Goal: Information Seeking & Learning: Learn about a topic

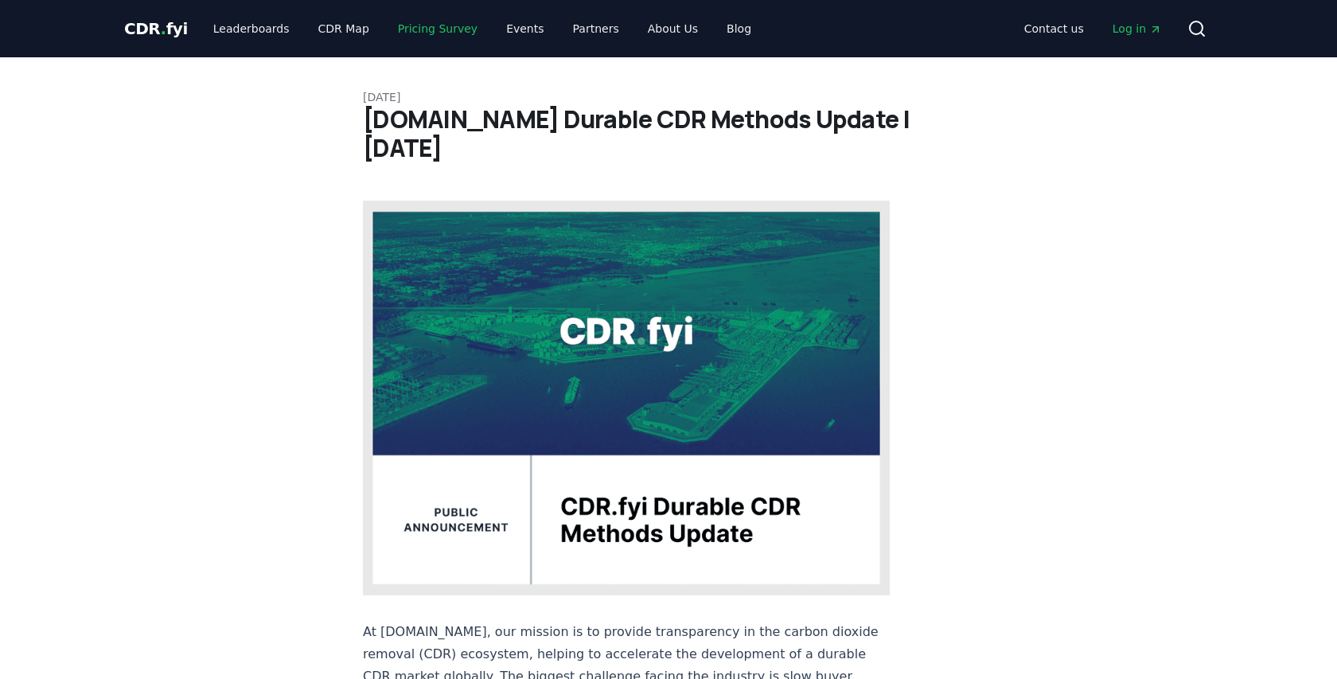
click at [427, 27] on link "Pricing Survey" at bounding box center [437, 28] width 105 height 29
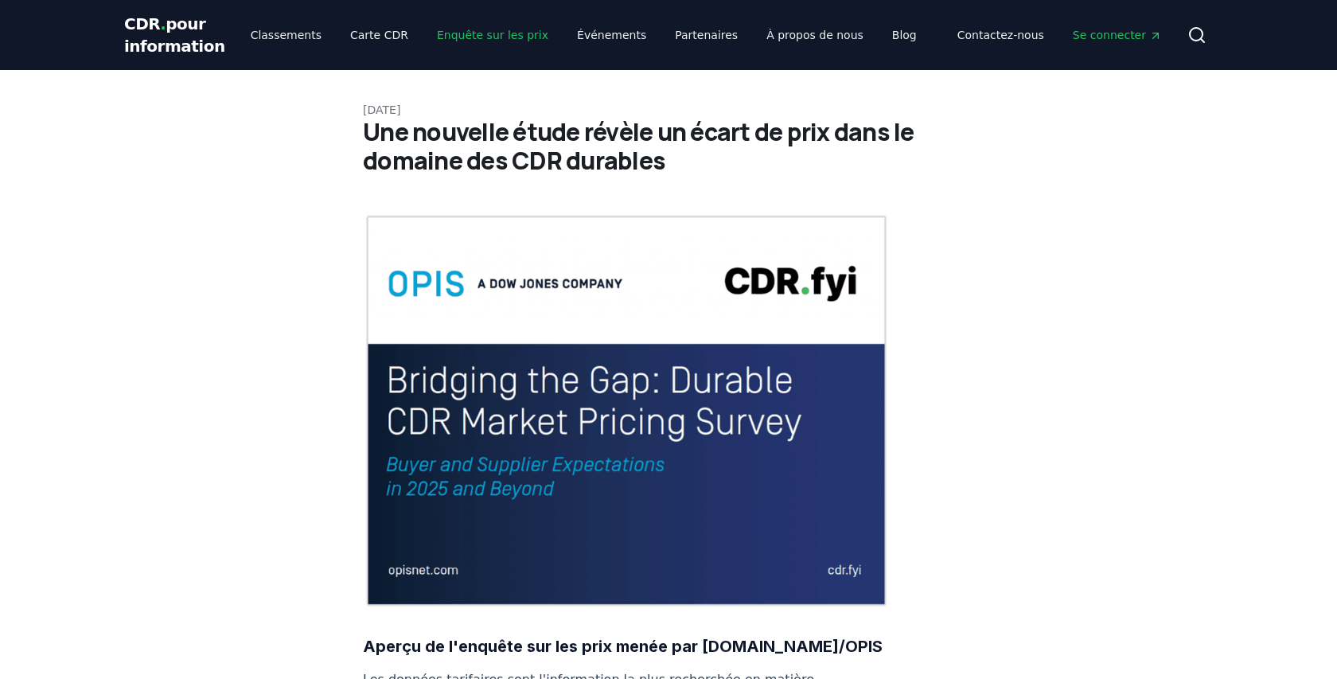
click at [468, 37] on font "Enquête sur les prix" at bounding box center [492, 35] width 111 height 13
click at [359, 39] on font "Carte CDR" at bounding box center [379, 35] width 58 height 13
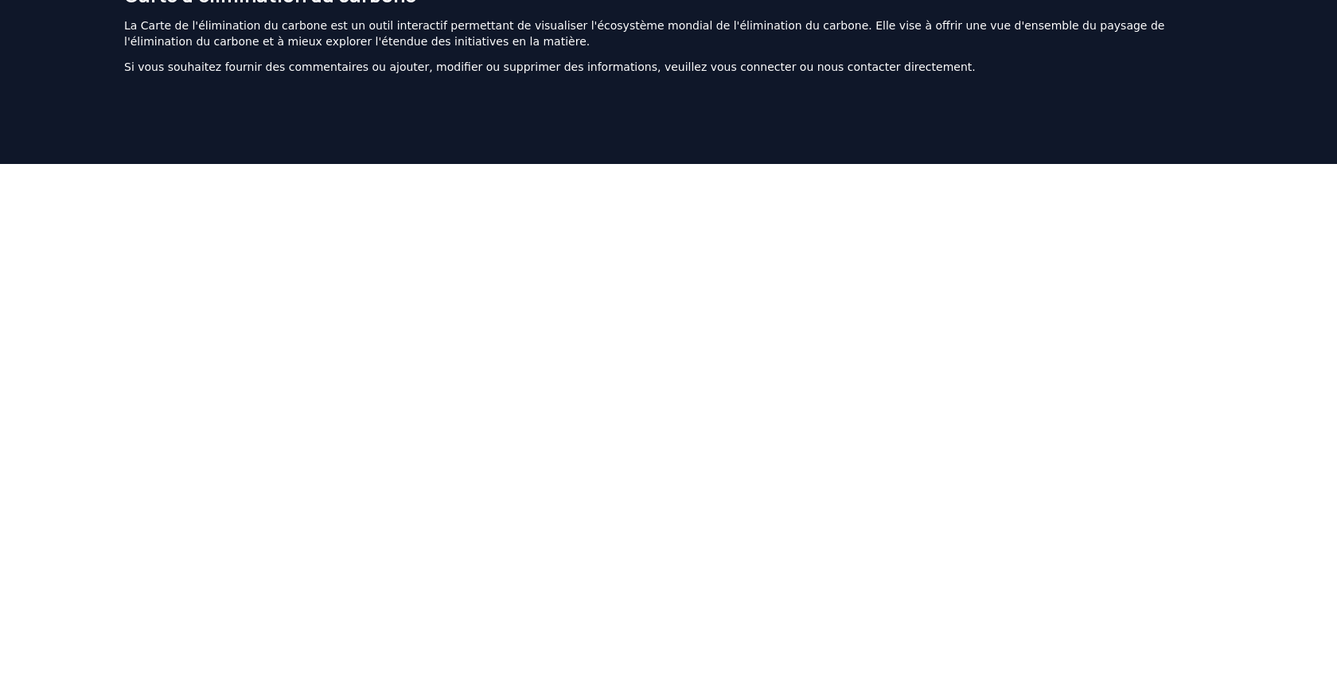
scroll to position [102, 0]
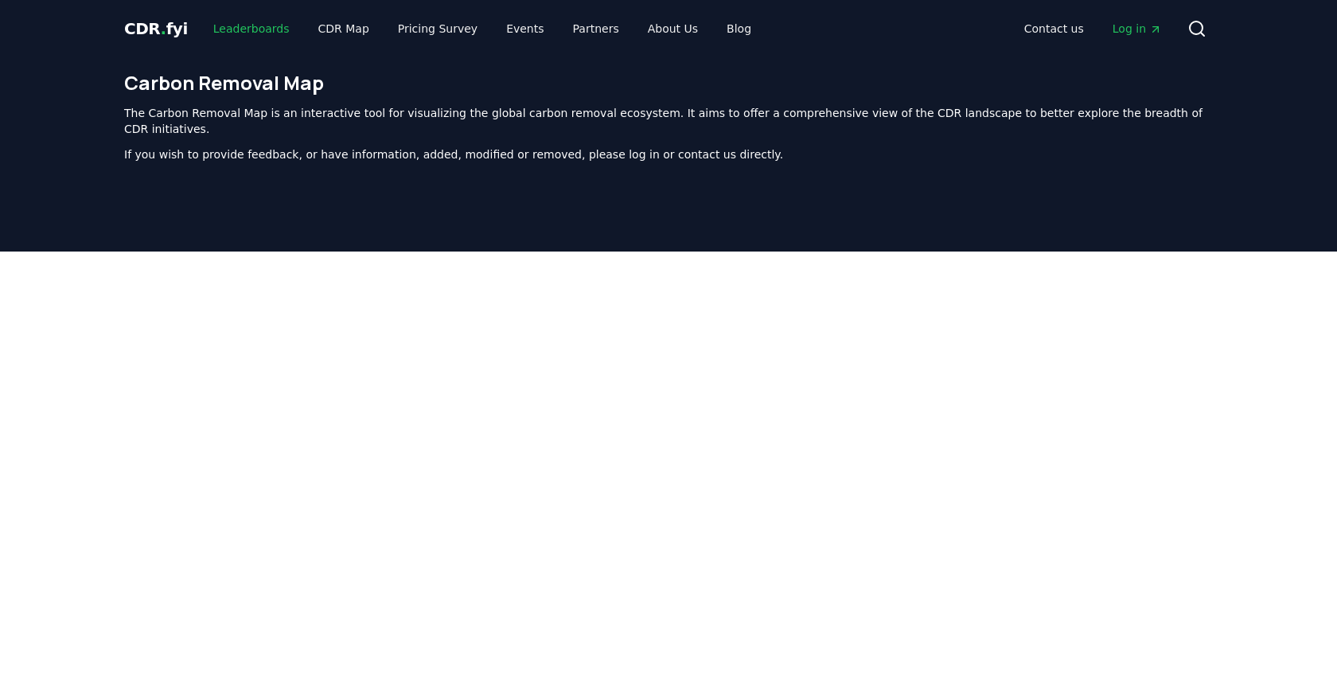
click at [251, 29] on link "Leaderboards" at bounding box center [251, 28] width 102 height 29
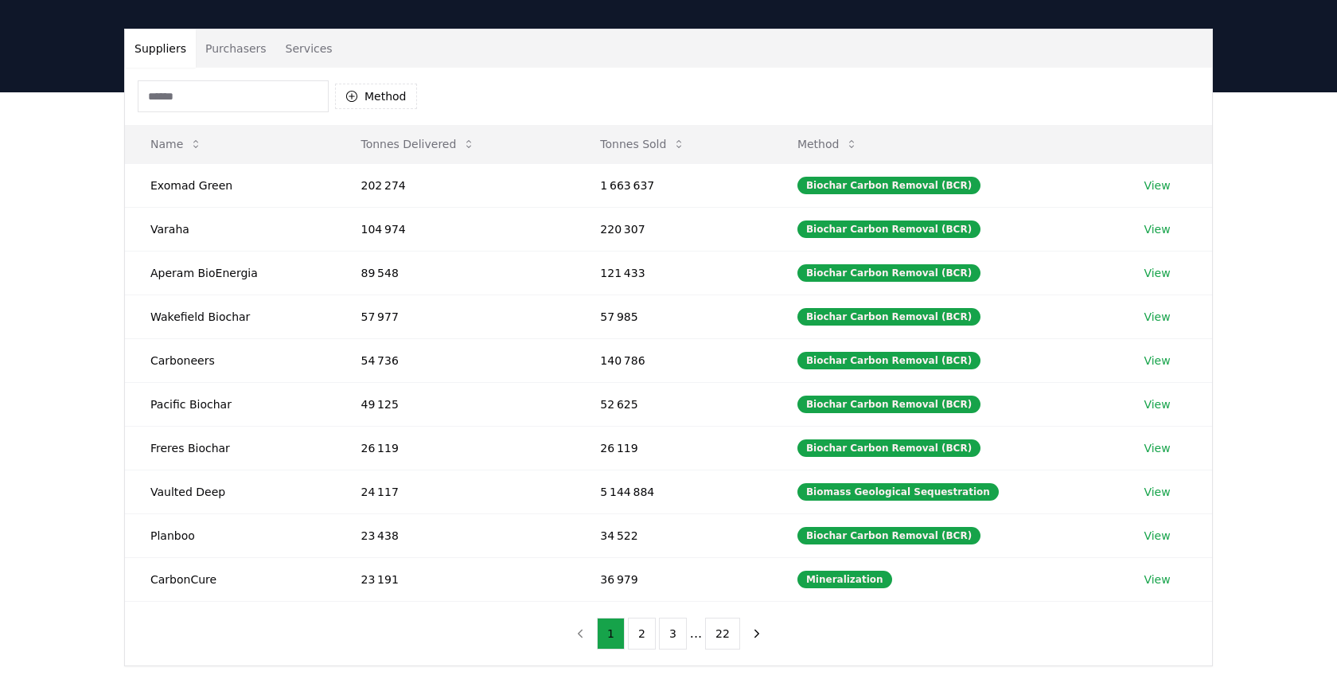
scroll to position [86, 0]
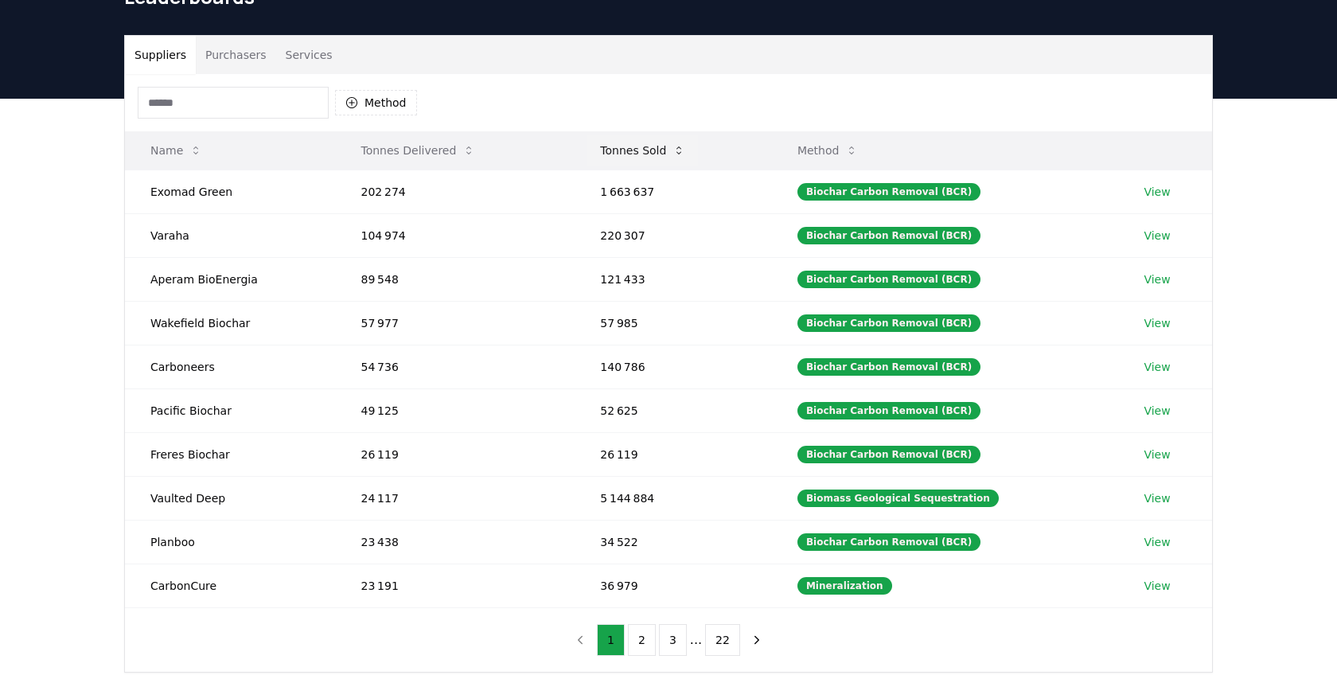
click at [681, 154] on icon at bounding box center [678, 150] width 5 height 8
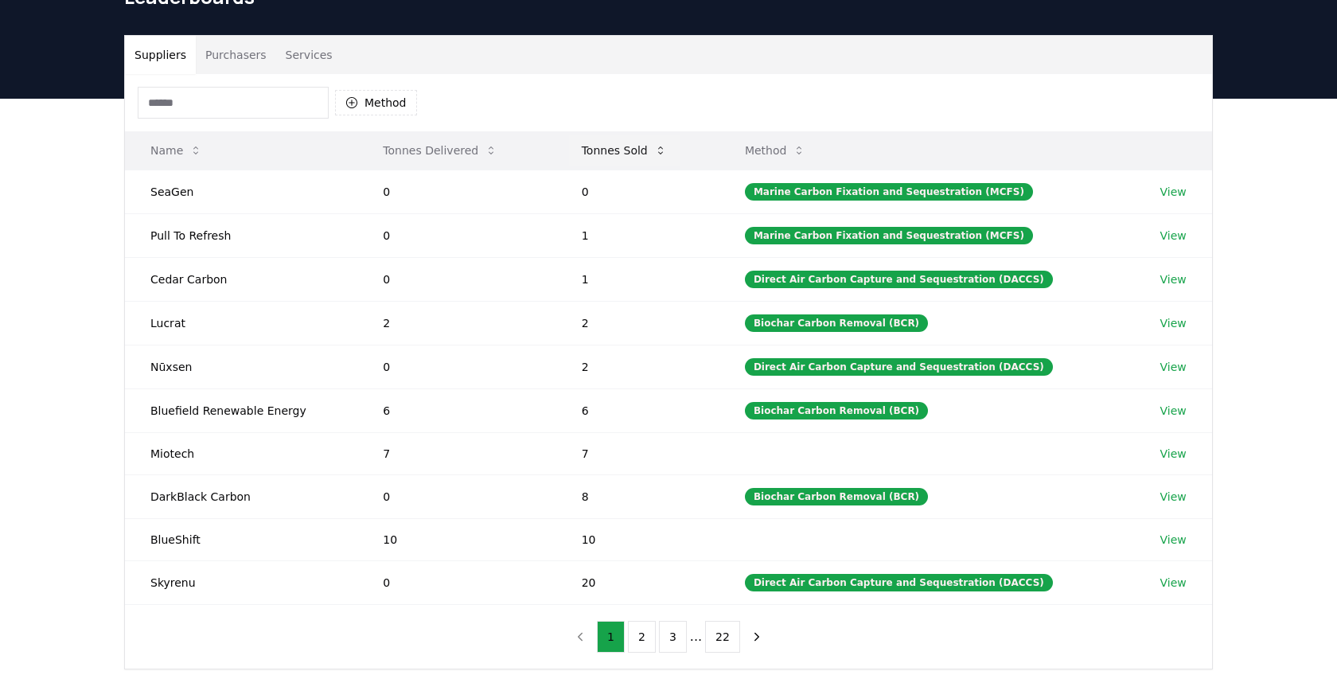
click at [662, 146] on icon at bounding box center [660, 150] width 13 height 13
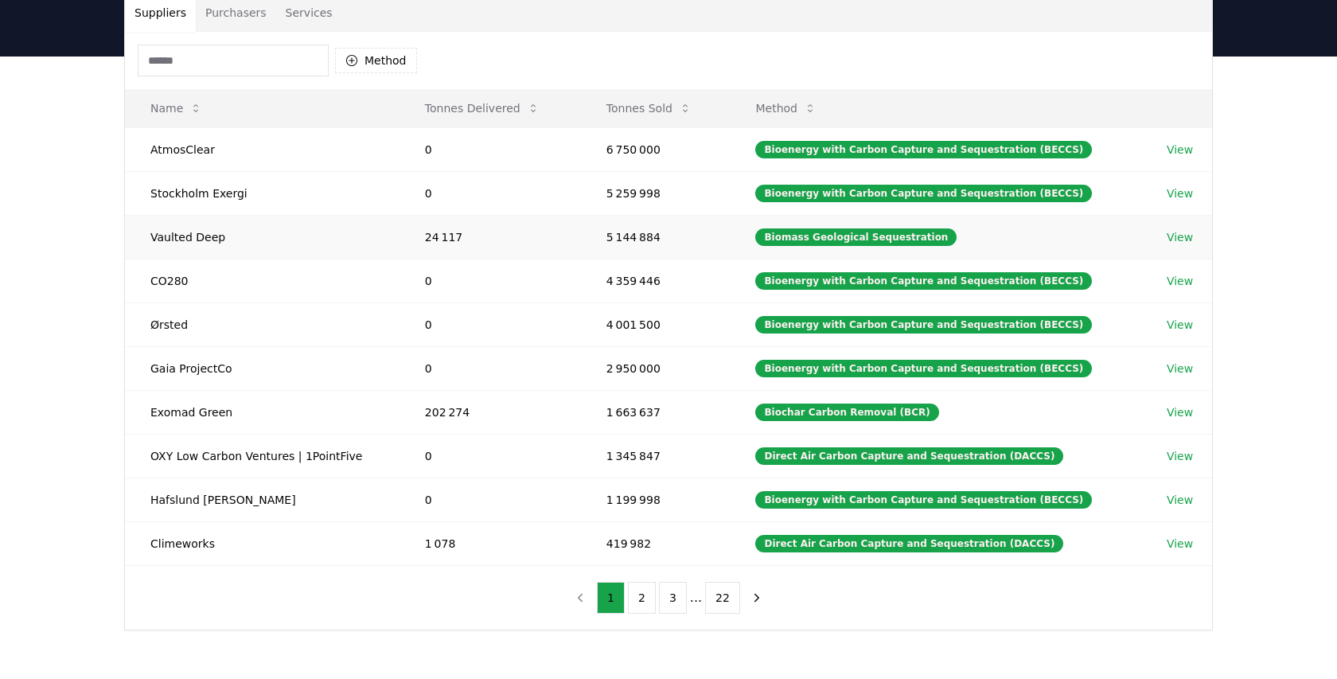
scroll to position [133, 0]
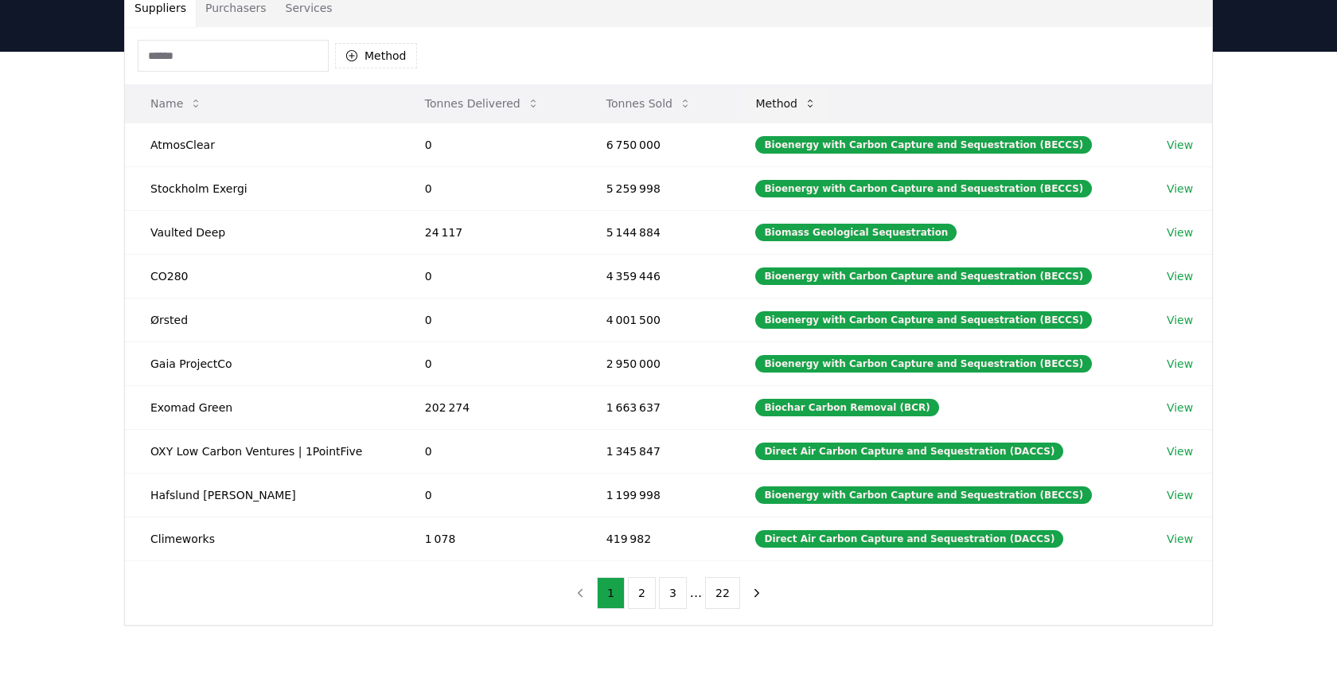
click at [800, 100] on button "Method" at bounding box center [785, 104] width 87 height 32
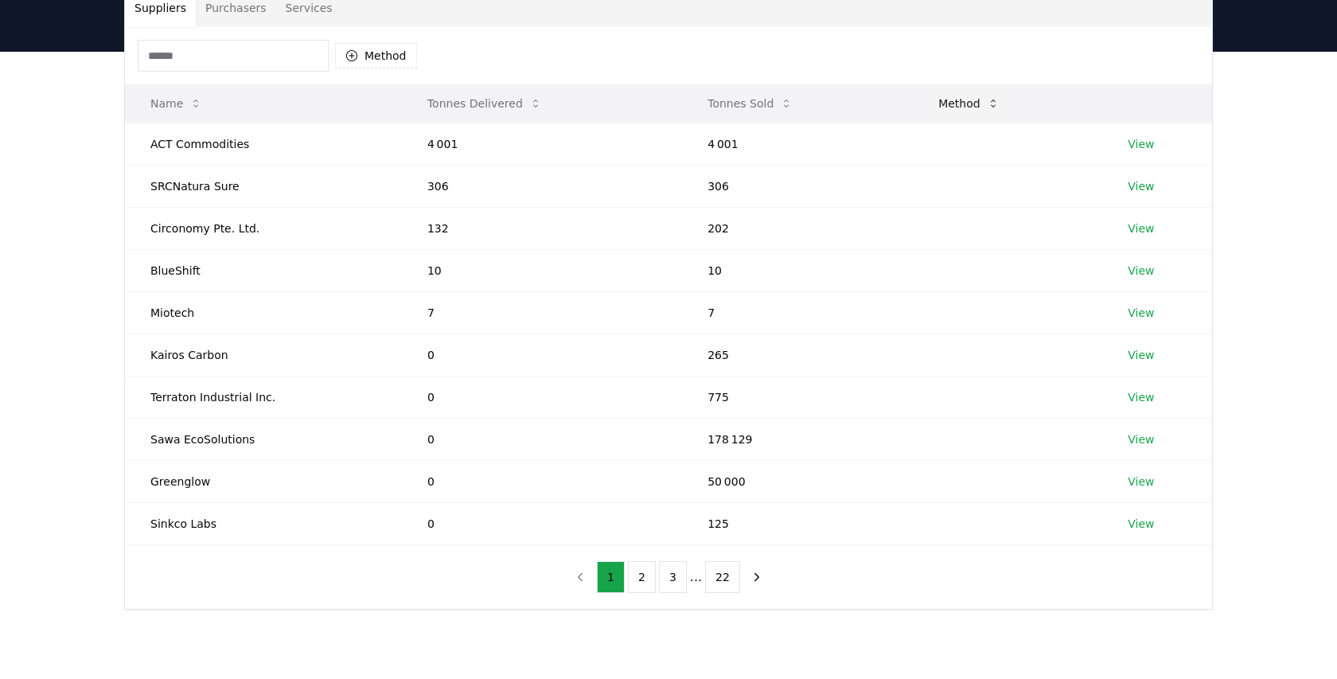
click at [952, 97] on button "Method" at bounding box center [968, 104] width 87 height 32
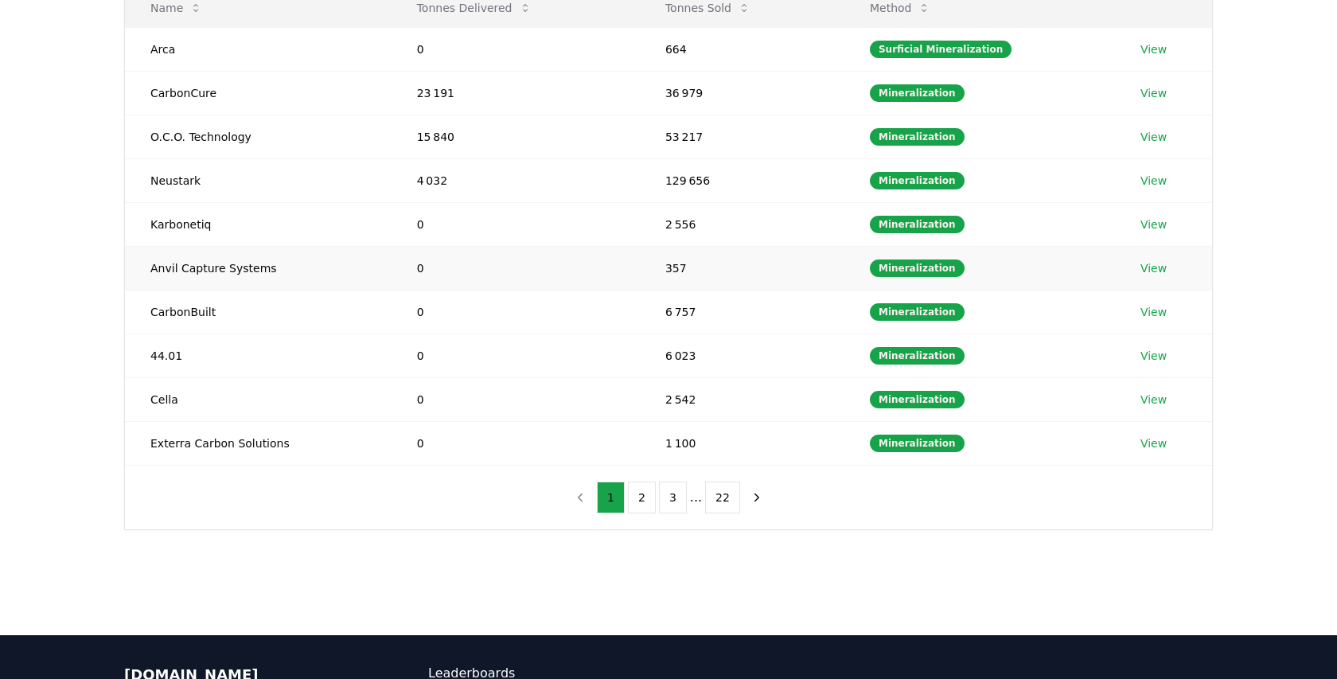
scroll to position [0, 0]
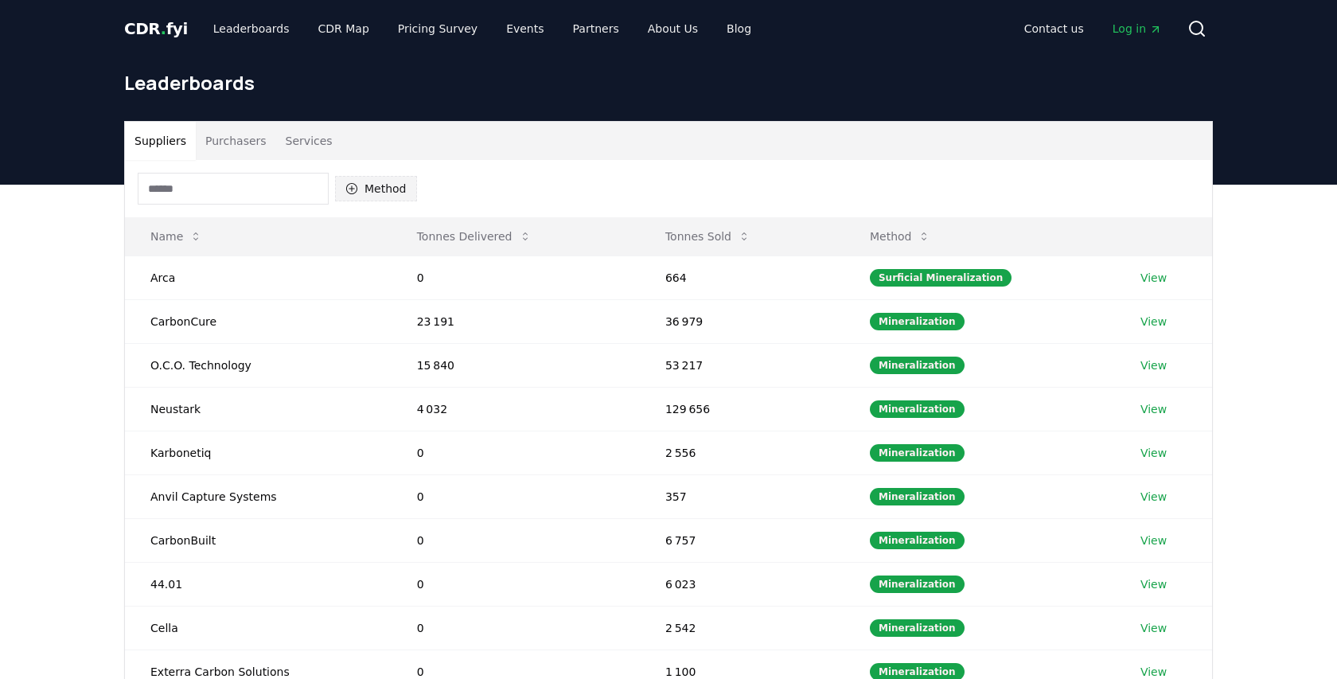
click at [364, 189] on button "Method" at bounding box center [376, 188] width 82 height 25
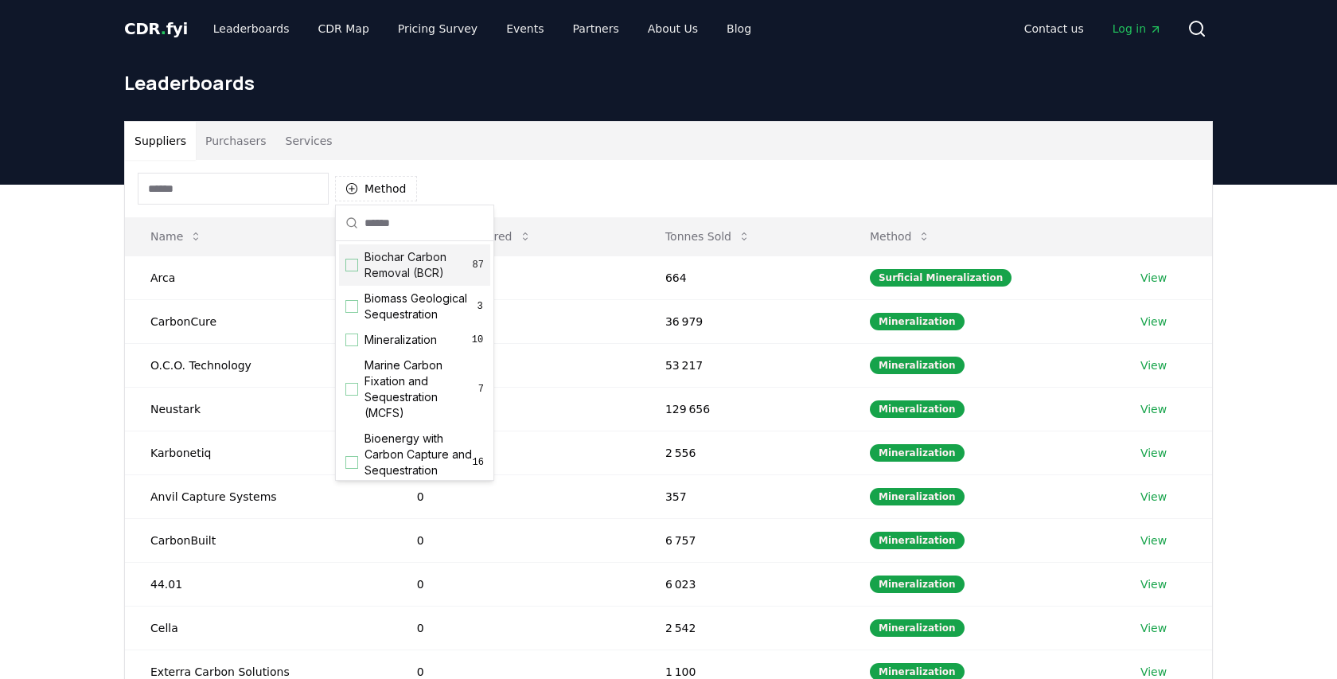
click at [352, 265] on div "Suggestions" at bounding box center [351, 265] width 13 height 13
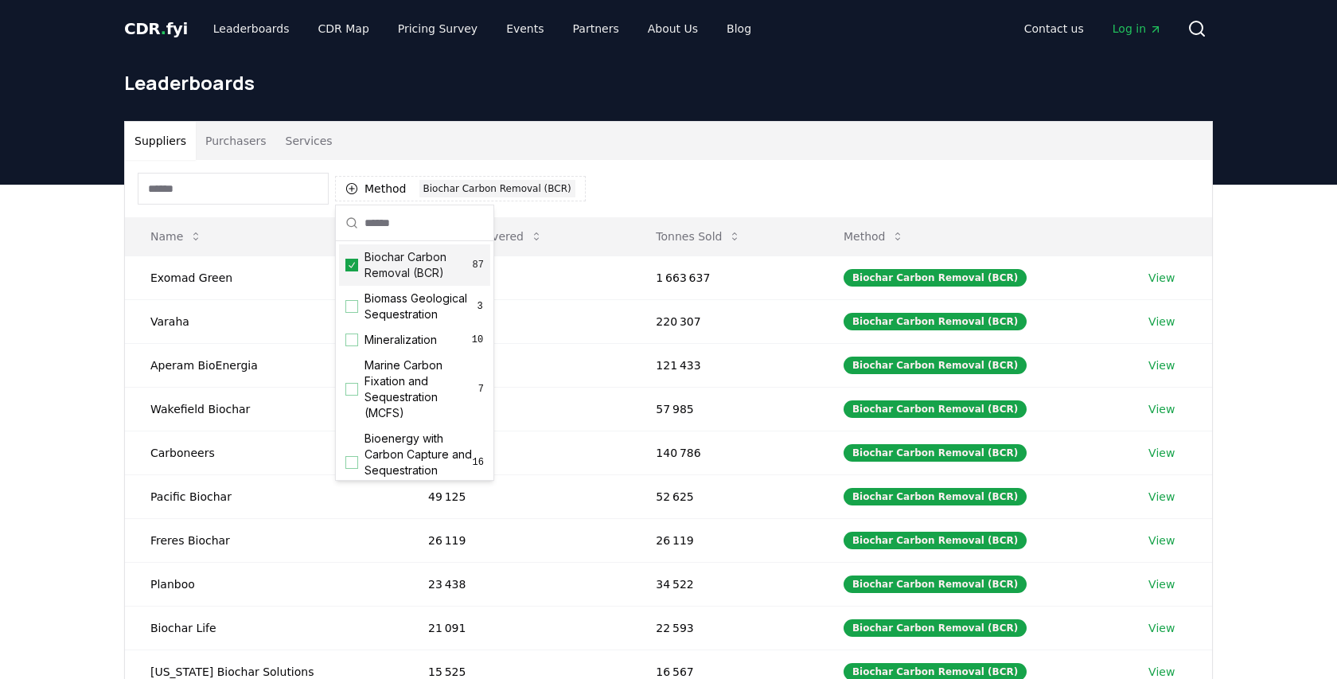
click at [683, 195] on div "Method 1 Biochar Carbon Removal (BCR)" at bounding box center [668, 188] width 1087 height 57
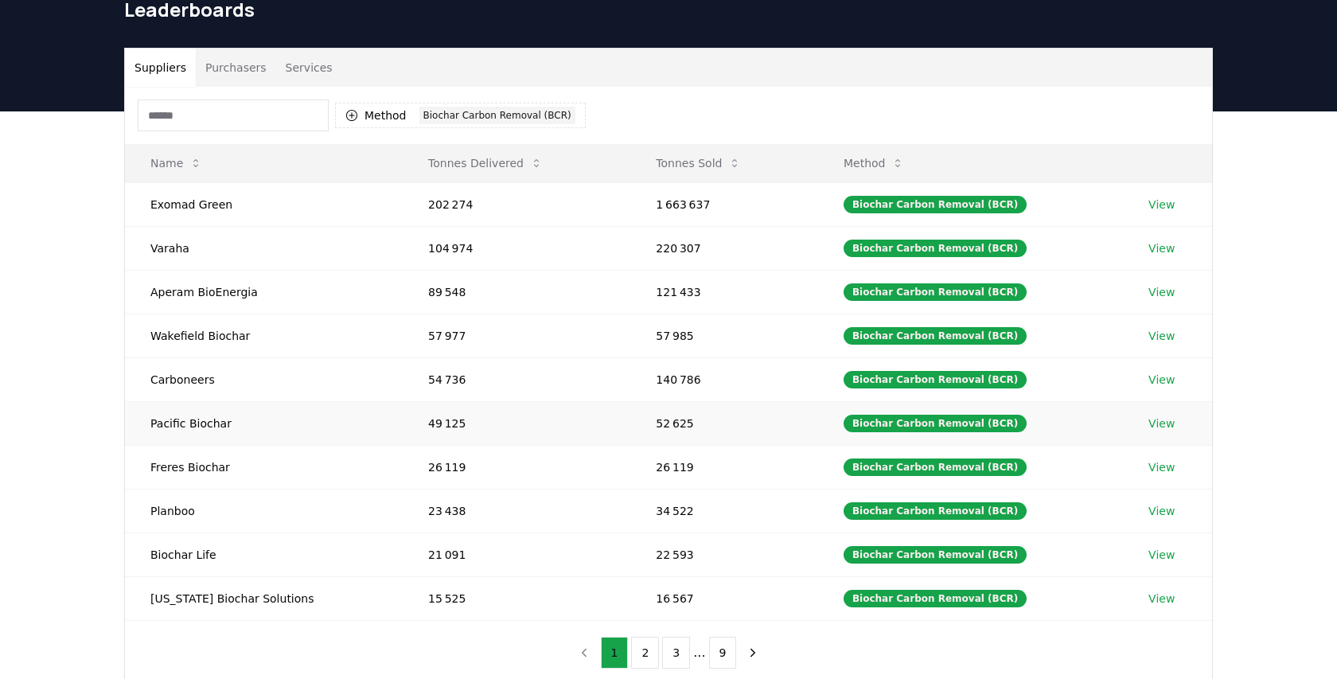
scroll to position [74, 0]
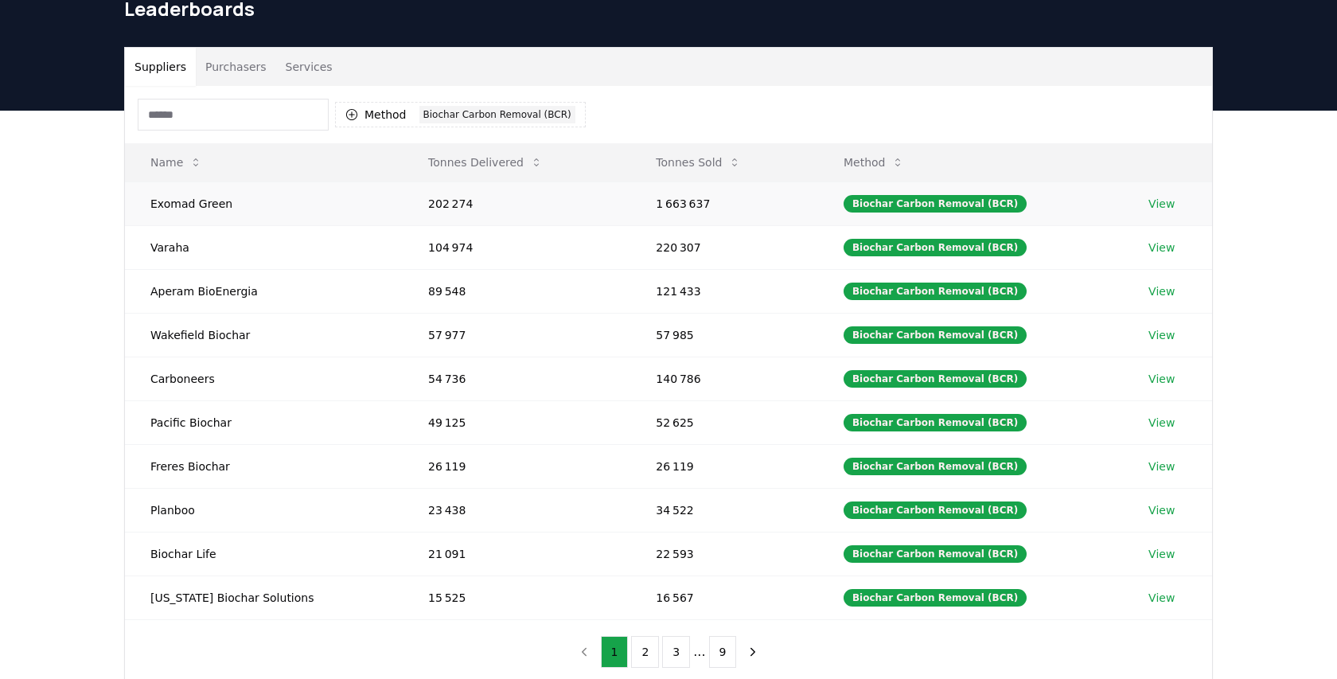
click at [1154, 204] on link "View" at bounding box center [1161, 204] width 26 height 16
click at [1161, 333] on link "View" at bounding box center [1161, 335] width 26 height 16
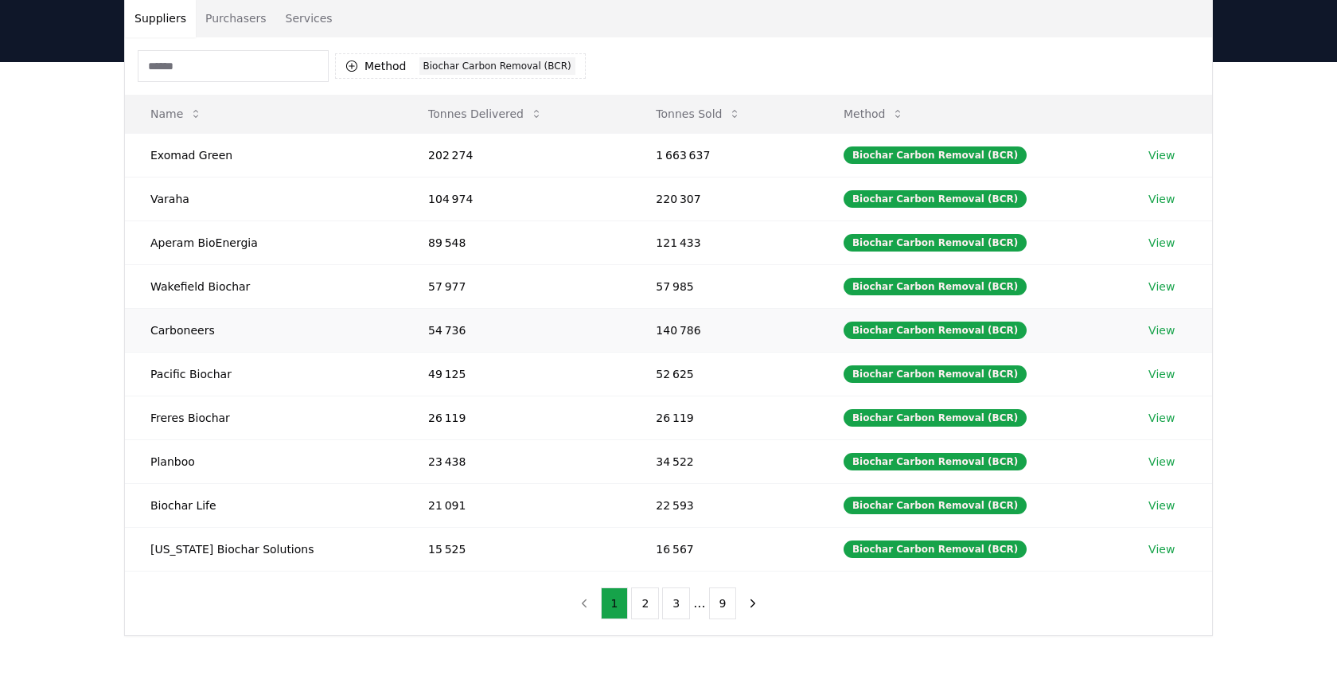
scroll to position [103, 0]
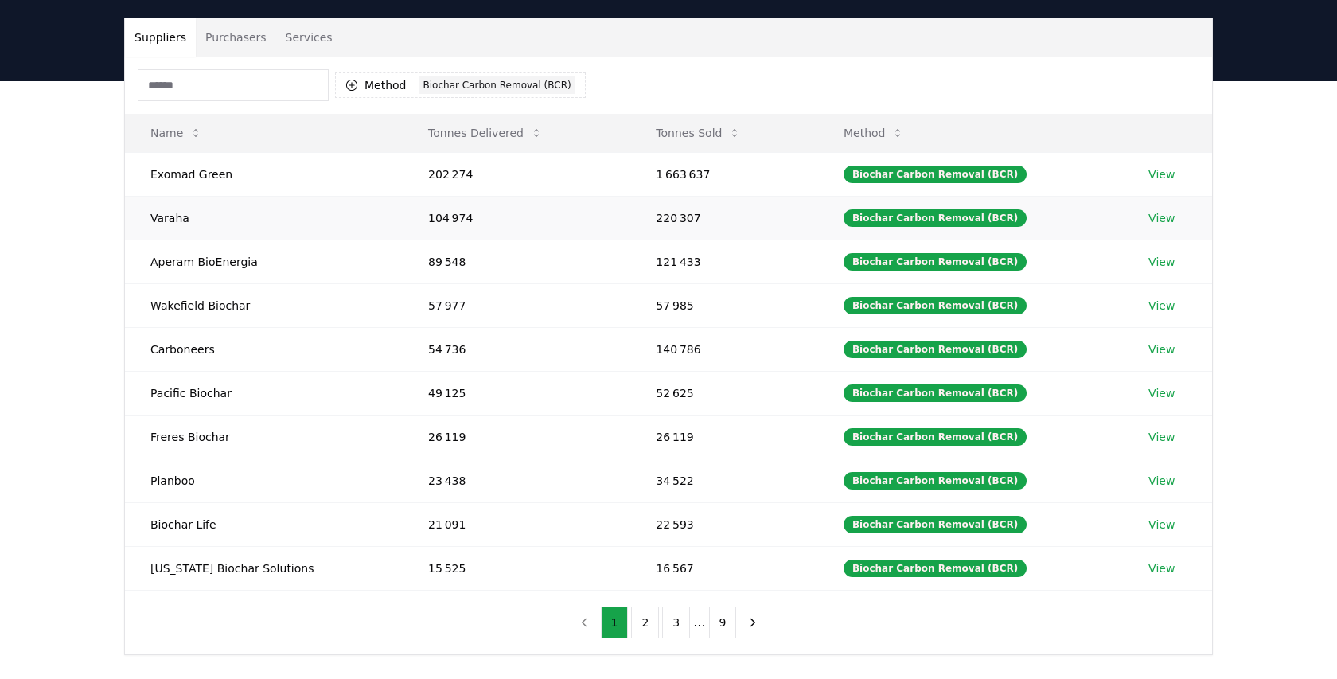
click at [1156, 216] on link "View" at bounding box center [1161, 218] width 26 height 16
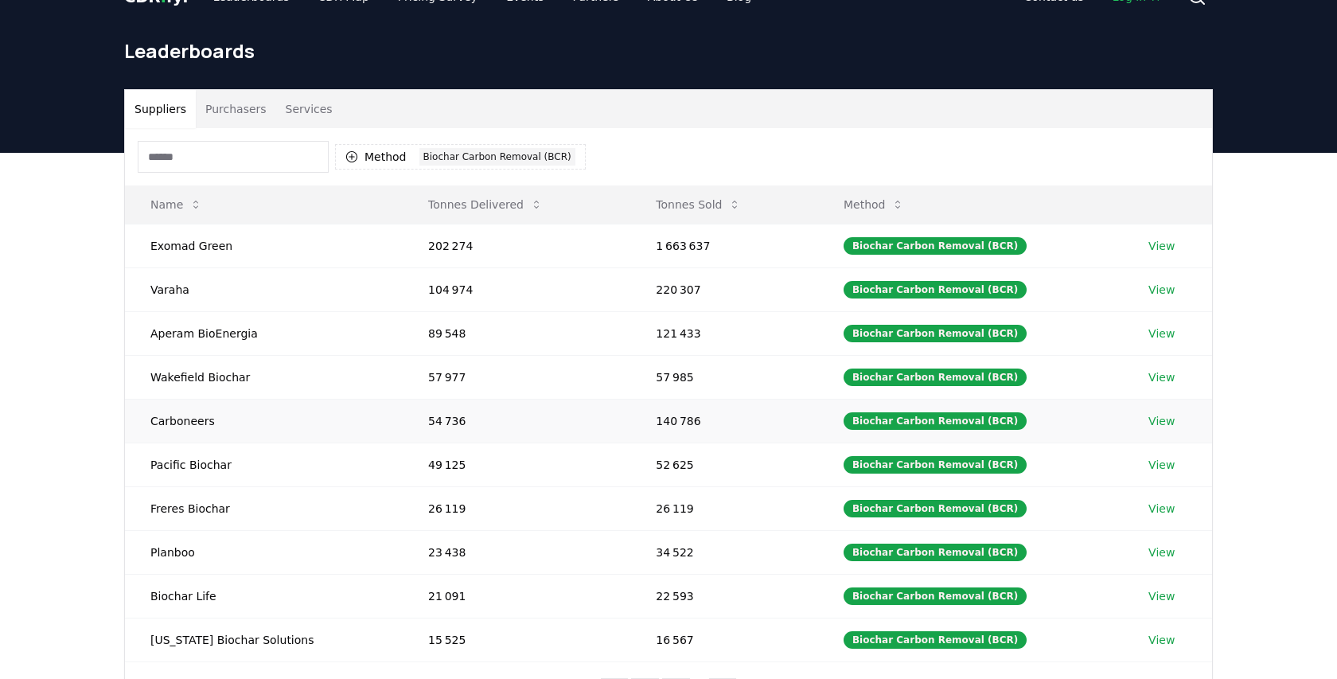
scroll to position [0, 0]
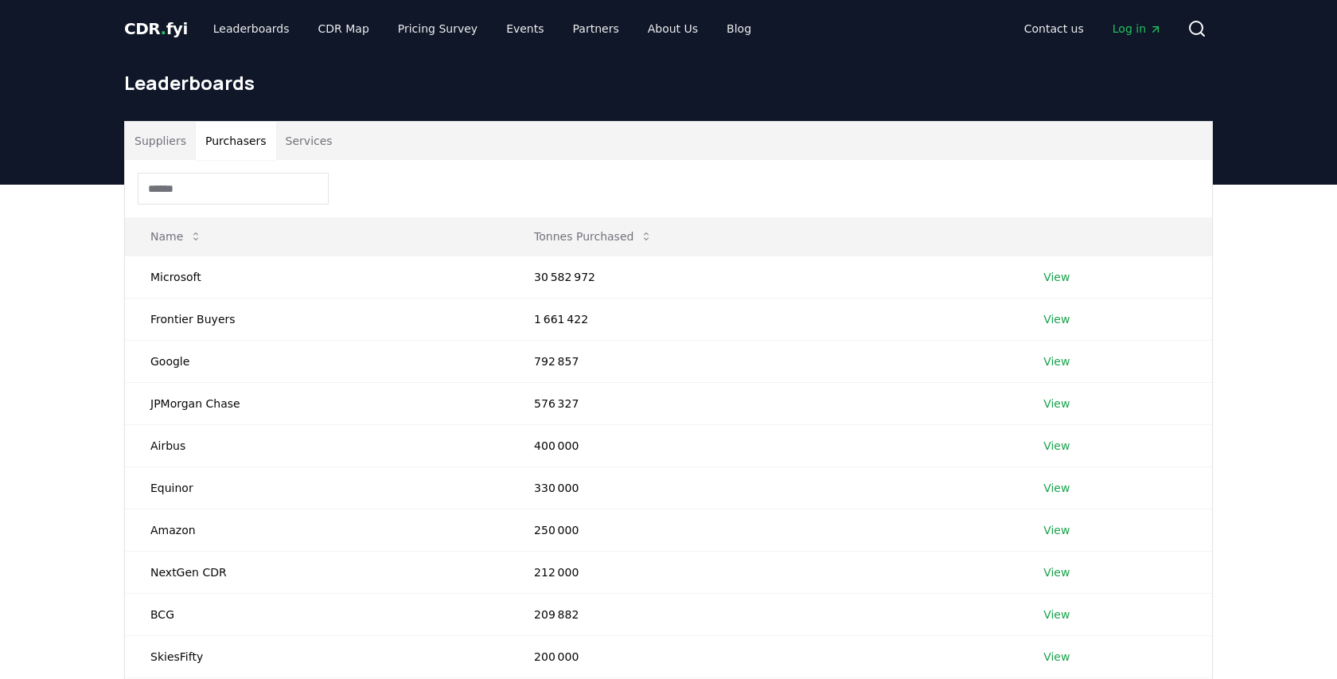
click at [232, 138] on button "Purchasers" at bounding box center [236, 141] width 80 height 38
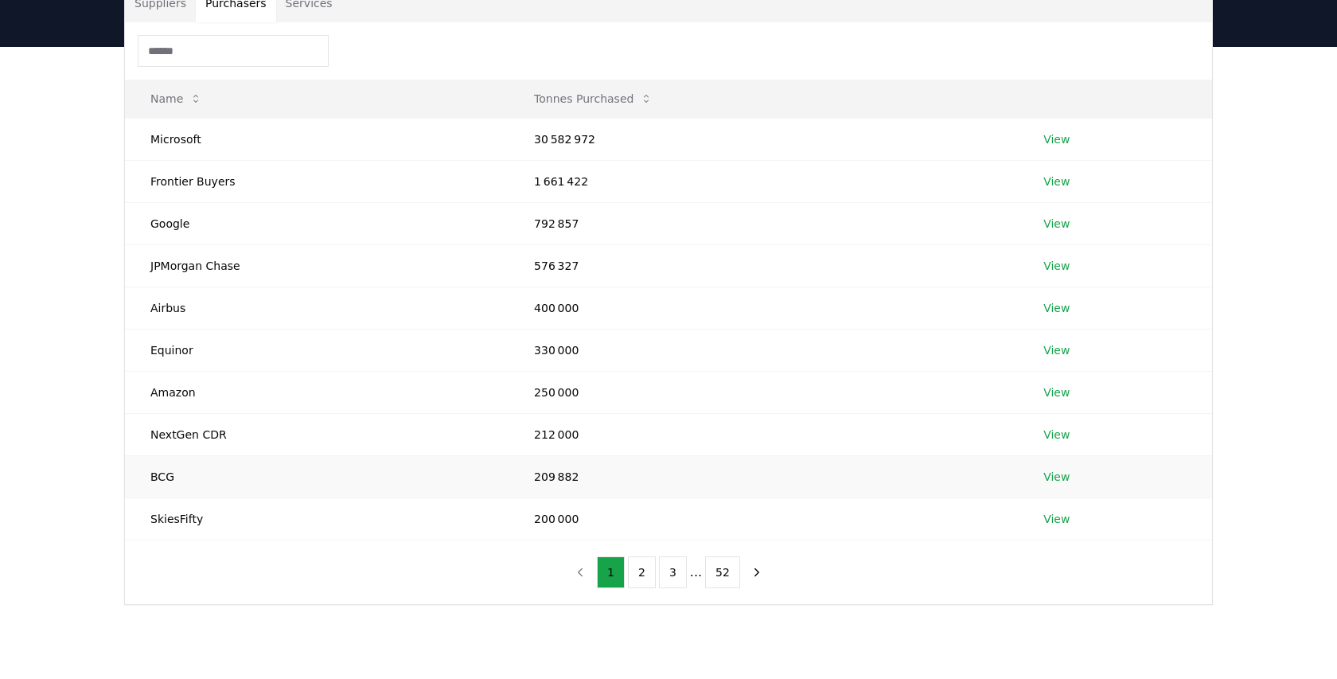
scroll to position [134, 0]
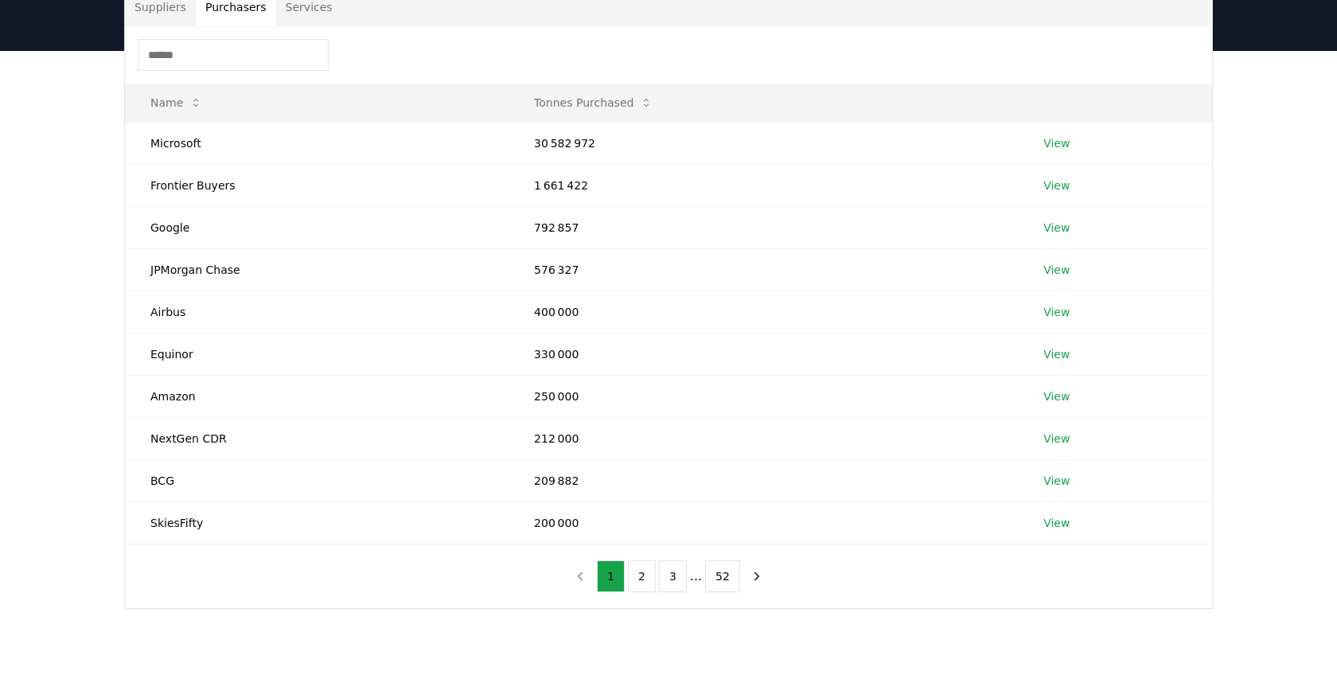
click at [306, 4] on button "Services" at bounding box center [309, 7] width 66 height 38
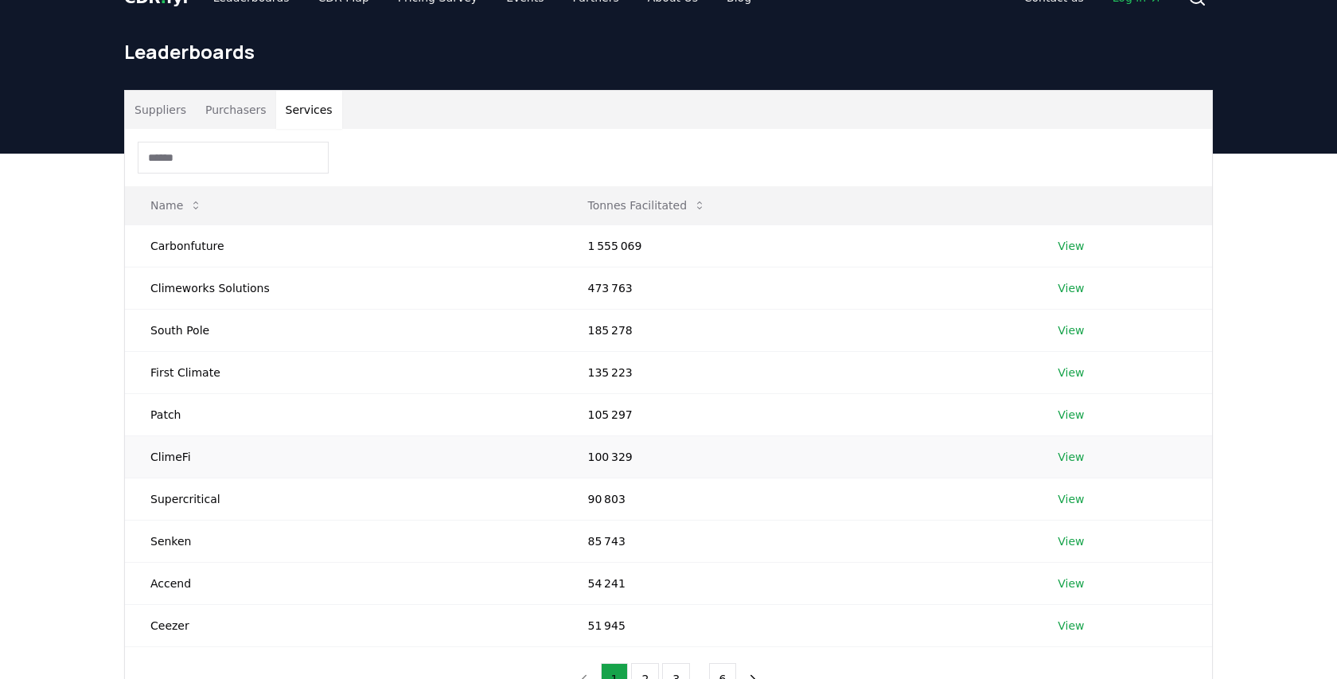
scroll to position [14, 0]
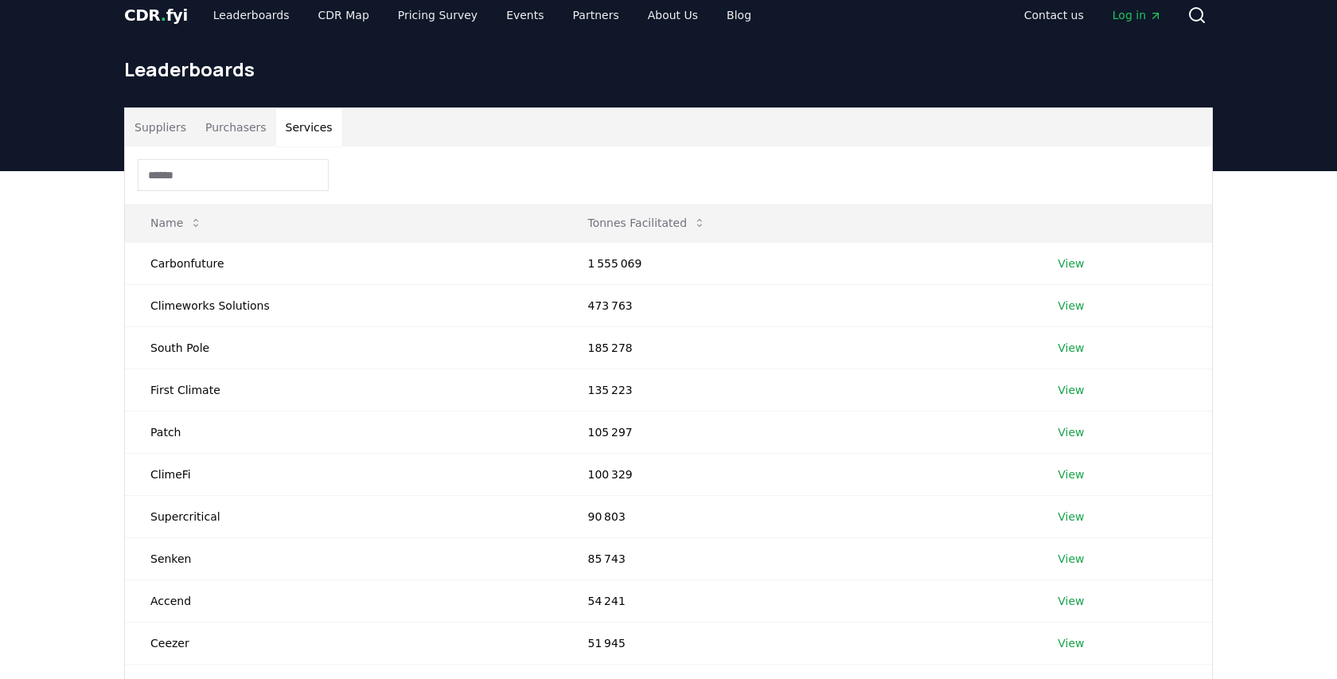
click at [230, 128] on button "Purchasers" at bounding box center [236, 127] width 80 height 38
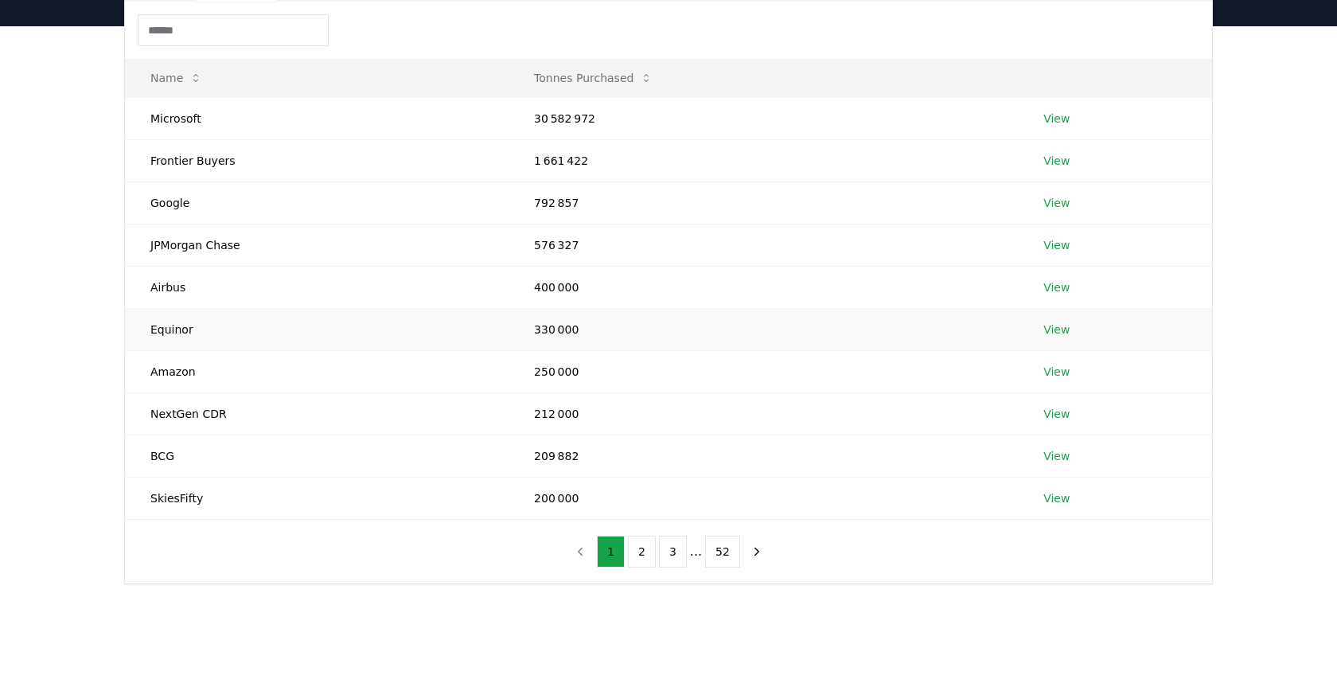
scroll to position [160, 0]
click at [644, 549] on button "2" at bounding box center [642, 550] width 28 height 32
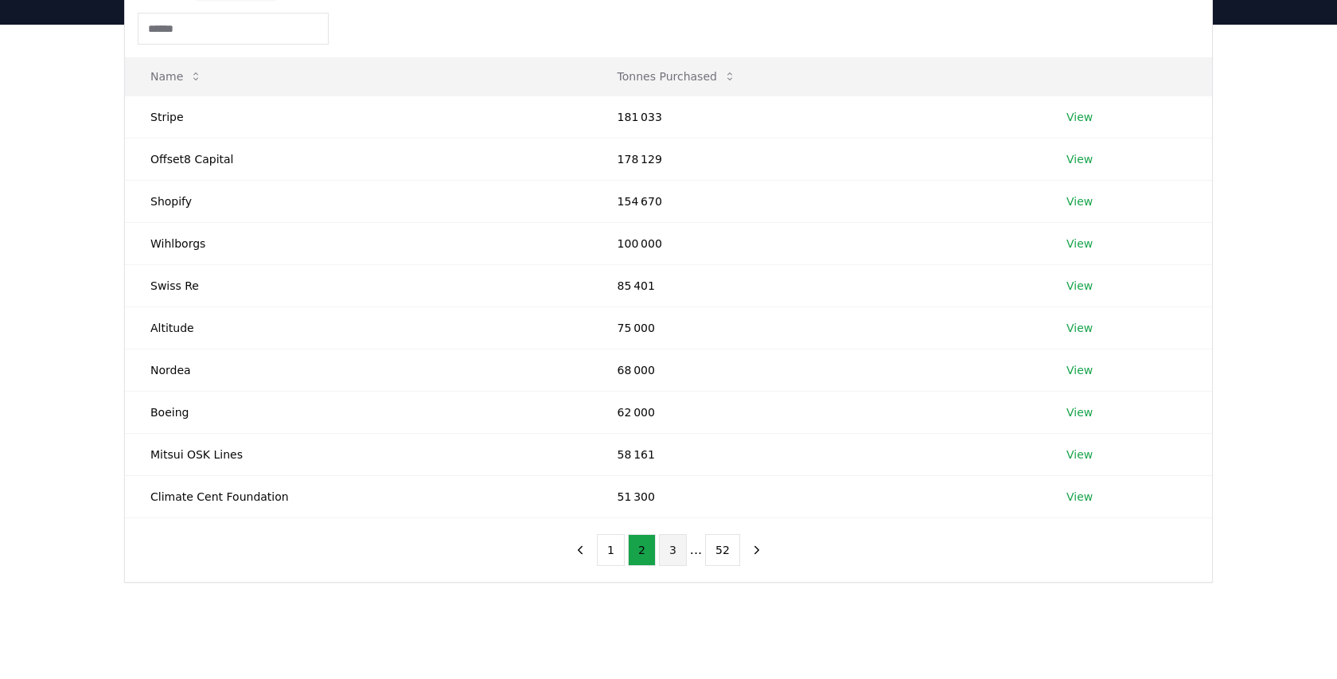
click at [675, 551] on button "3" at bounding box center [673, 550] width 28 height 32
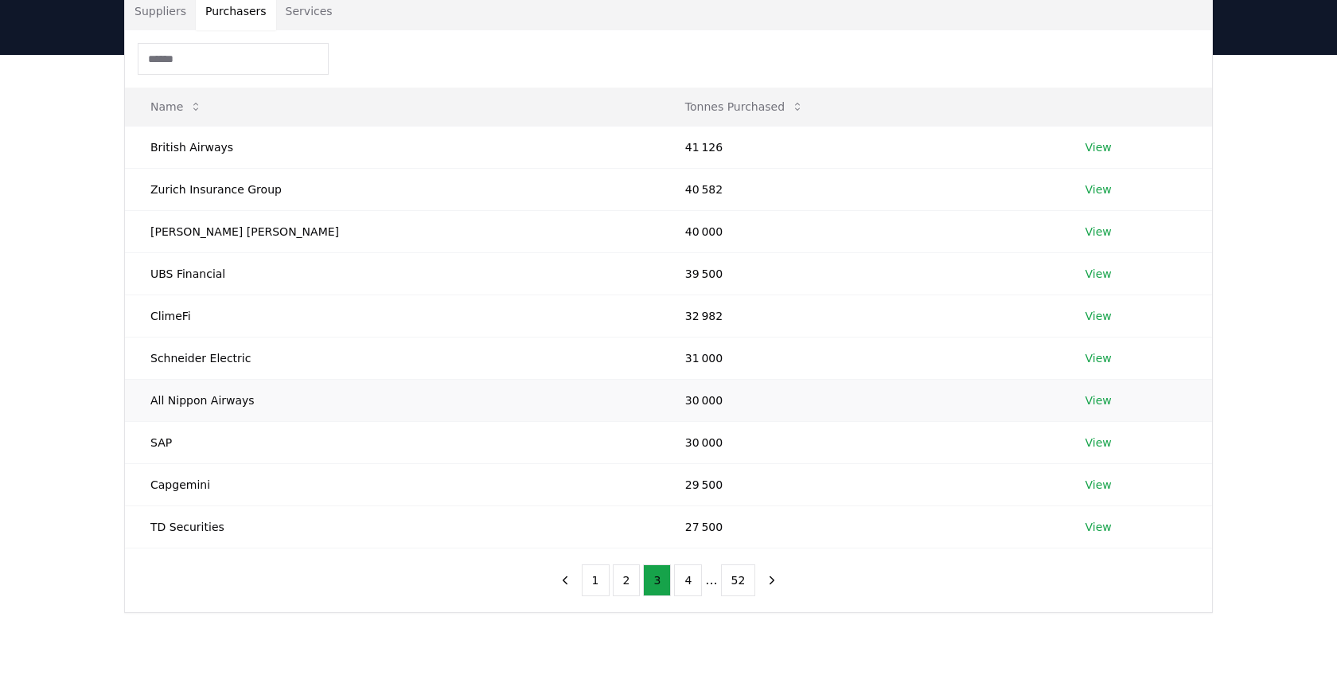
scroll to position [113, 0]
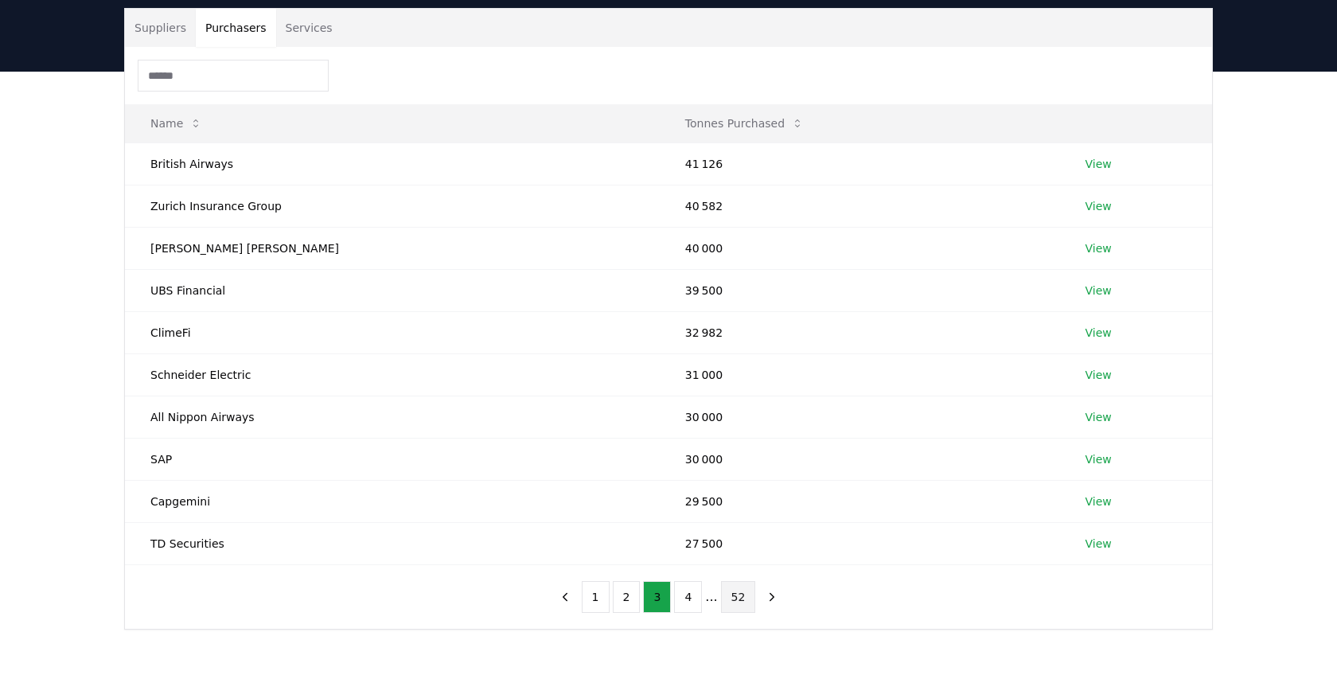
click at [738, 598] on button "52" at bounding box center [738, 597] width 35 height 32
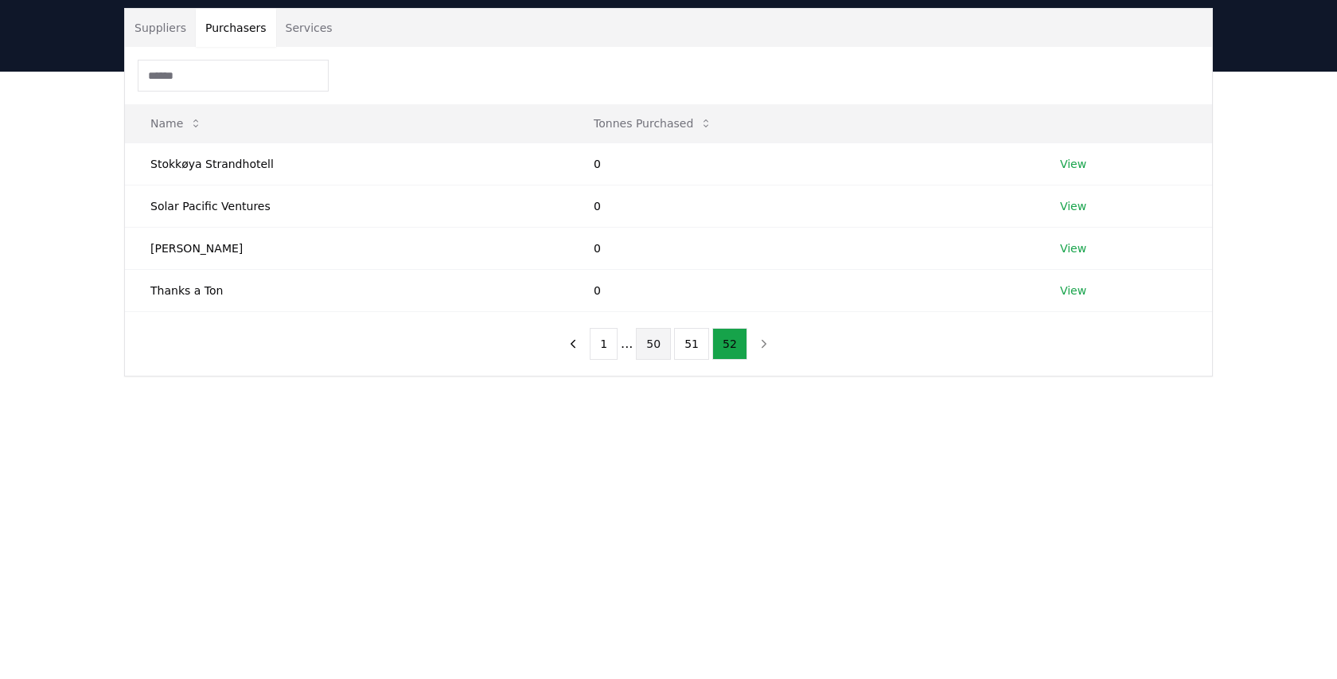
click at [652, 342] on button "50" at bounding box center [653, 344] width 35 height 32
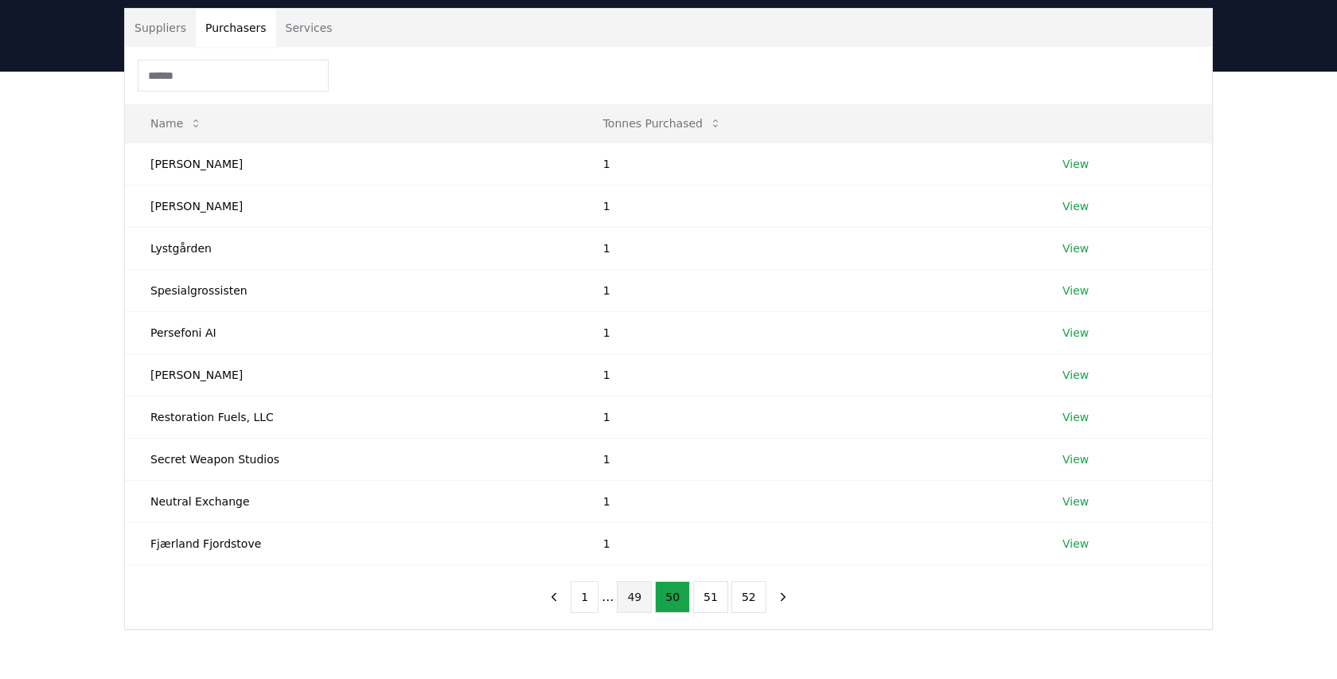
click at [630, 586] on button "49" at bounding box center [634, 597] width 35 height 32
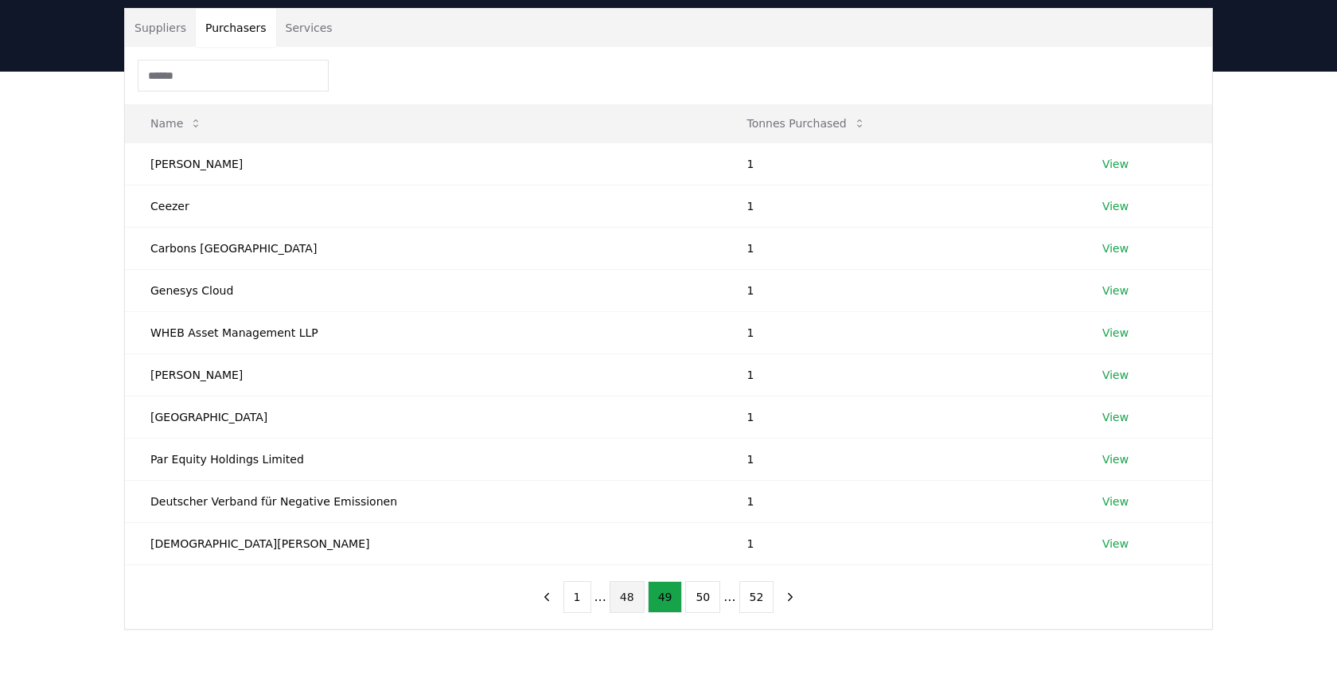
click at [624, 603] on button "48" at bounding box center [626, 597] width 35 height 32
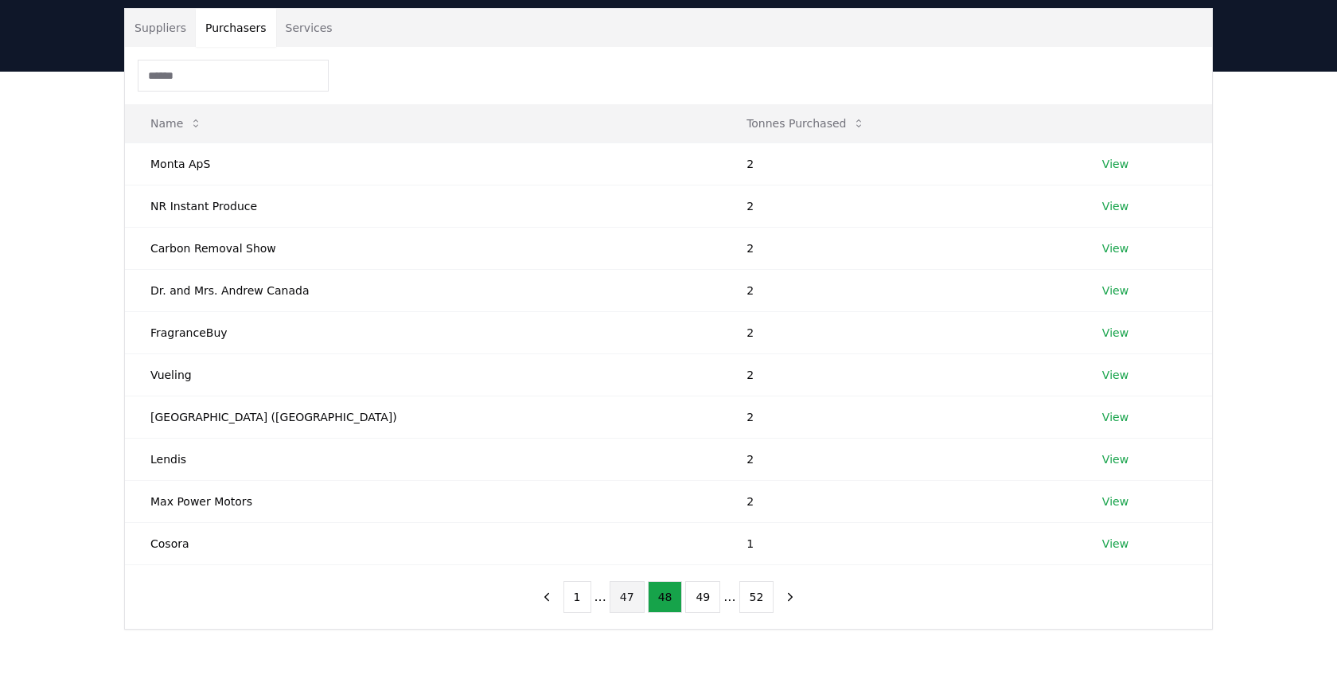
click at [622, 597] on button "47" at bounding box center [626, 597] width 35 height 32
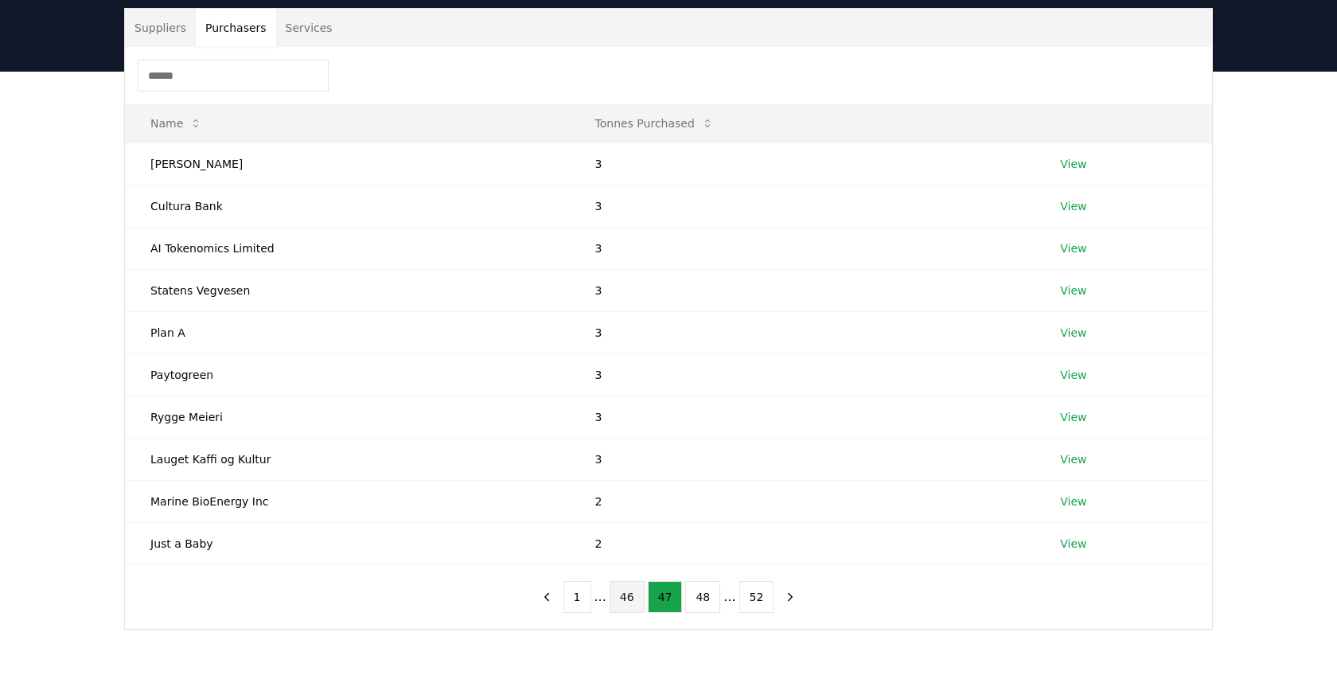
click at [625, 599] on button "46" at bounding box center [626, 597] width 35 height 32
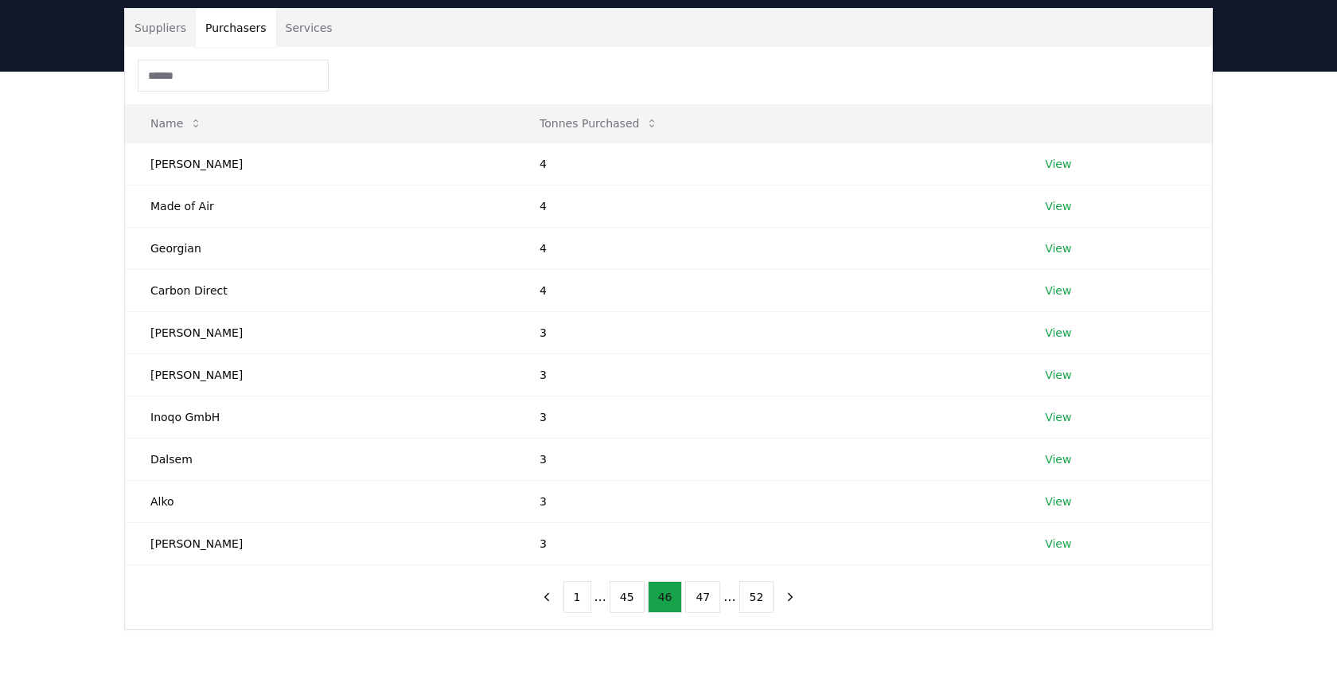
click at [625, 599] on button "45" at bounding box center [626, 597] width 35 height 32
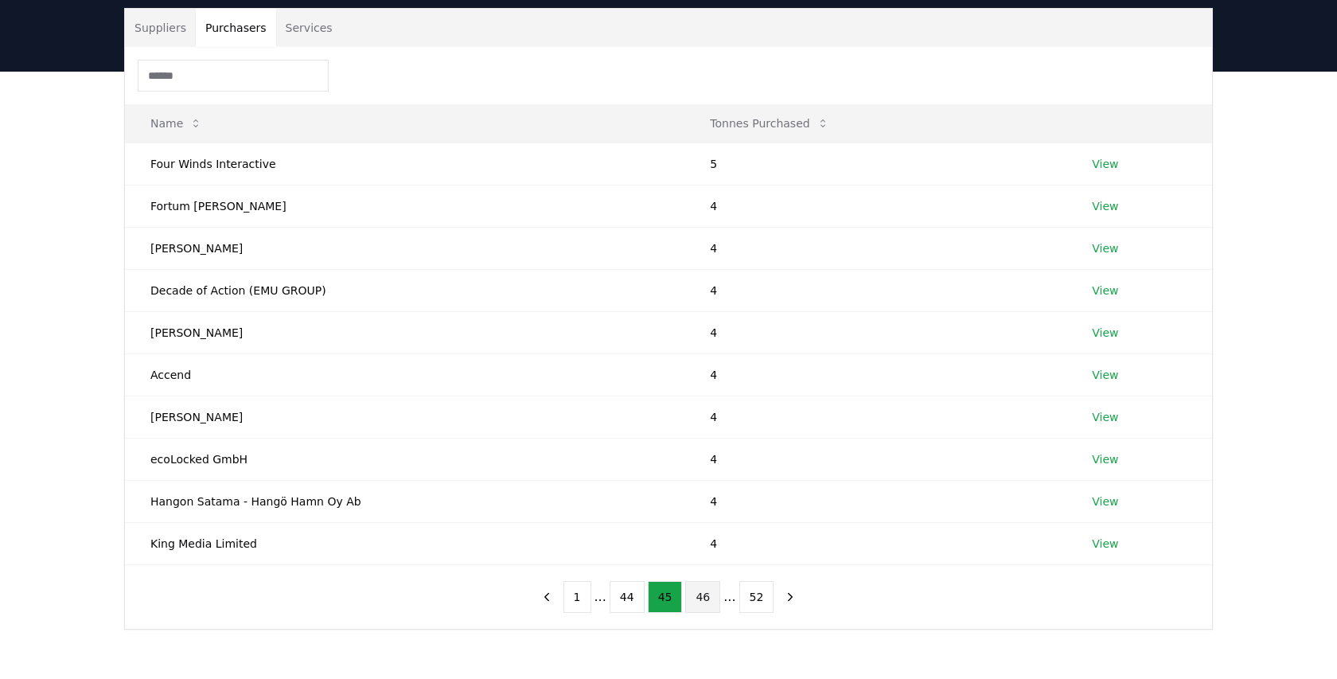
click at [625, 599] on button "44" at bounding box center [626, 597] width 35 height 32
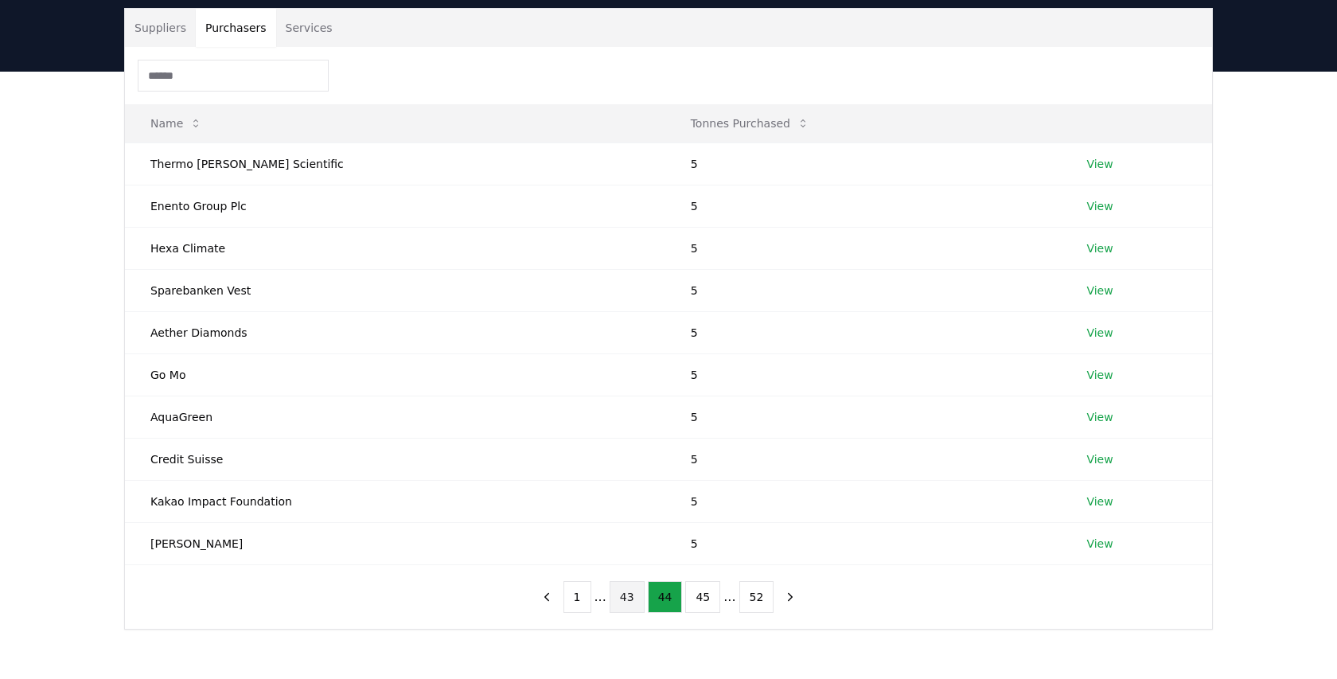
click at [625, 599] on button "43" at bounding box center [626, 597] width 35 height 32
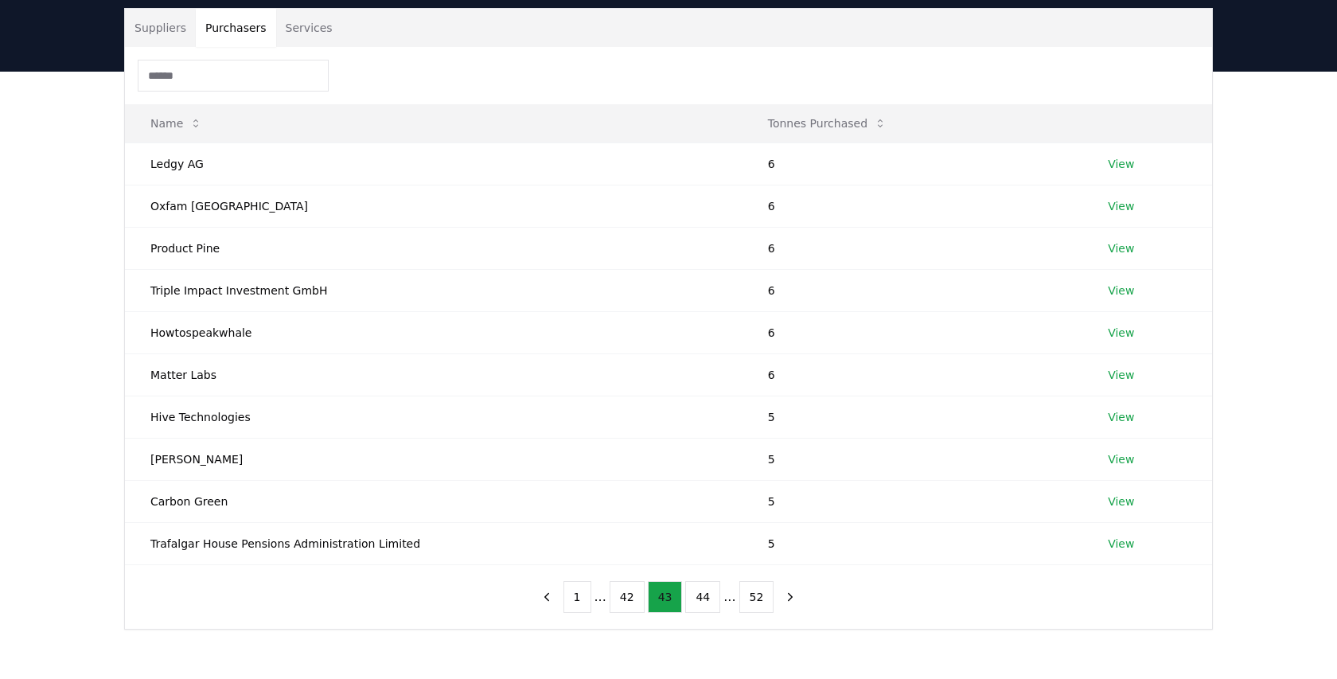
click at [625, 599] on button "42" at bounding box center [626, 597] width 35 height 32
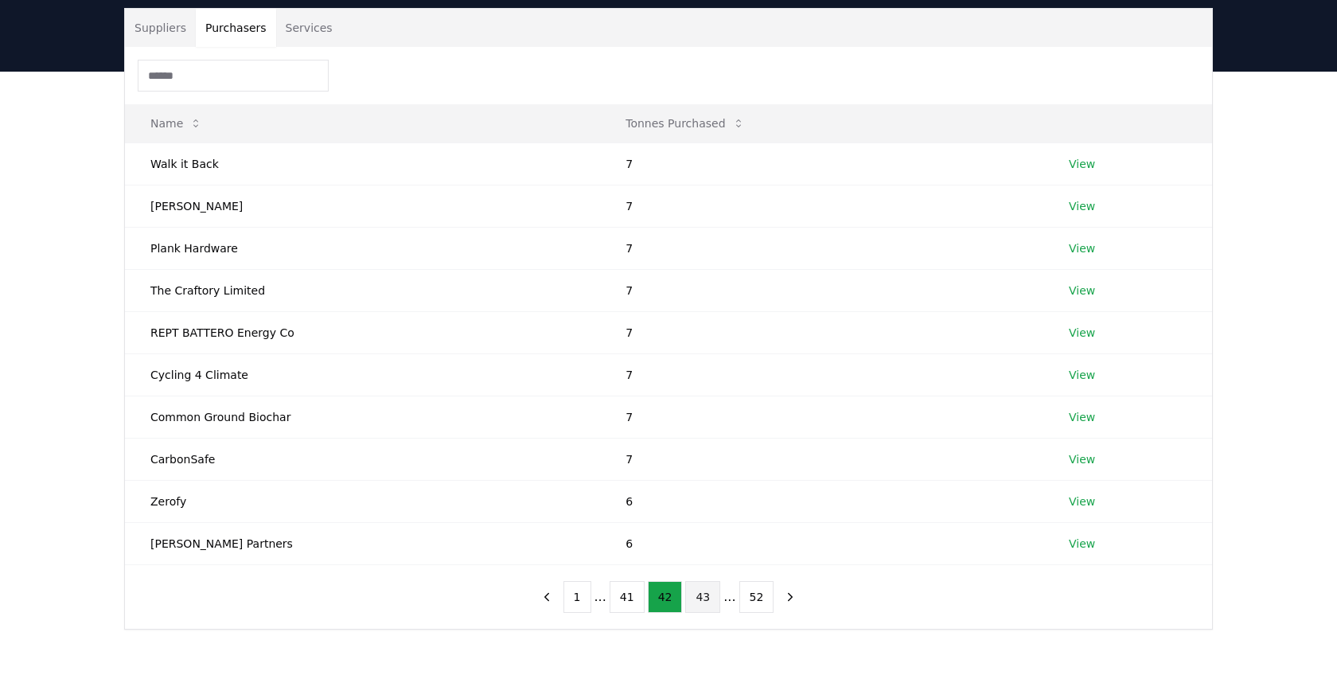
click at [625, 599] on button "41" at bounding box center [626, 597] width 35 height 32
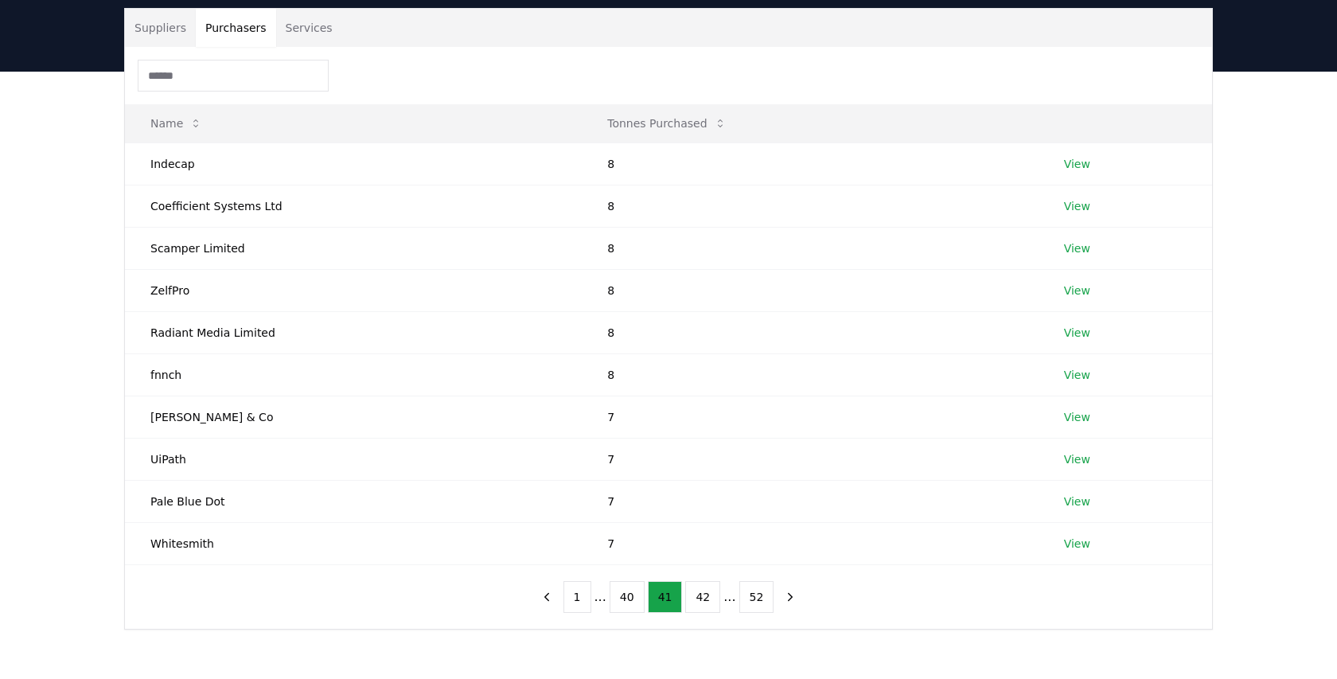
click at [625, 599] on button "40" at bounding box center [626, 597] width 35 height 32
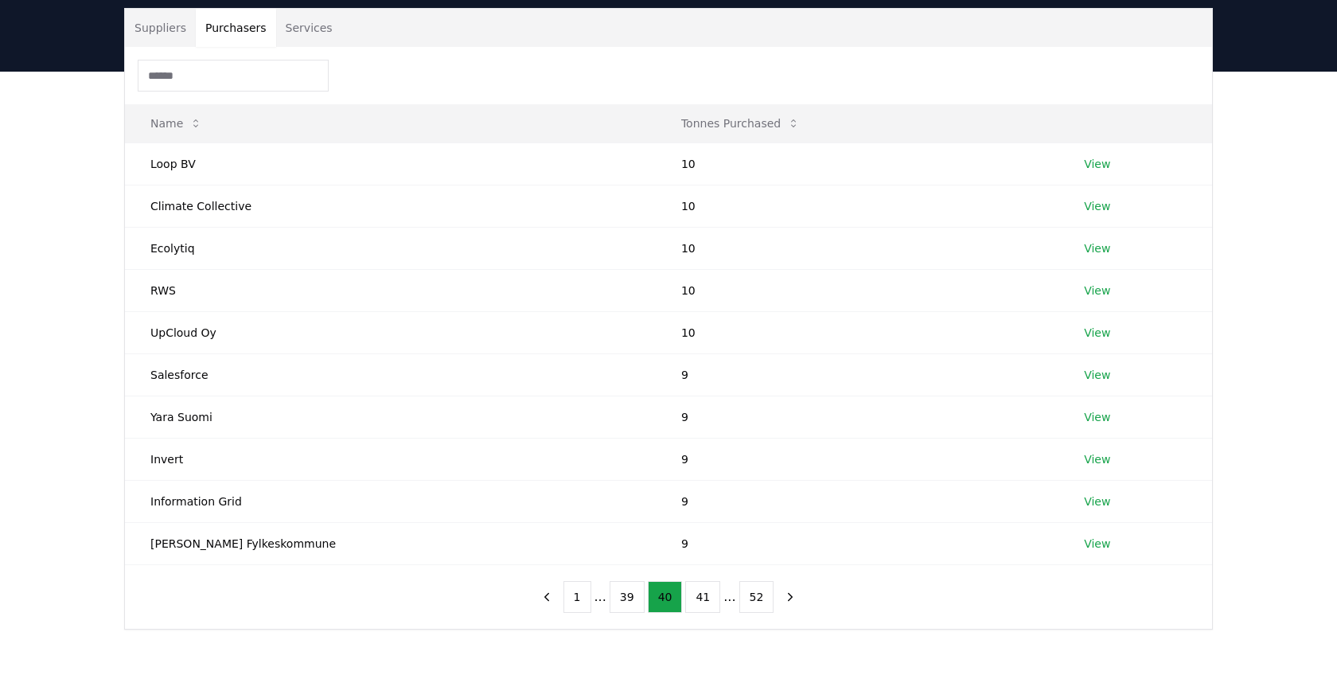
click at [625, 599] on button "39" at bounding box center [626, 597] width 35 height 32
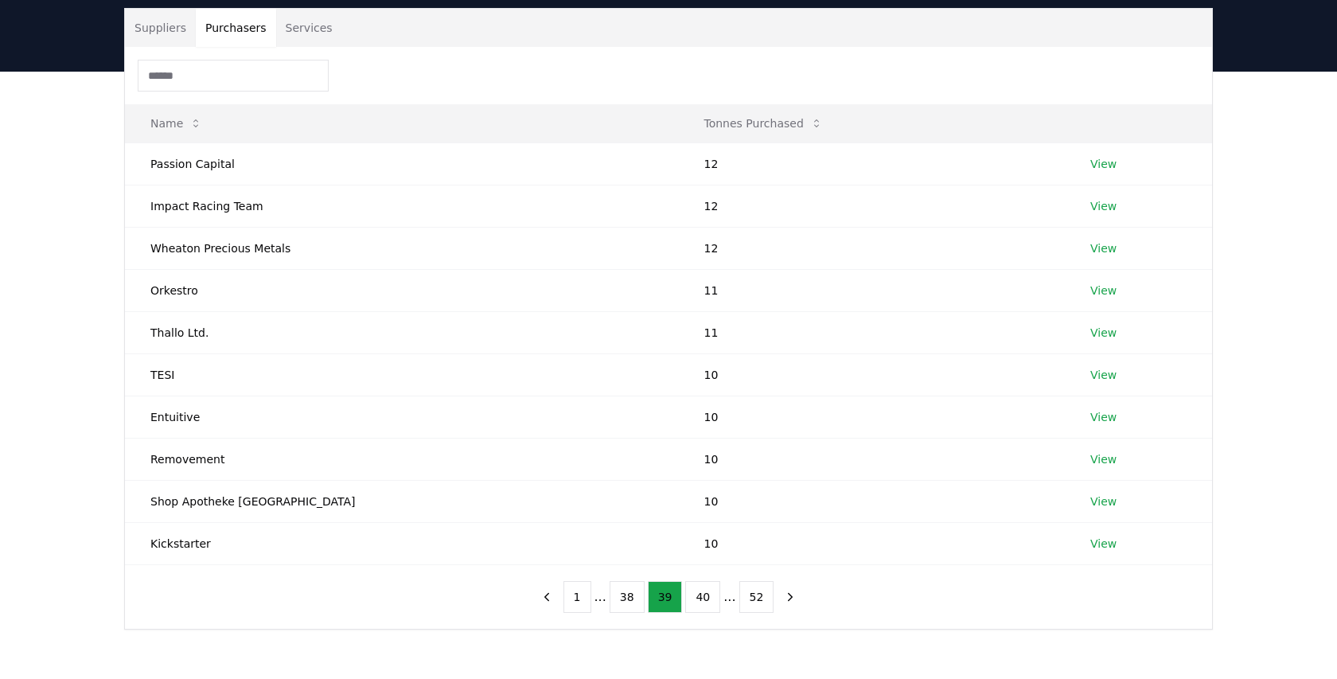
click at [625, 599] on button "38" at bounding box center [626, 597] width 35 height 32
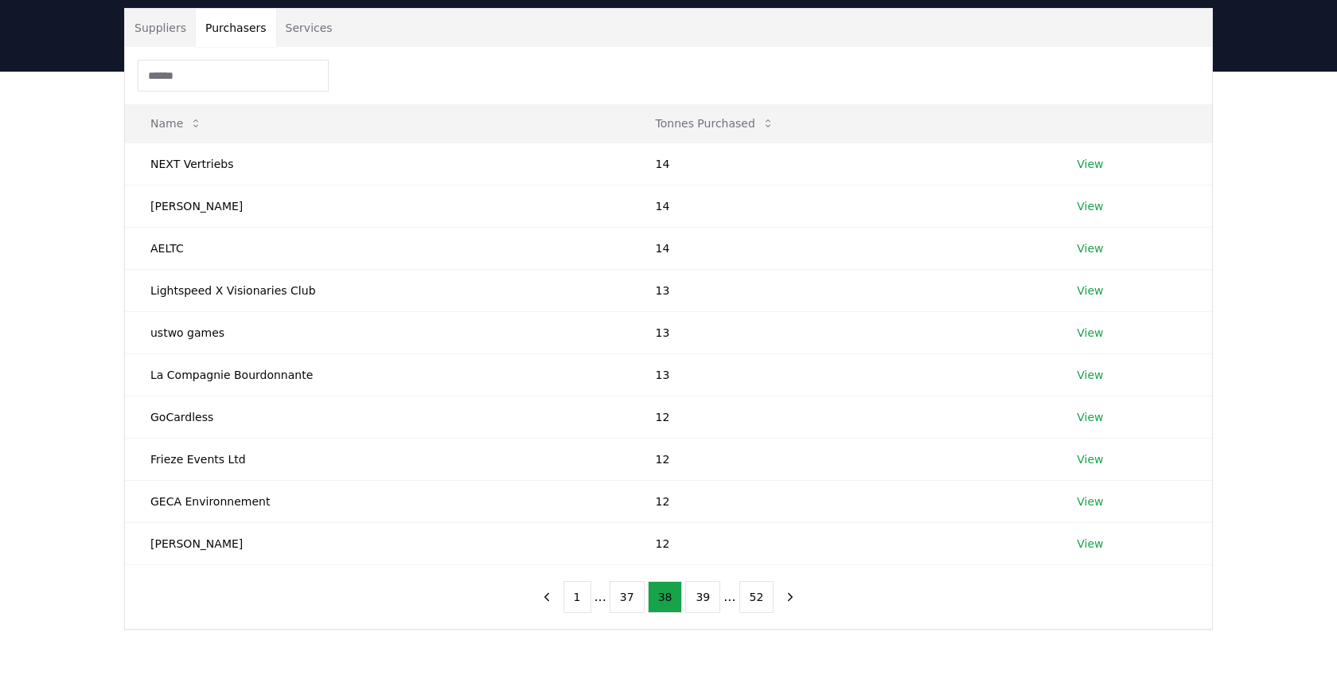
click at [625, 599] on button "37" at bounding box center [626, 597] width 35 height 32
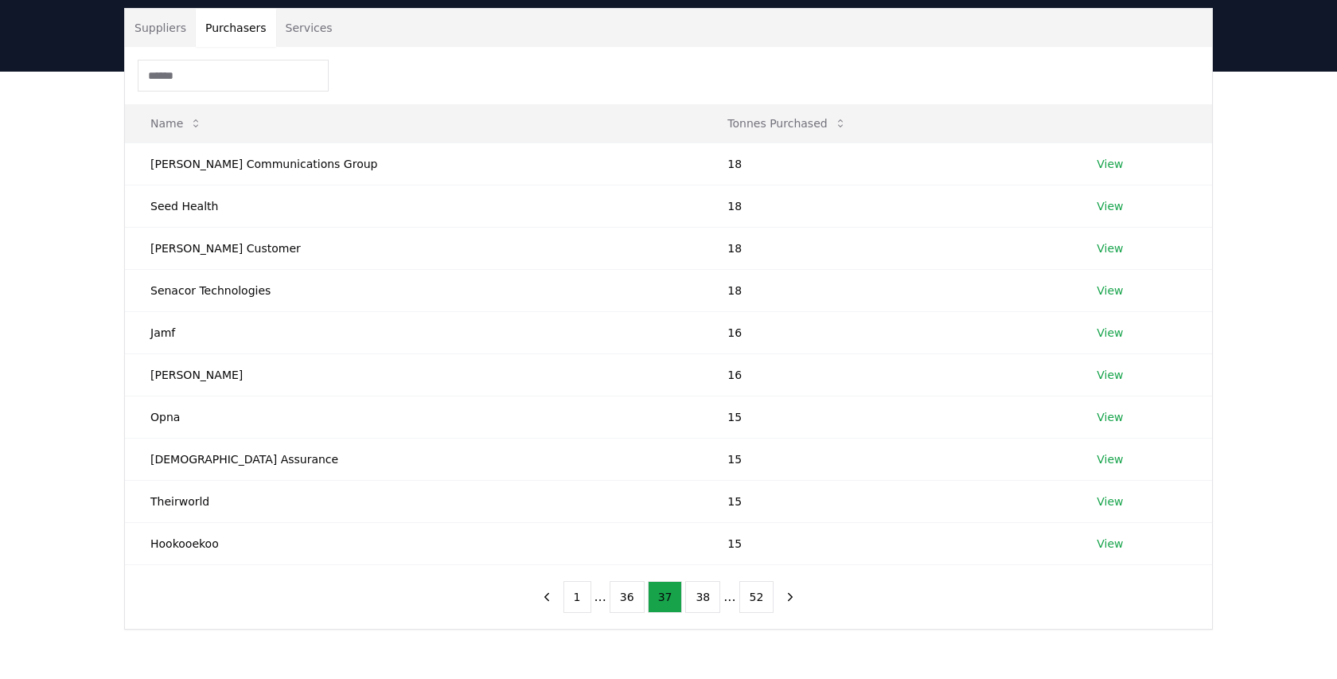
click at [625, 599] on button "36" at bounding box center [626, 597] width 35 height 32
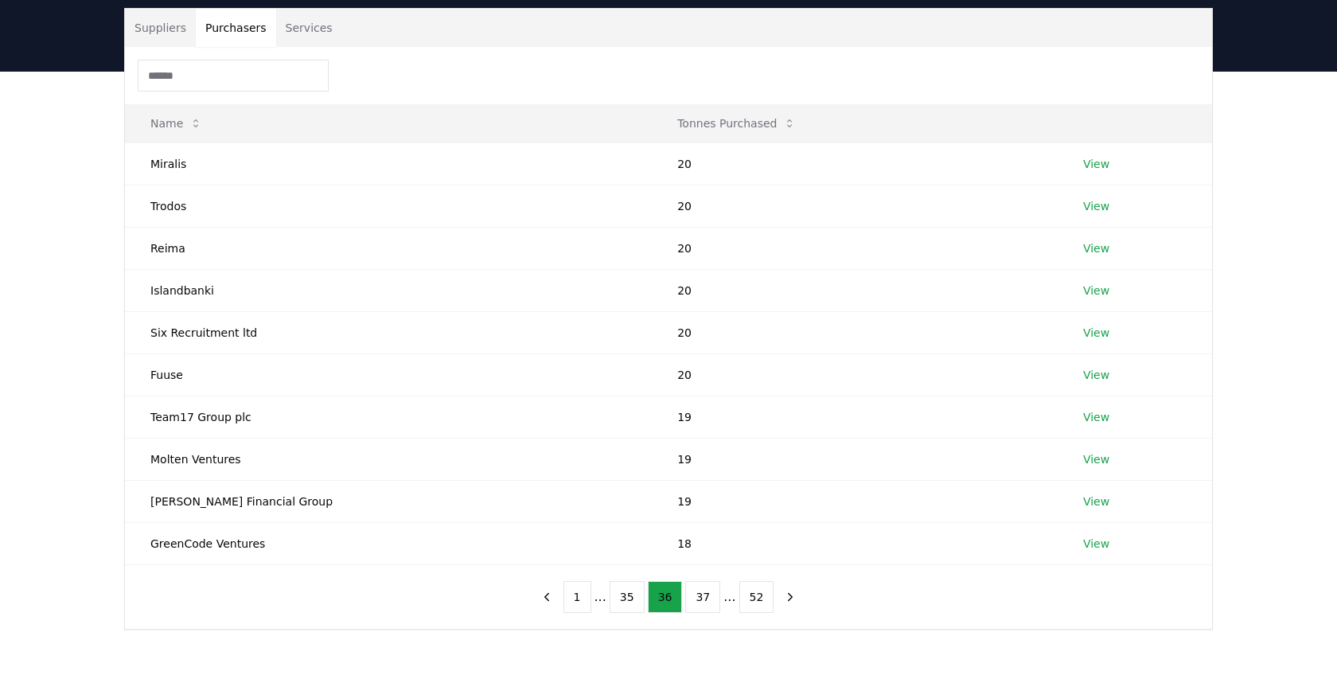
click at [625, 599] on button "35" at bounding box center [626, 597] width 35 height 32
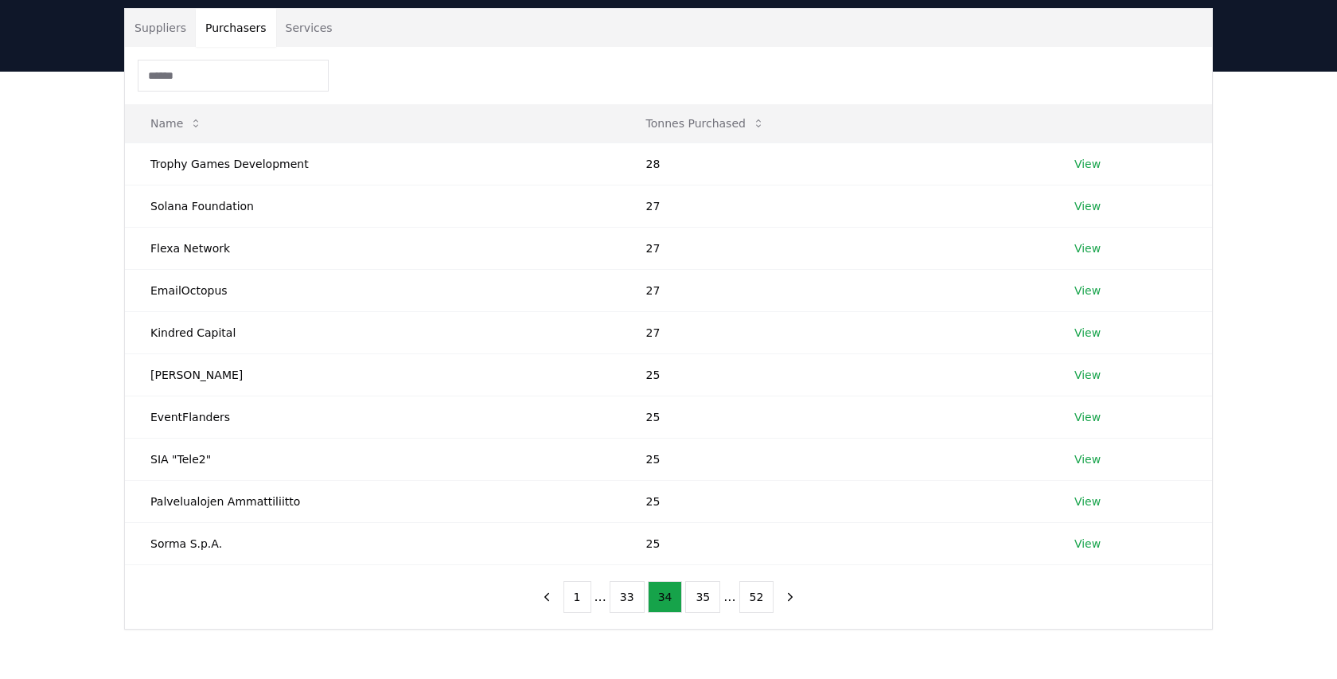
click at [625, 599] on button "33" at bounding box center [626, 597] width 35 height 32
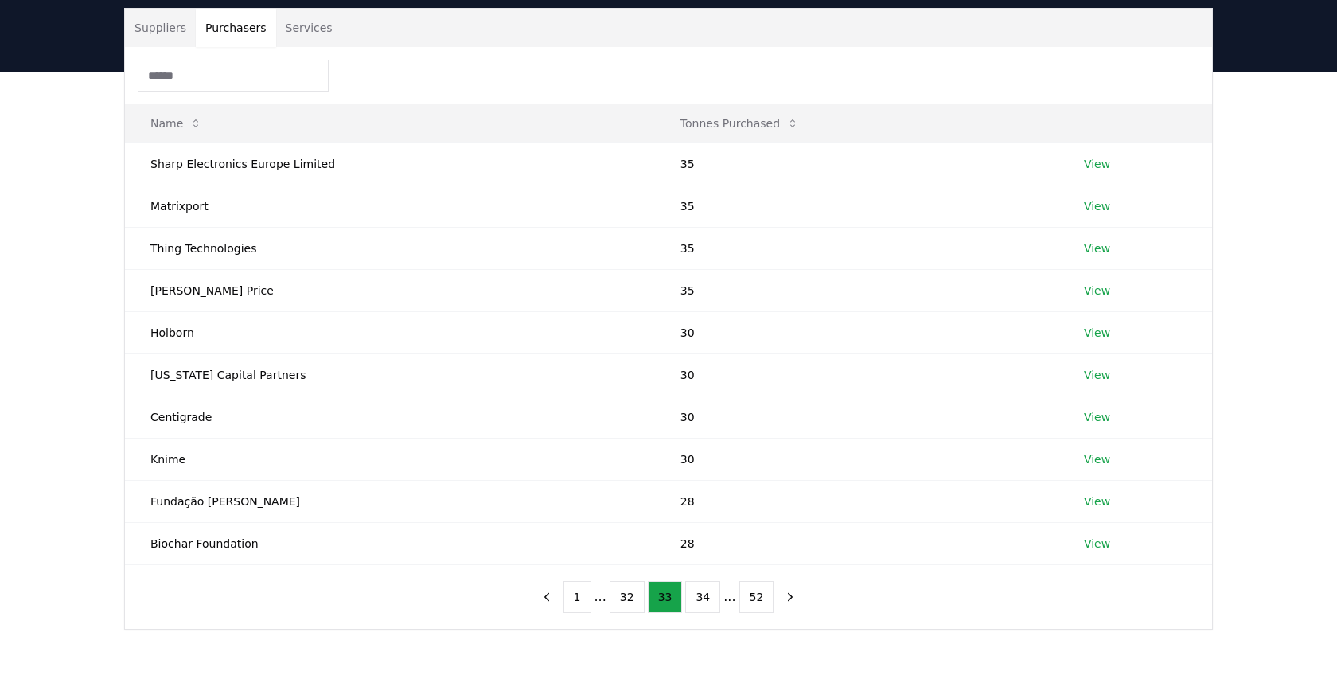
click at [625, 599] on button "32" at bounding box center [626, 597] width 35 height 32
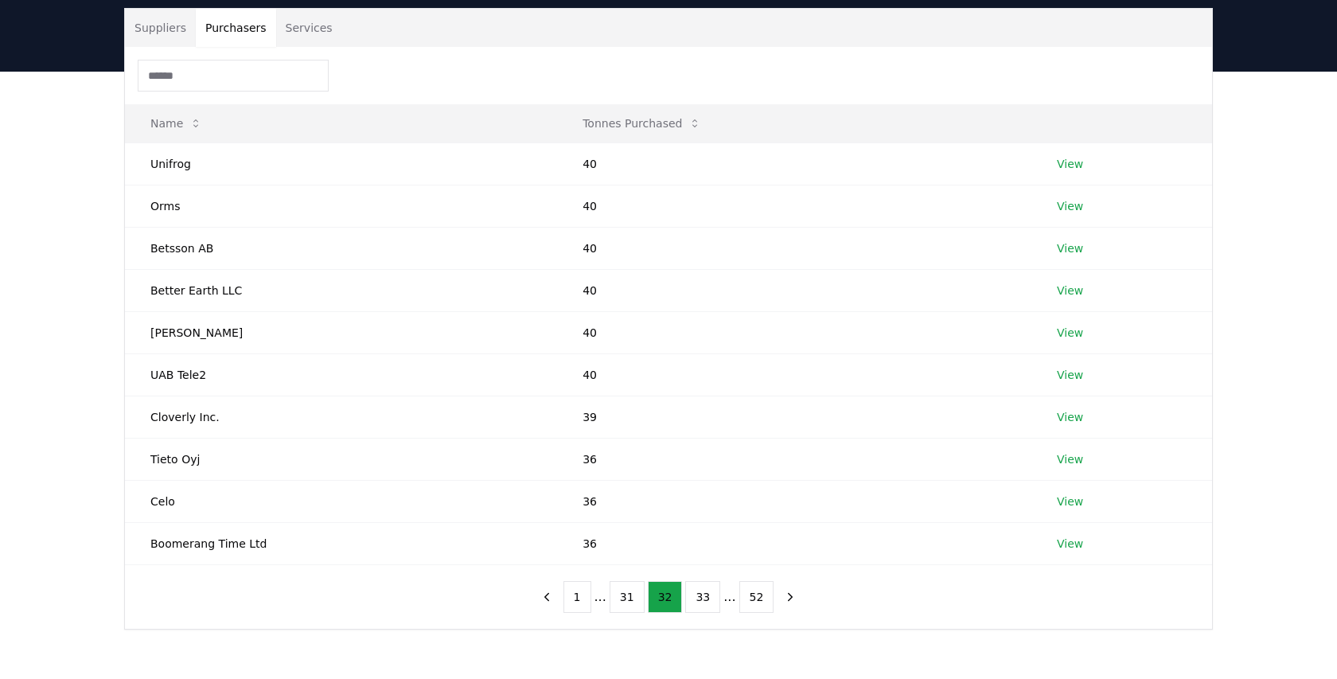
click at [625, 599] on button "31" at bounding box center [626, 597] width 35 height 32
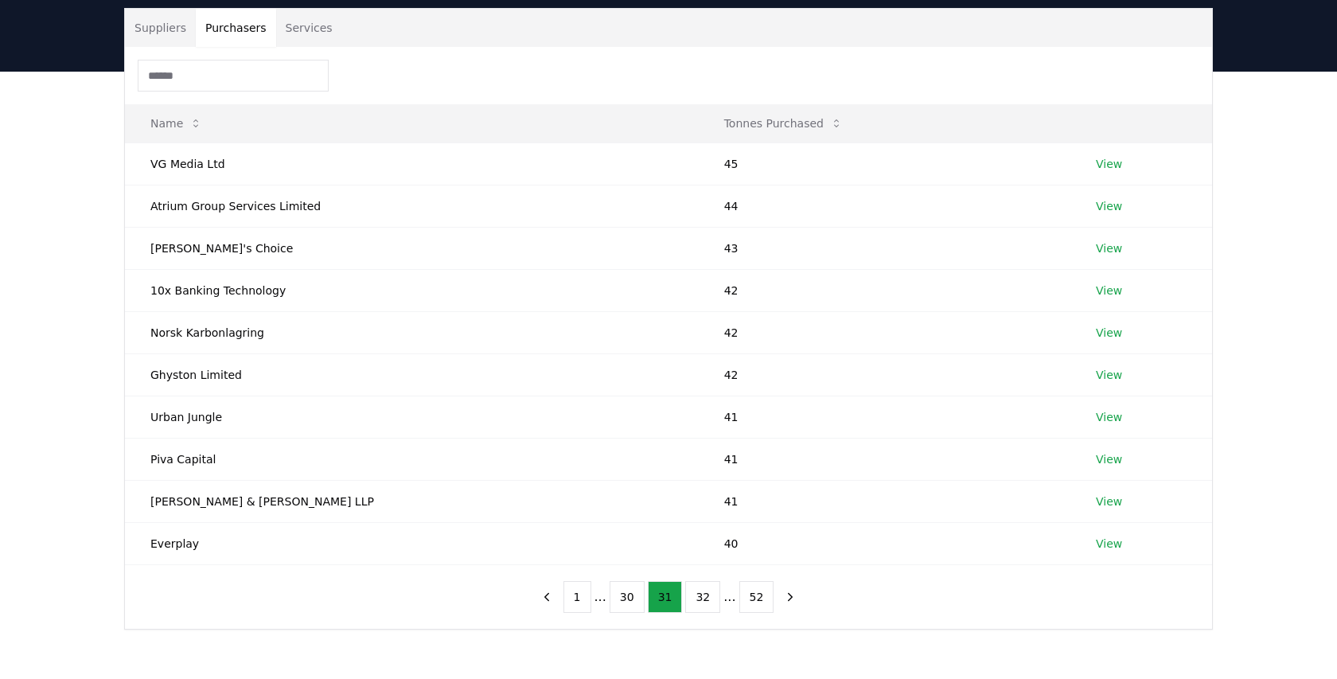
click at [625, 599] on button "30" at bounding box center [626, 597] width 35 height 32
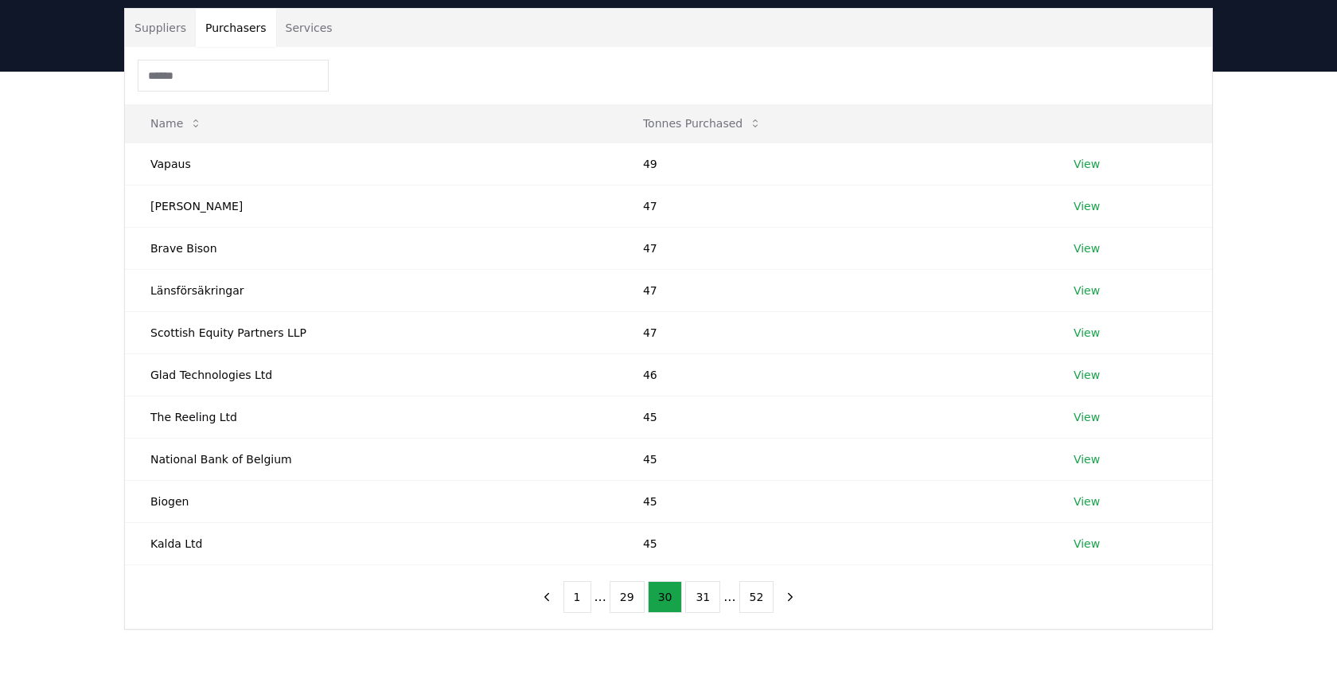
click at [625, 599] on button "29" at bounding box center [626, 597] width 35 height 32
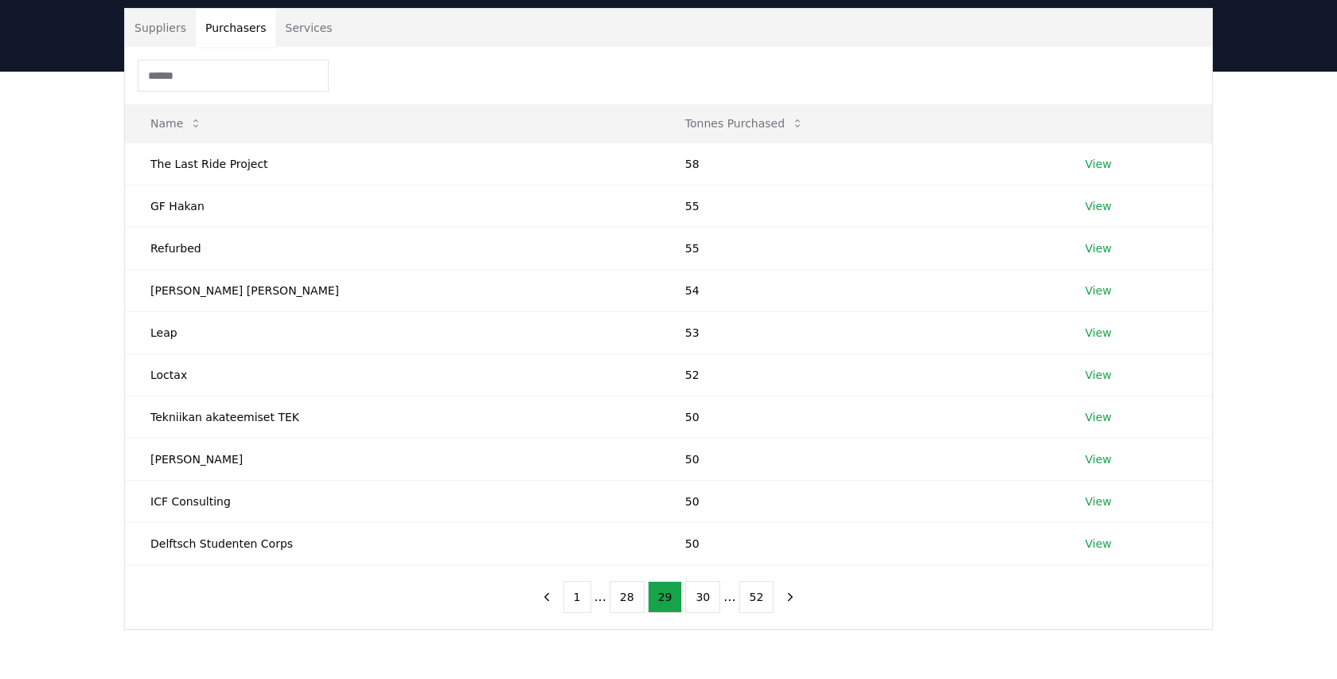
click at [625, 599] on button "28" at bounding box center [626, 597] width 35 height 32
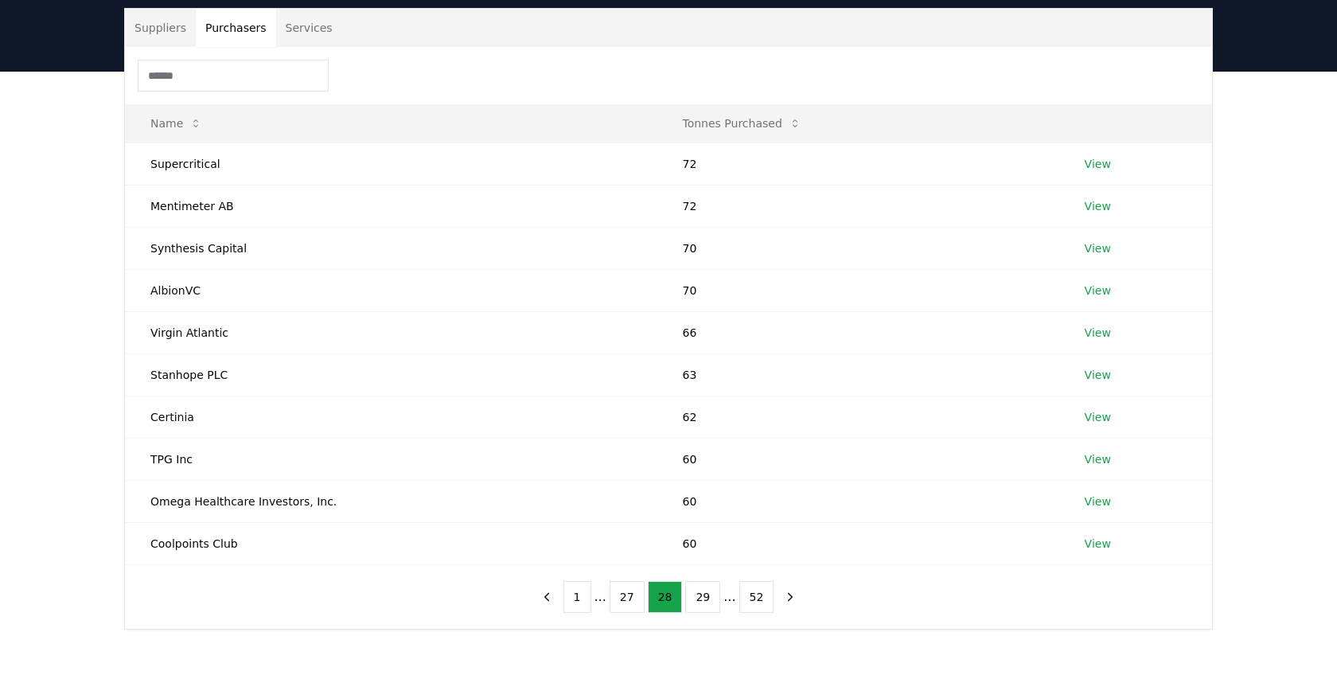
click at [625, 599] on button "27" at bounding box center [626, 597] width 35 height 32
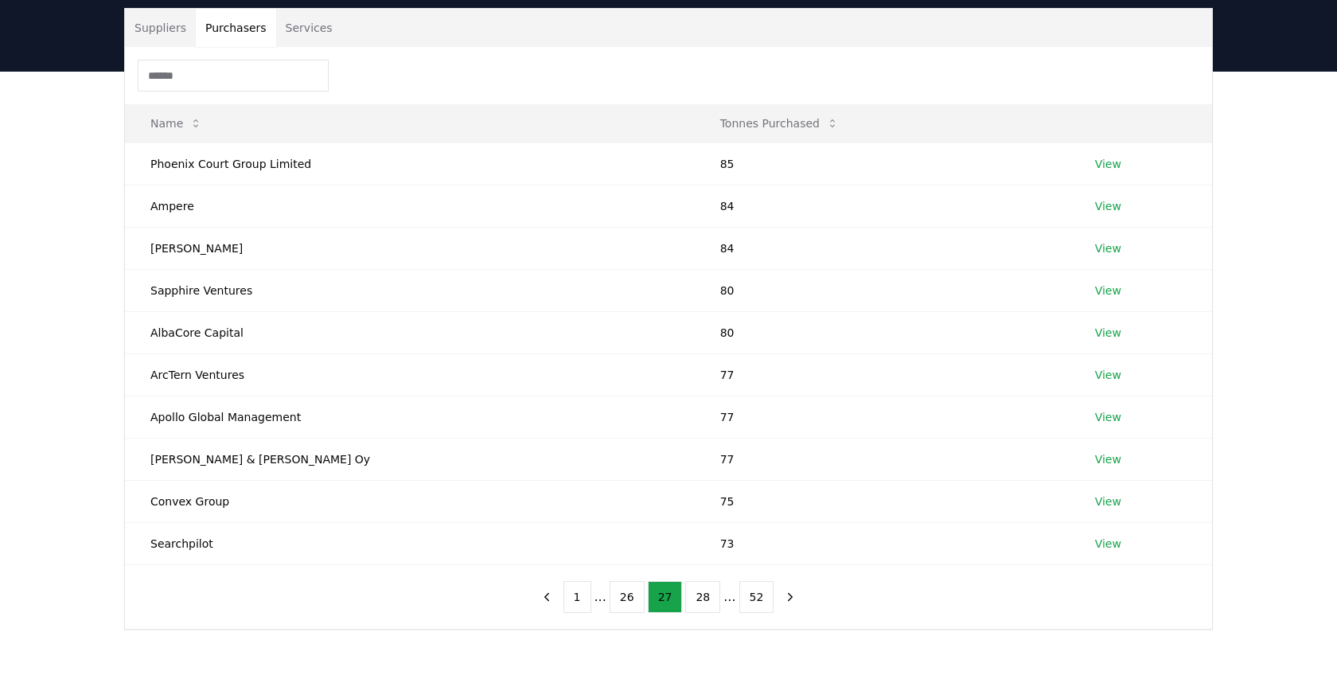
click at [625, 599] on button "26" at bounding box center [626, 597] width 35 height 32
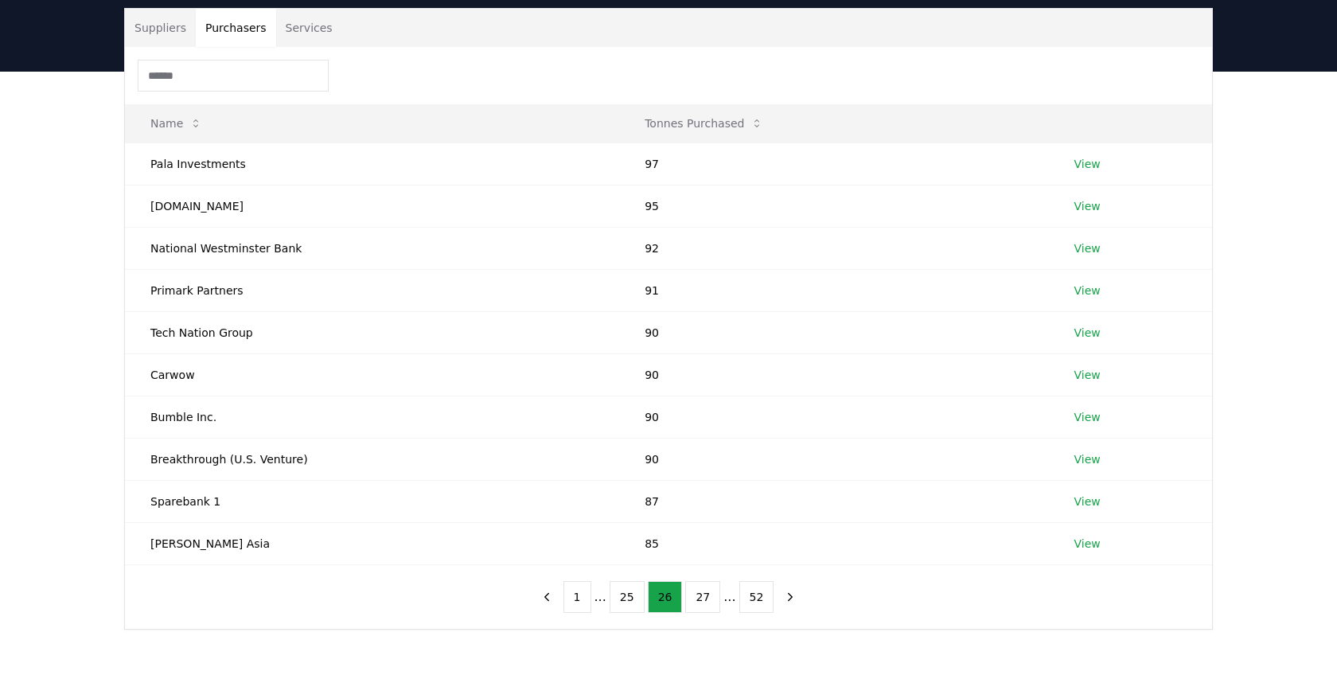
click at [625, 599] on button "25" at bounding box center [626, 597] width 35 height 32
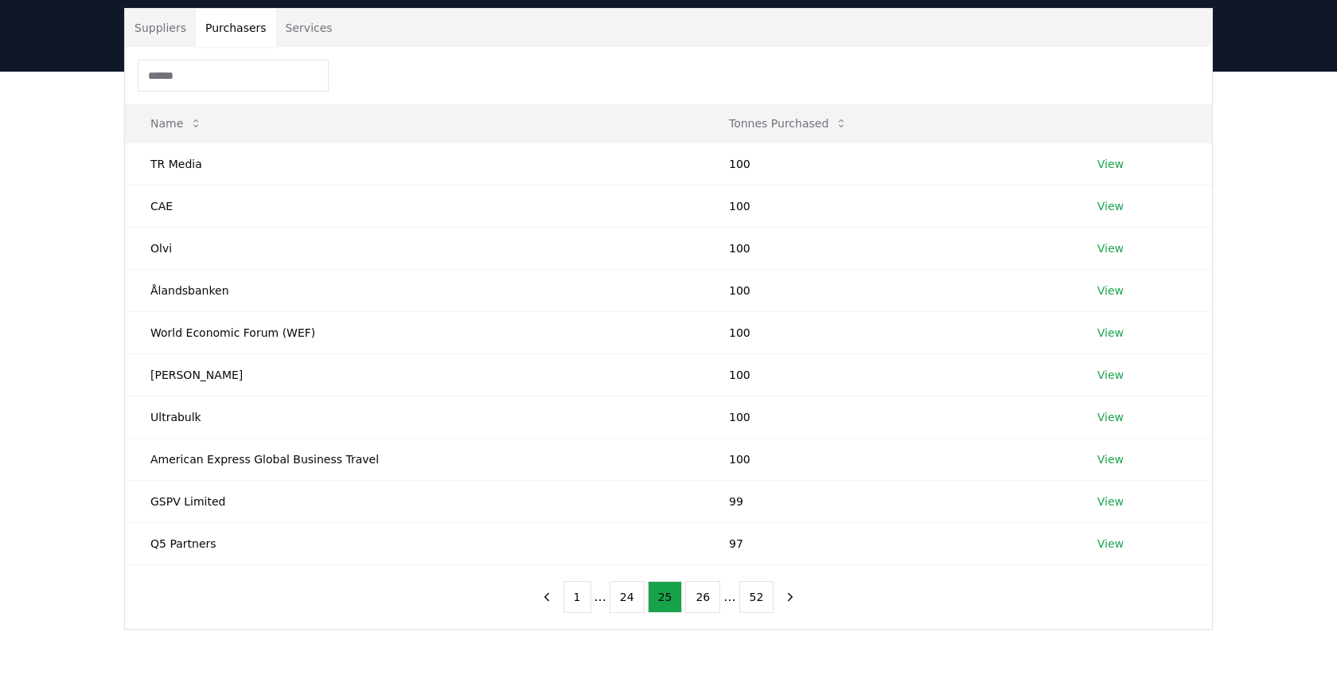
click at [625, 599] on button "24" at bounding box center [626, 597] width 35 height 32
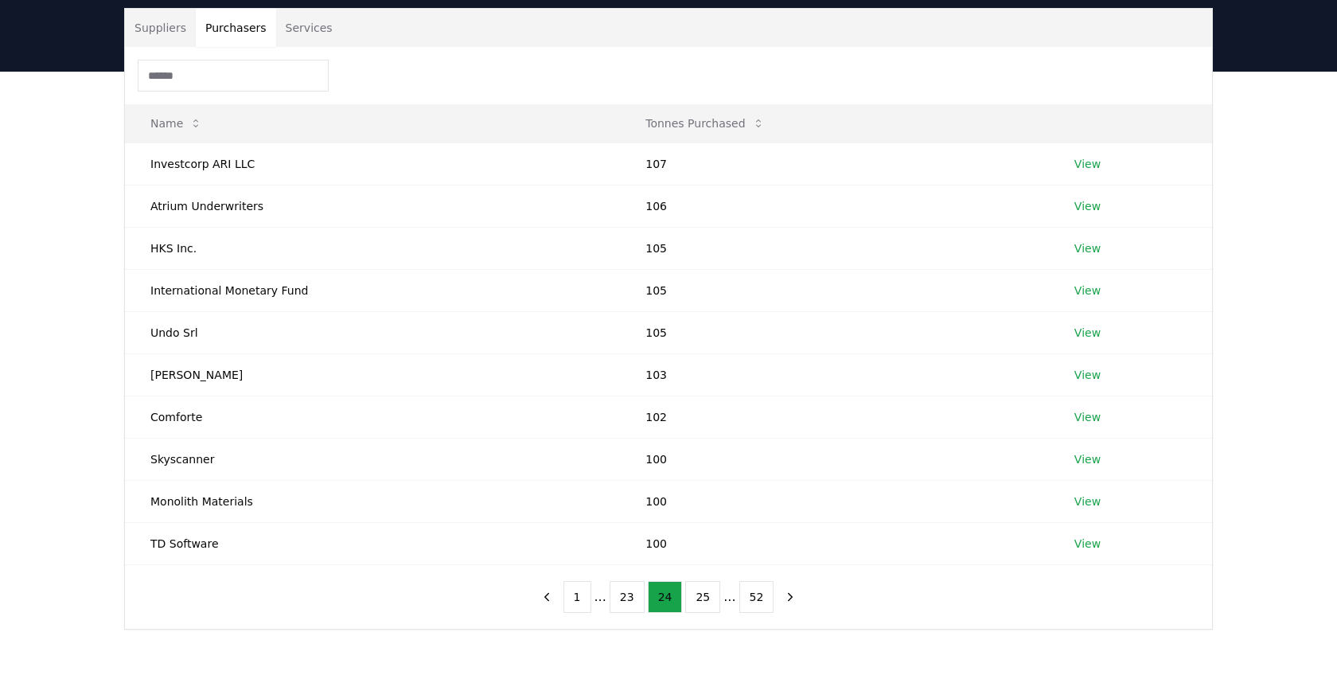
click at [625, 599] on button "23" at bounding box center [626, 597] width 35 height 32
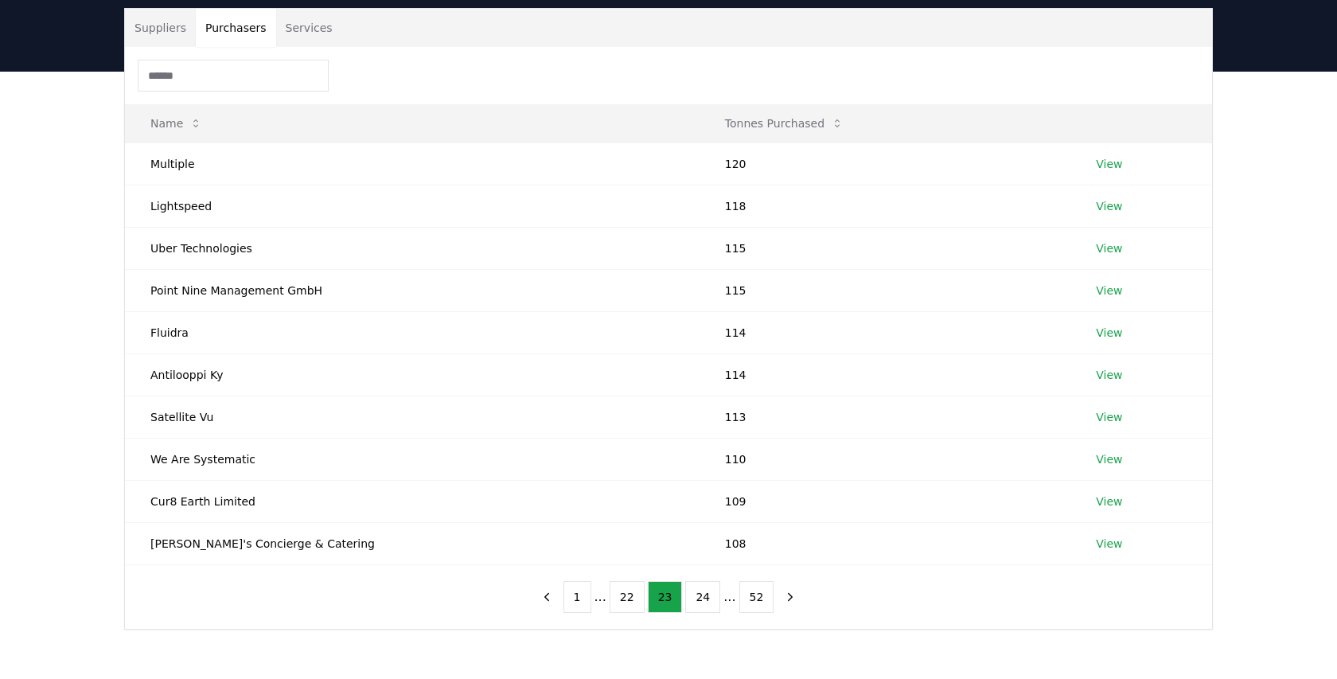
click at [625, 599] on button "22" at bounding box center [626, 597] width 35 height 32
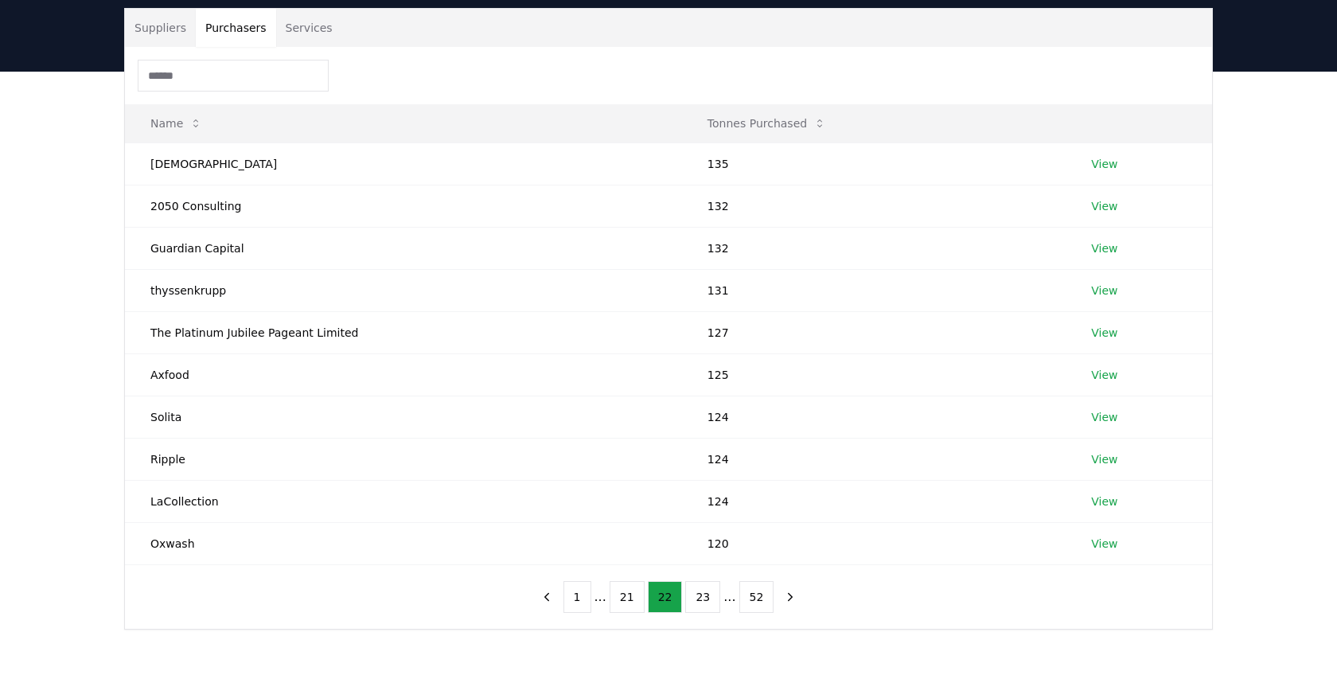
click at [625, 599] on button "21" at bounding box center [626, 597] width 35 height 32
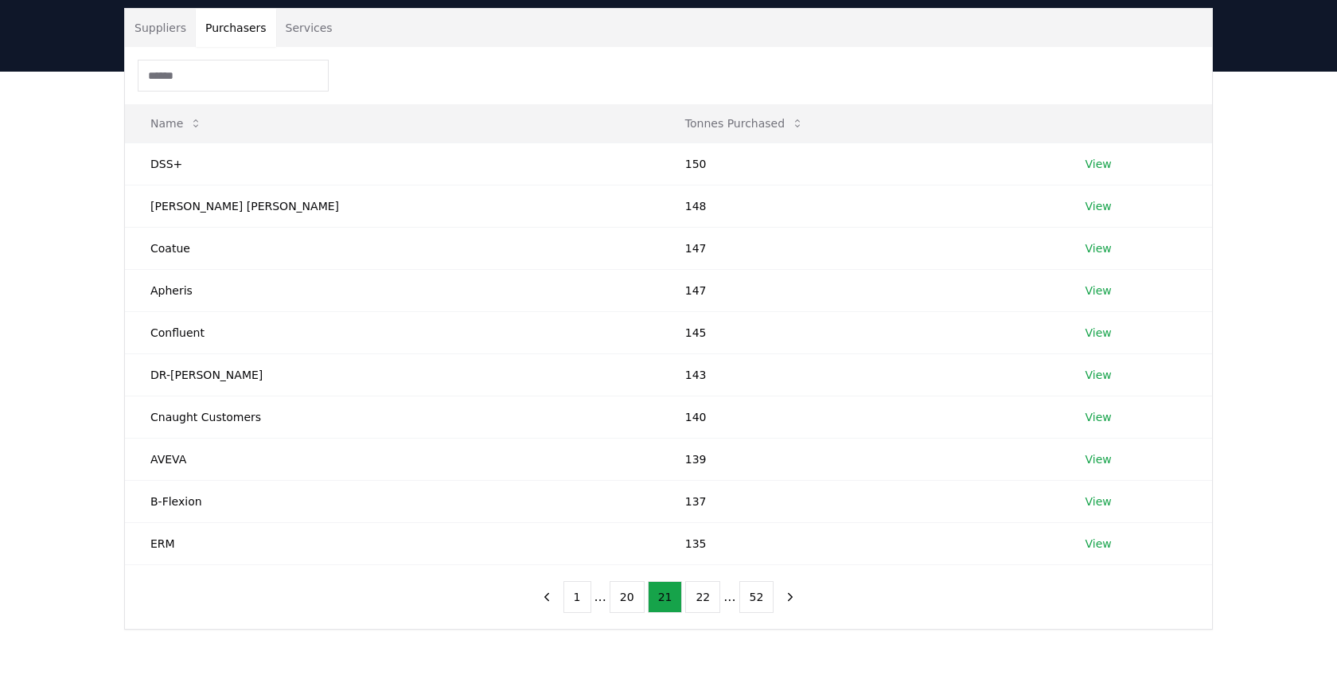
click at [625, 599] on button "20" at bounding box center [626, 597] width 35 height 32
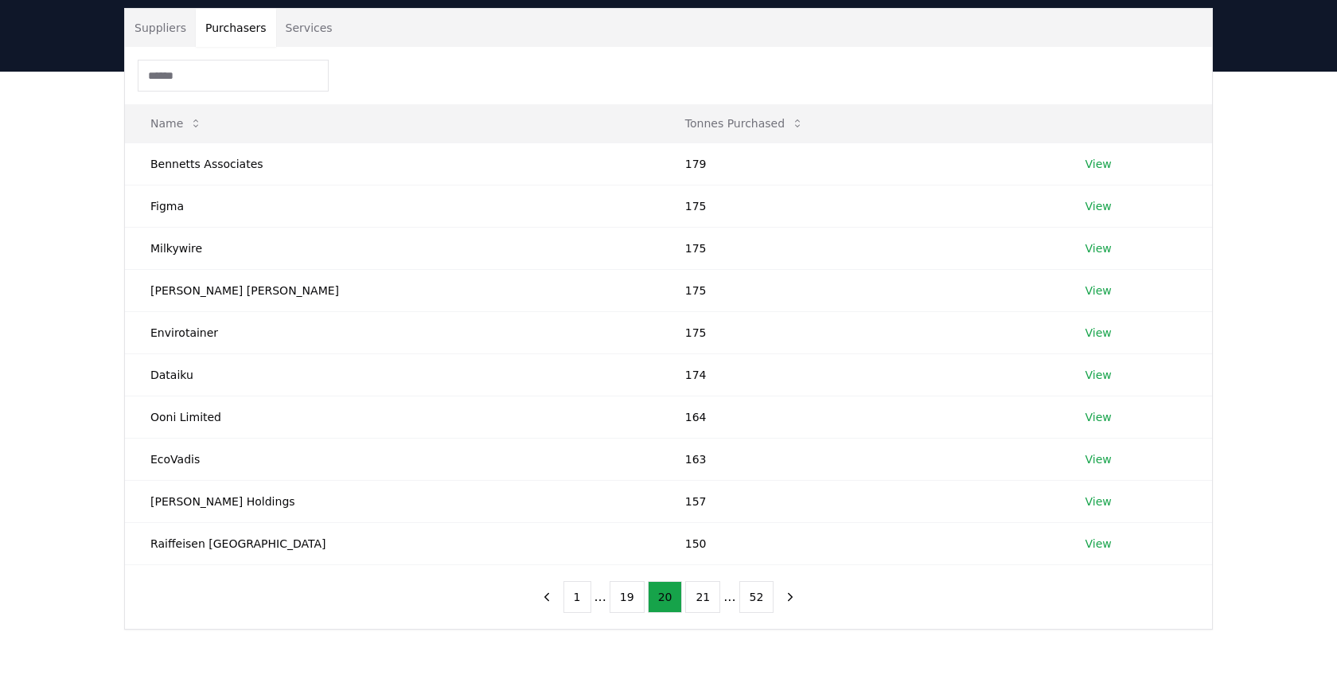
click at [625, 599] on button "19" at bounding box center [626, 597] width 35 height 32
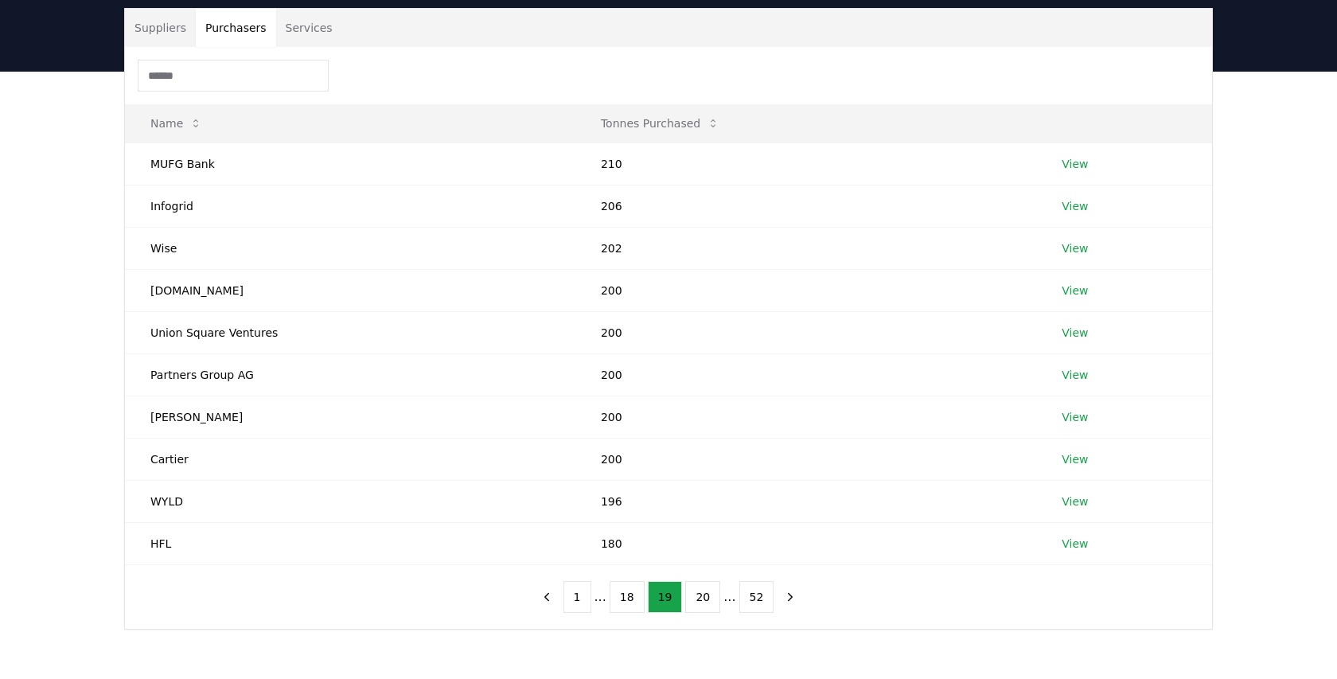
click at [625, 599] on button "18" at bounding box center [626, 597] width 35 height 32
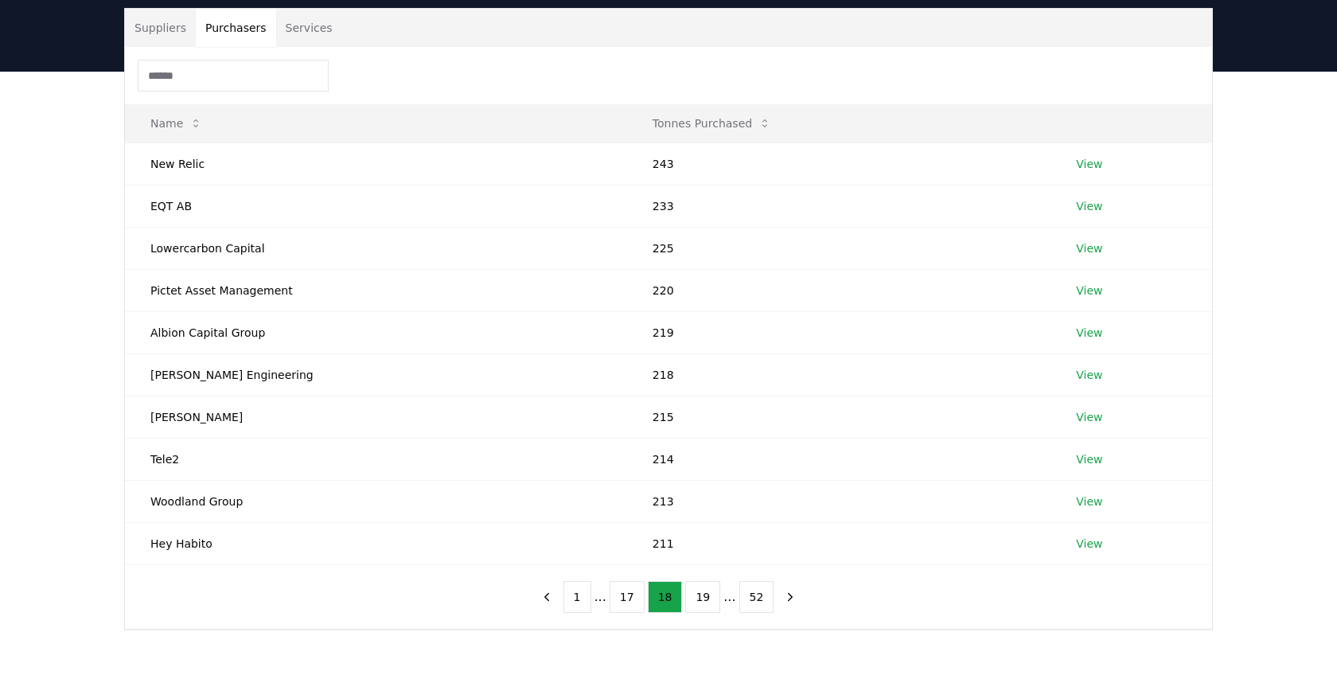
click at [625, 599] on button "17" at bounding box center [626, 597] width 35 height 32
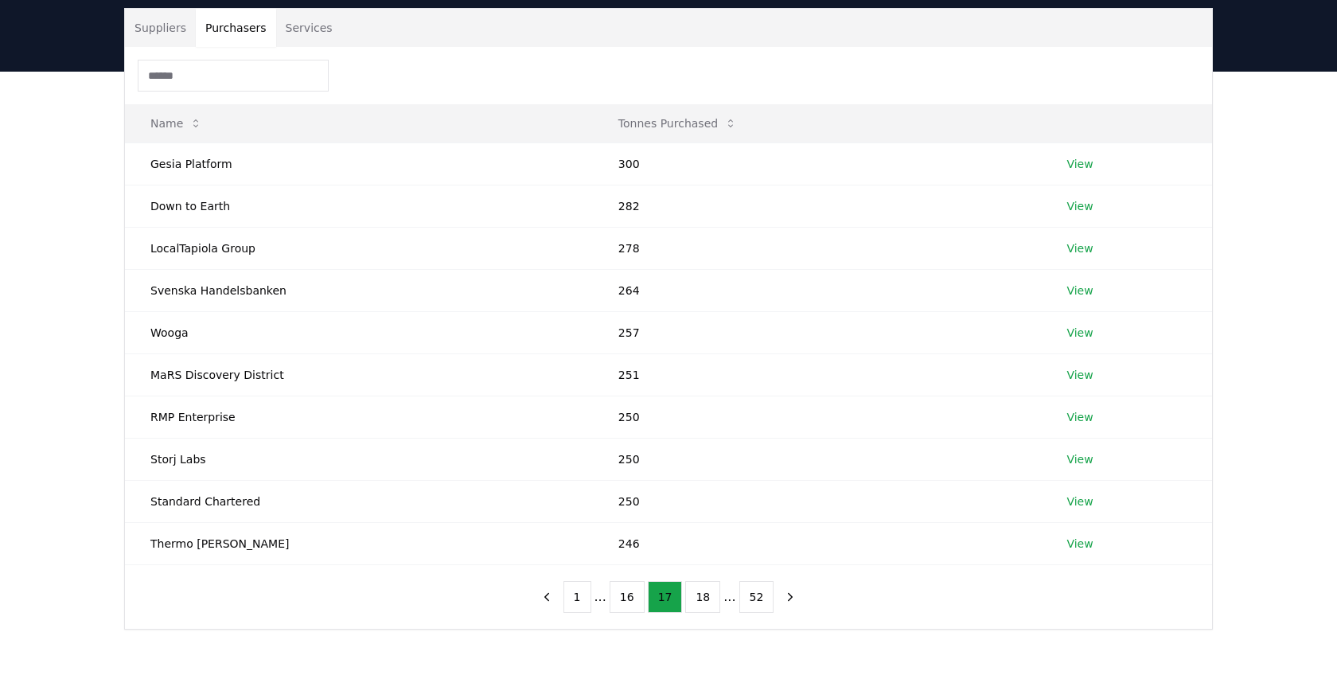
click at [625, 599] on button "16" at bounding box center [626, 597] width 35 height 32
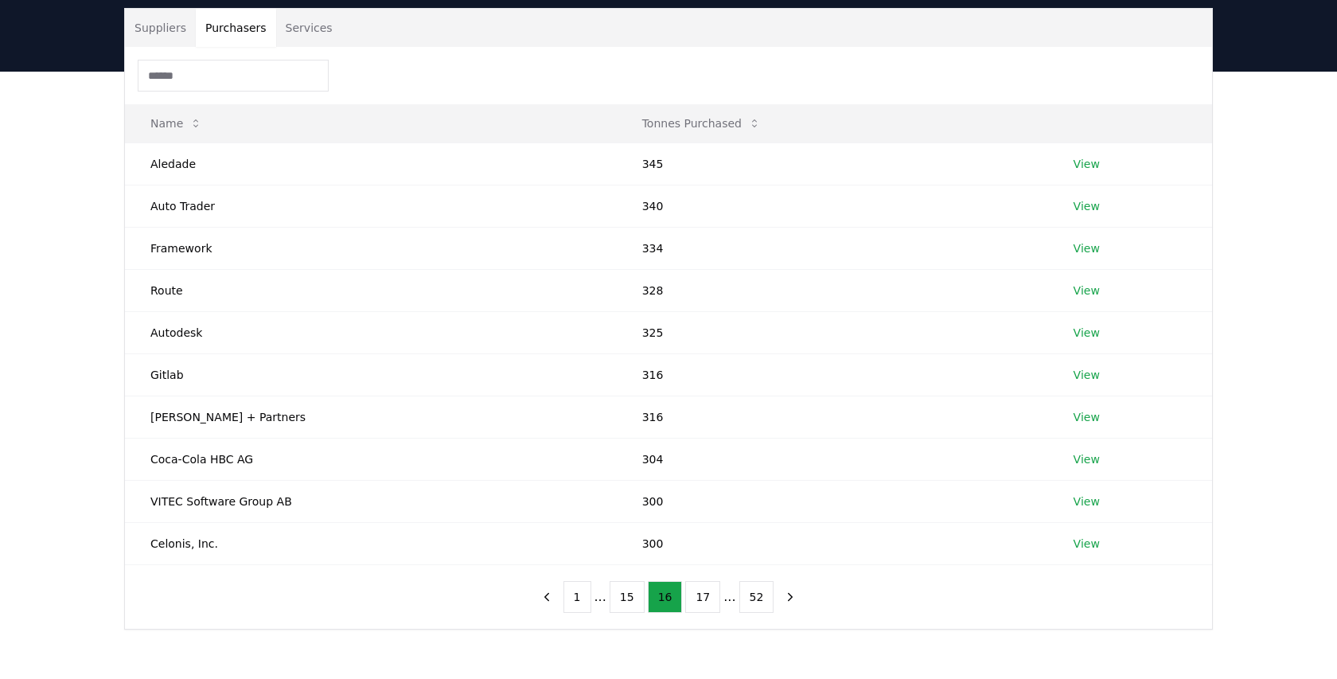
click at [625, 599] on button "15" at bounding box center [626, 597] width 35 height 32
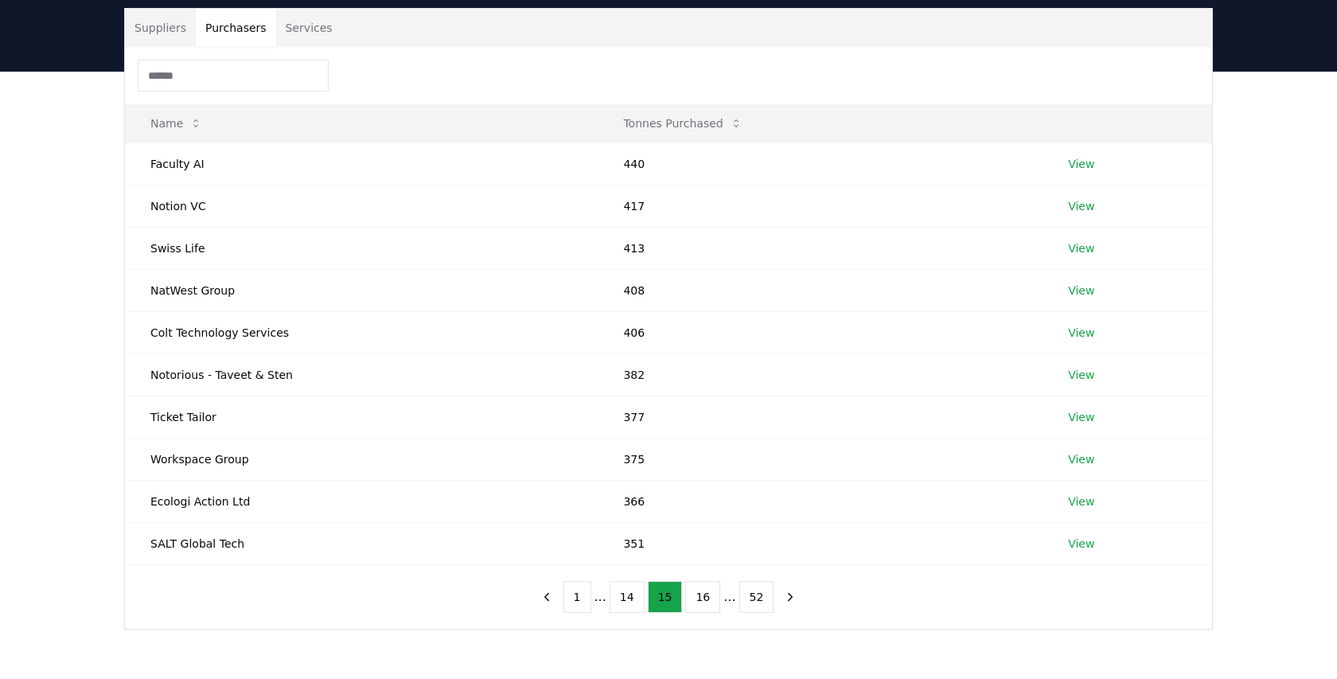
click at [625, 599] on button "14" at bounding box center [626, 597] width 35 height 32
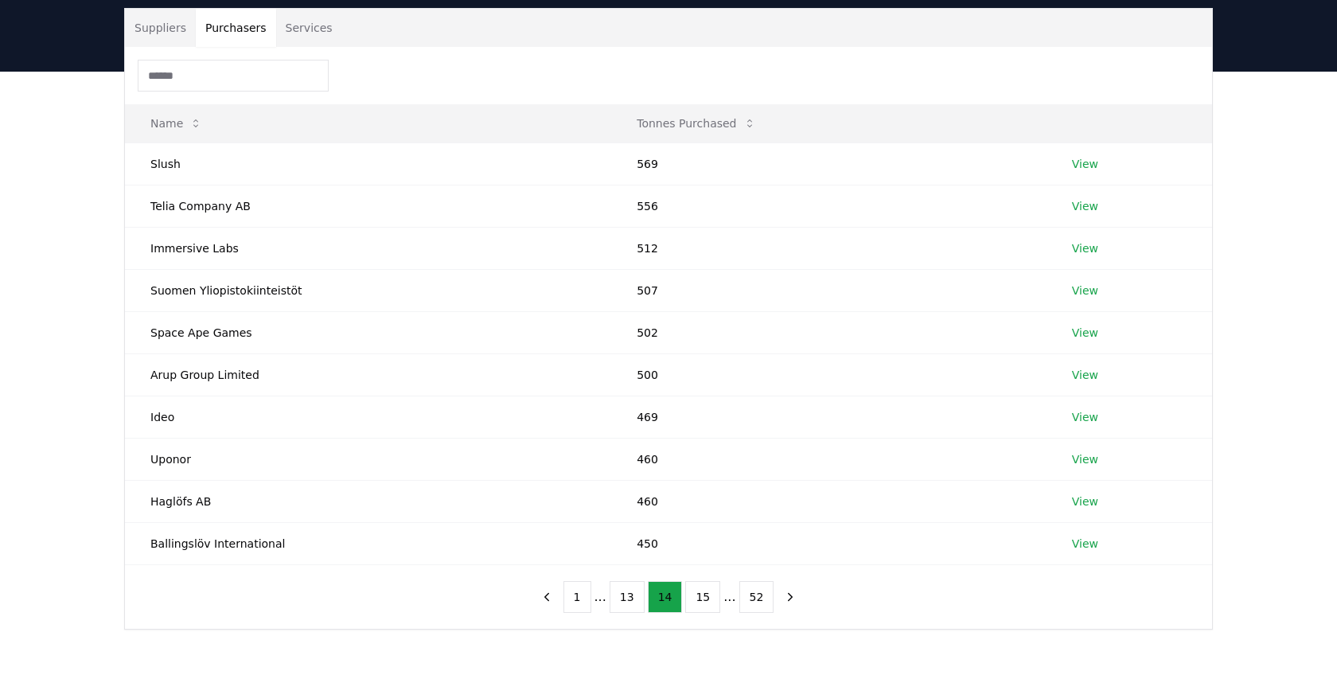
click at [625, 599] on button "13" at bounding box center [626, 597] width 35 height 32
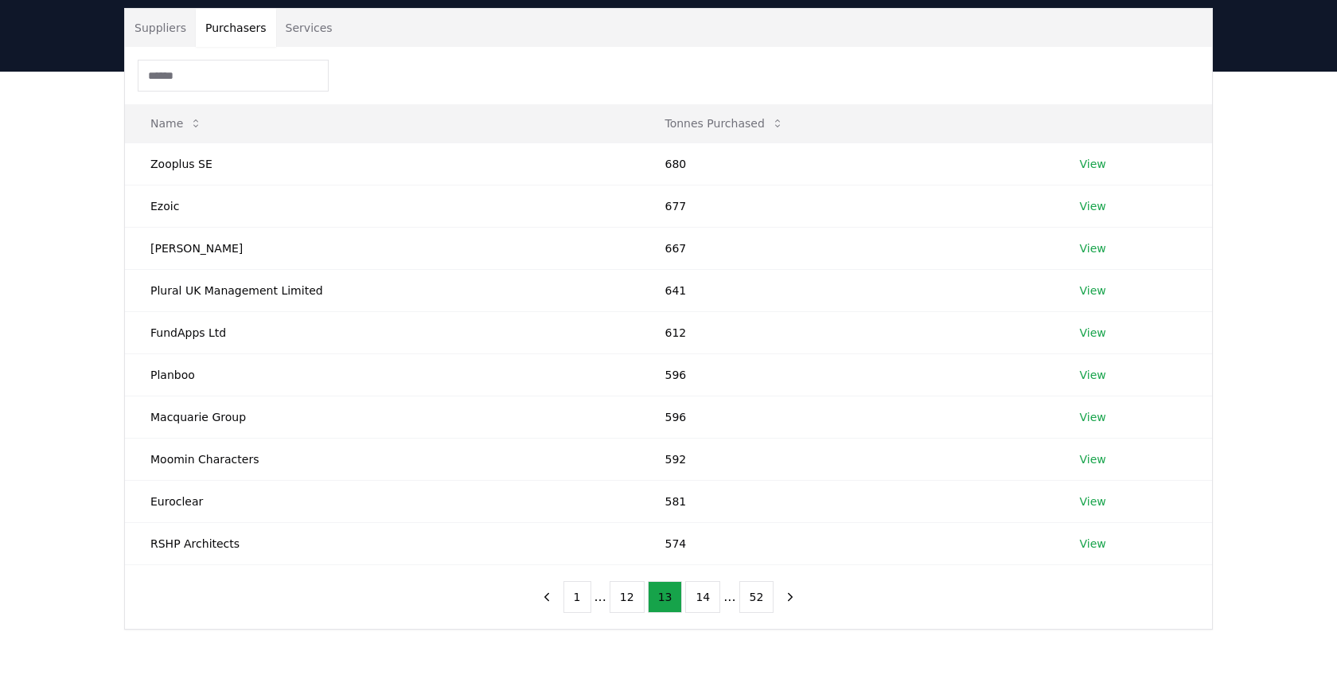
click at [625, 599] on button "12" at bounding box center [626, 597] width 35 height 32
click at [625, 599] on button "11" at bounding box center [626, 597] width 35 height 32
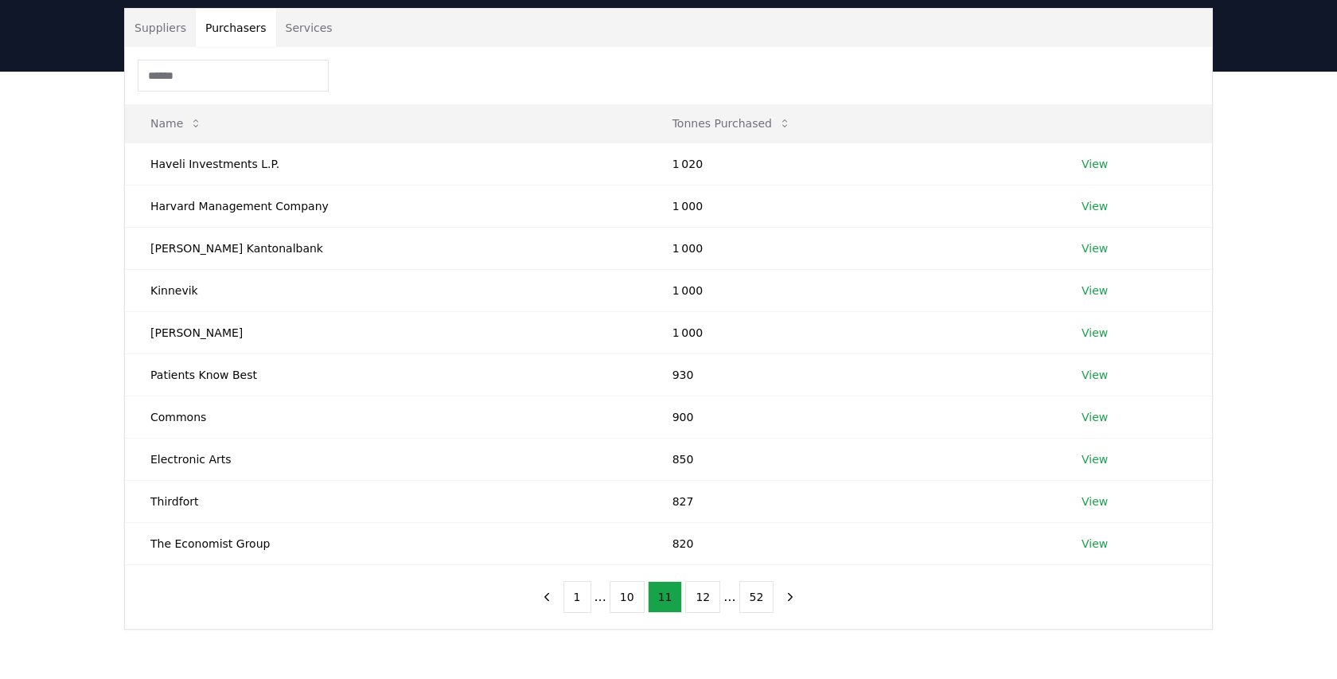
click at [625, 599] on button "10" at bounding box center [626, 597] width 35 height 32
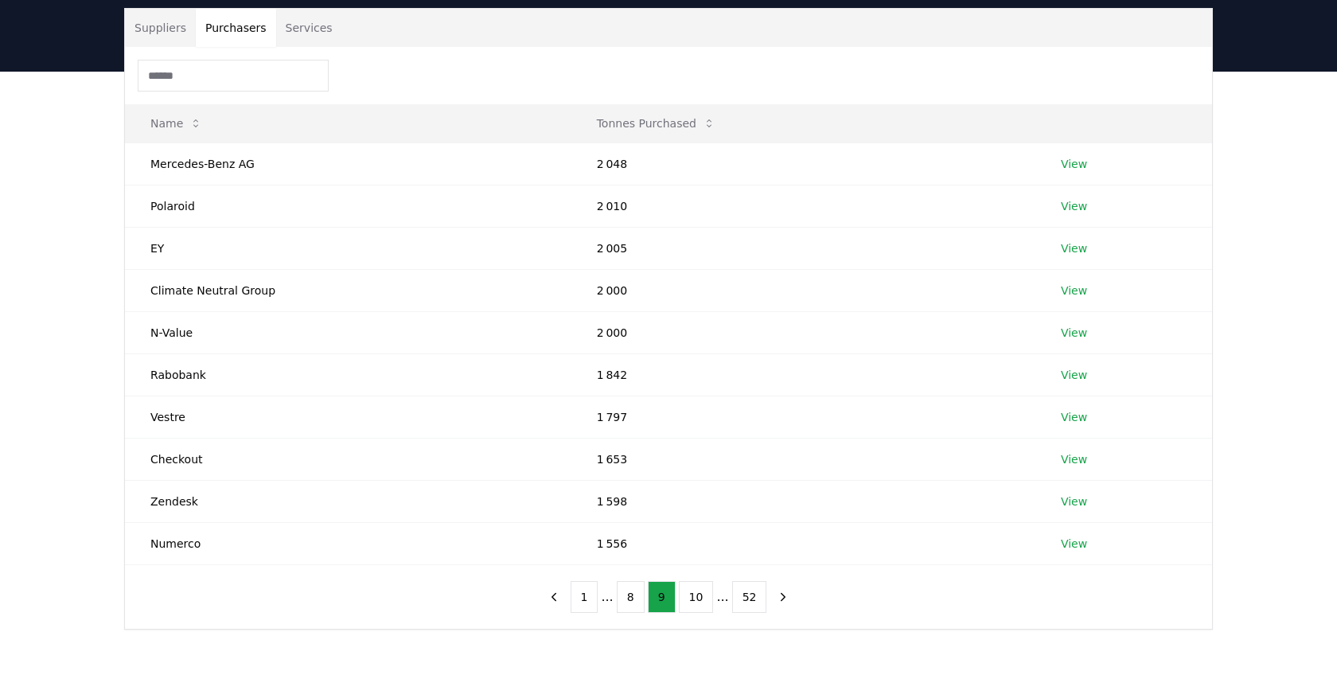
click at [625, 599] on button "8" at bounding box center [631, 597] width 28 height 32
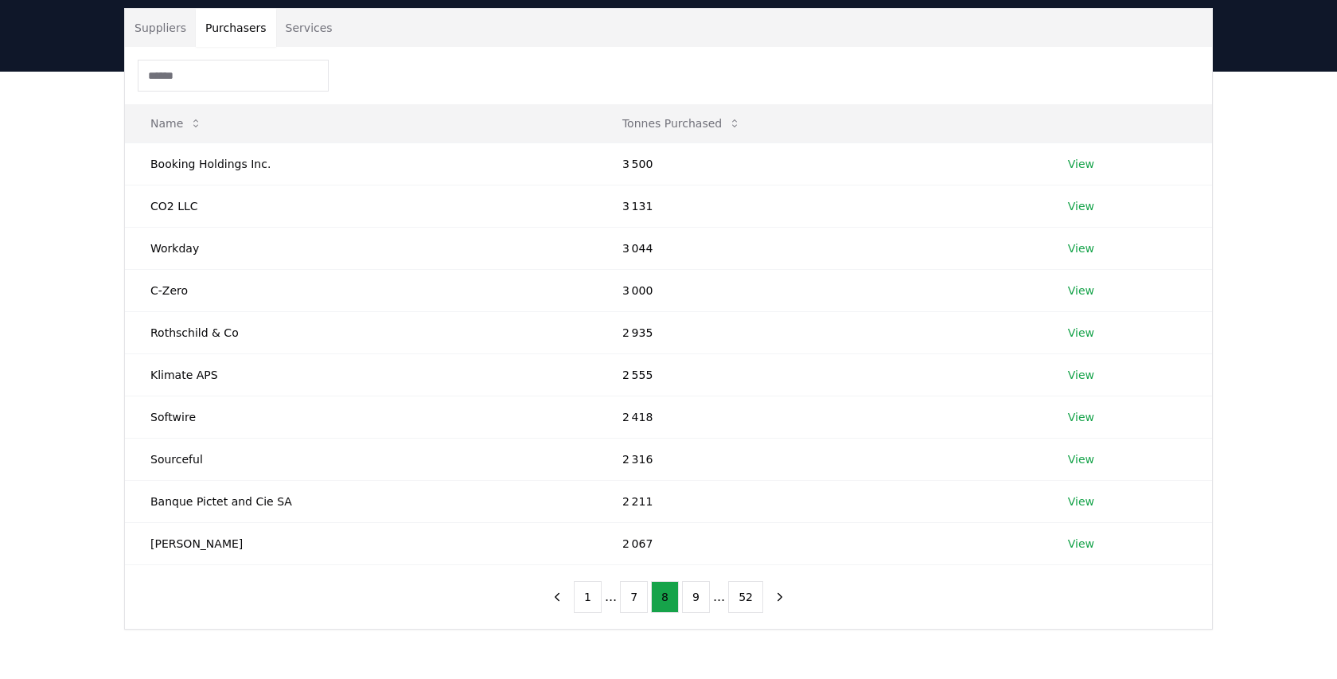
click at [625, 599] on button "7" at bounding box center [634, 597] width 28 height 32
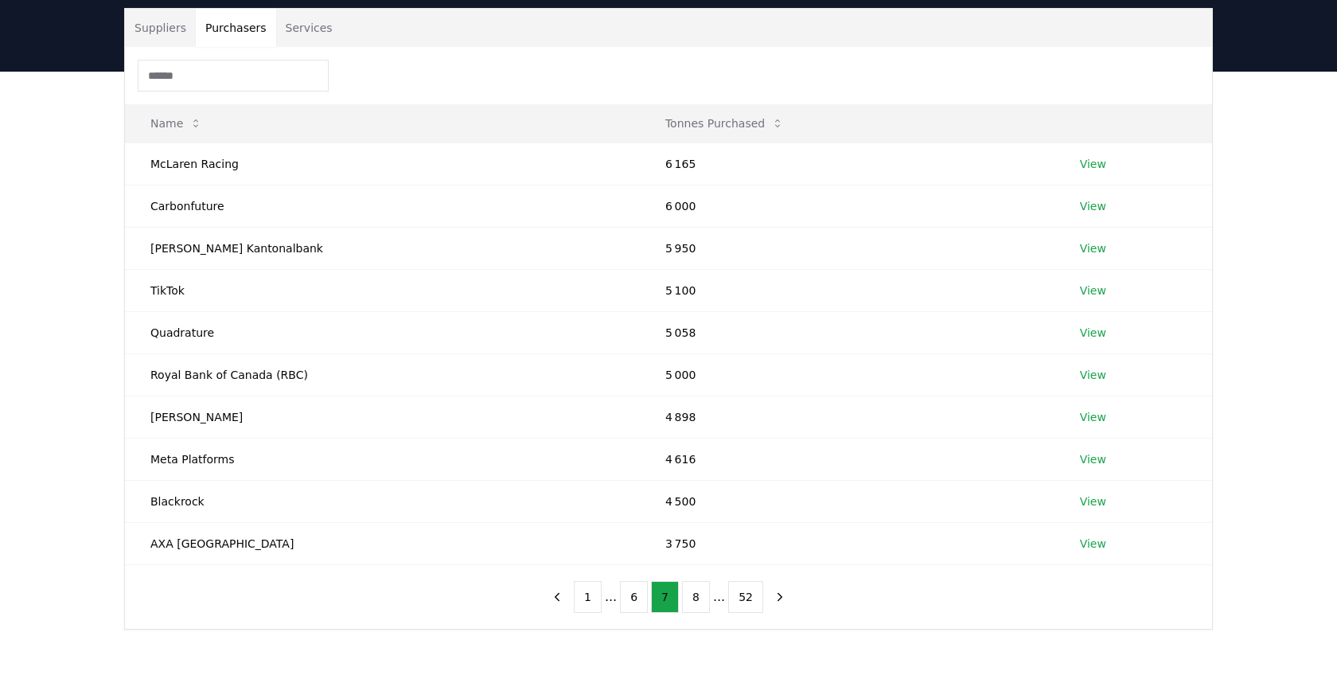
click at [625, 599] on button "6" at bounding box center [634, 597] width 28 height 32
click at [625, 599] on button "5" at bounding box center [634, 597] width 28 height 32
click at [625, 599] on button "4" at bounding box center [634, 597] width 28 height 32
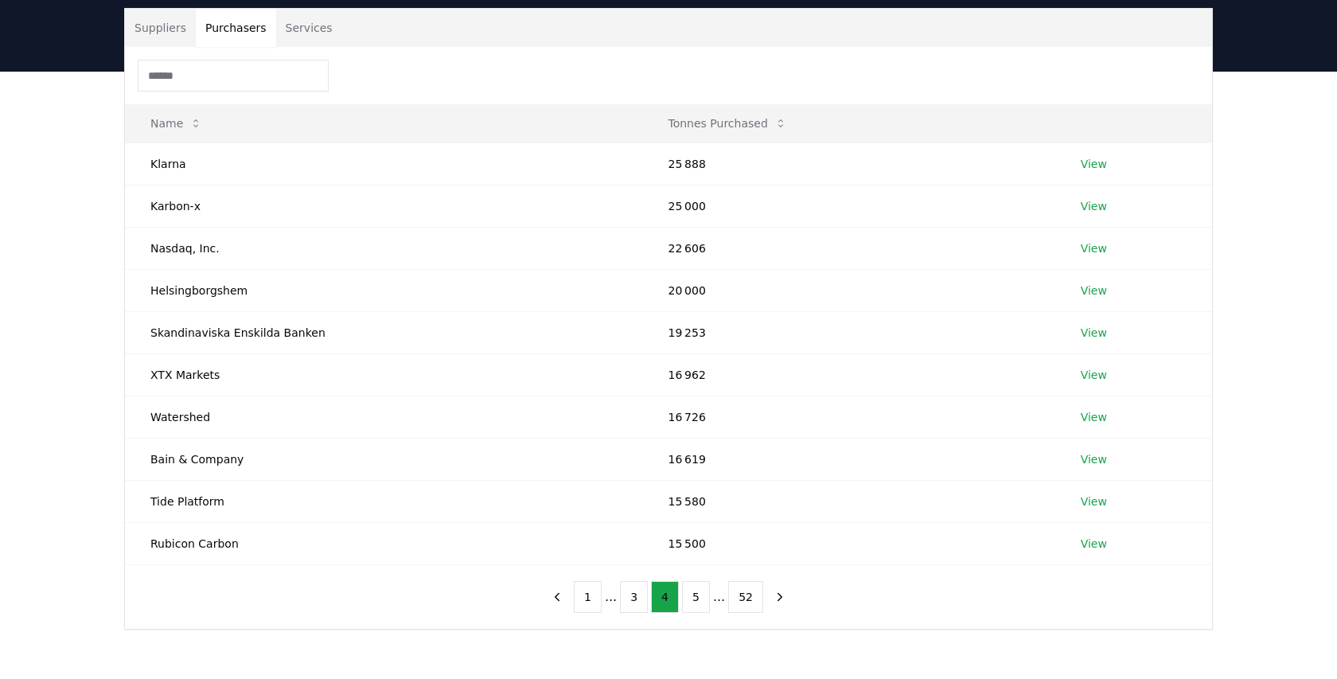
click at [625, 599] on button "3" at bounding box center [634, 597] width 28 height 32
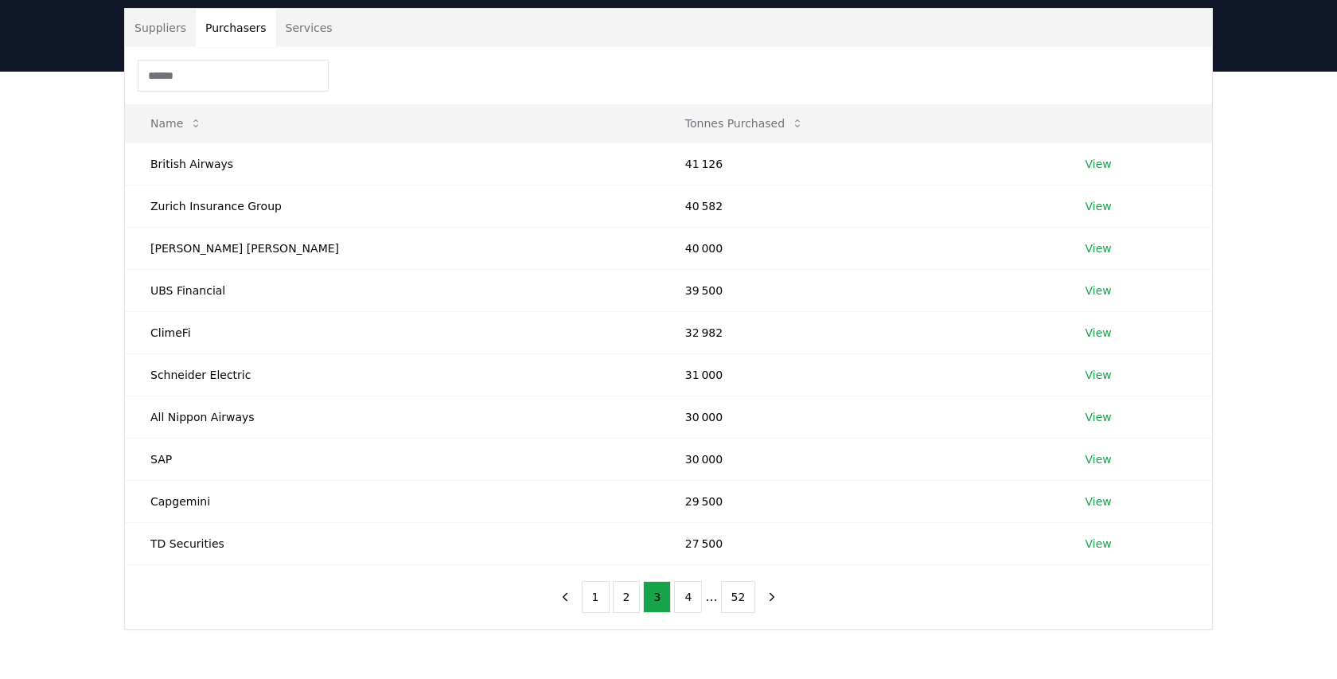
click at [625, 599] on button "2" at bounding box center [627, 597] width 28 height 32
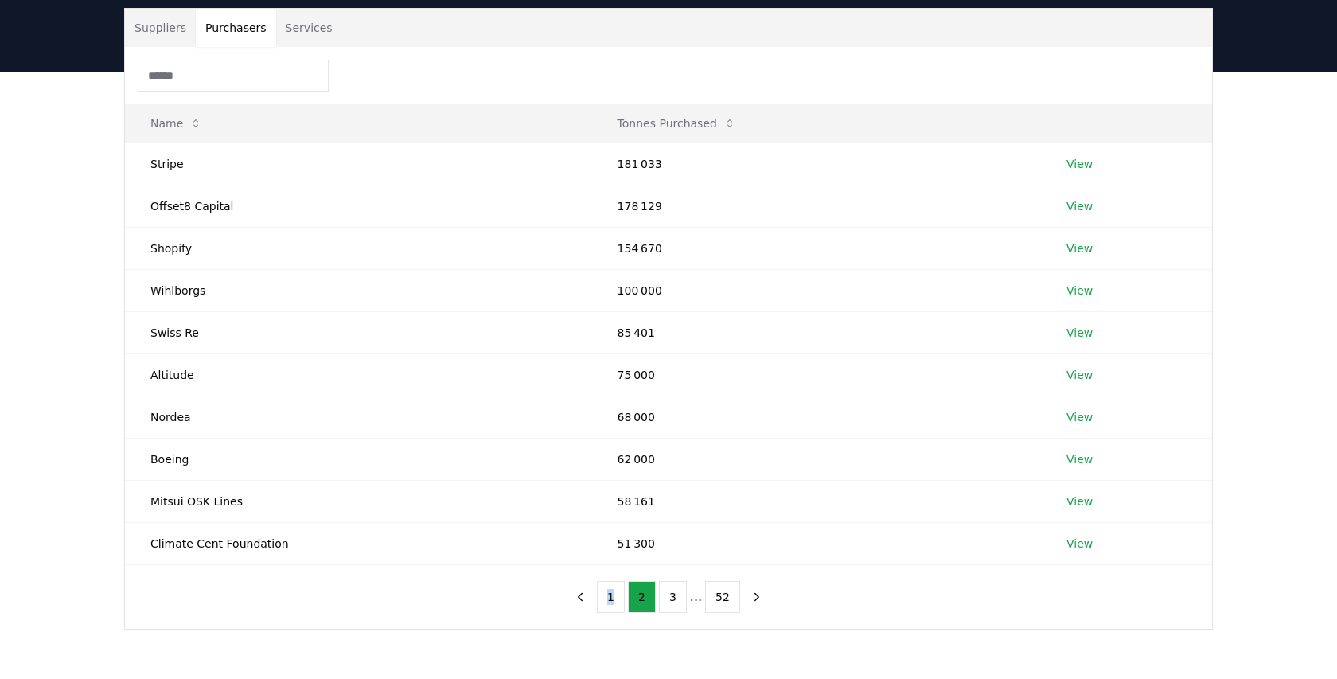
click at [625, 599] on ul "1 2 3 ... 52" at bounding box center [668, 597] width 143 height 32
click at [613, 602] on button "1" at bounding box center [611, 597] width 28 height 32
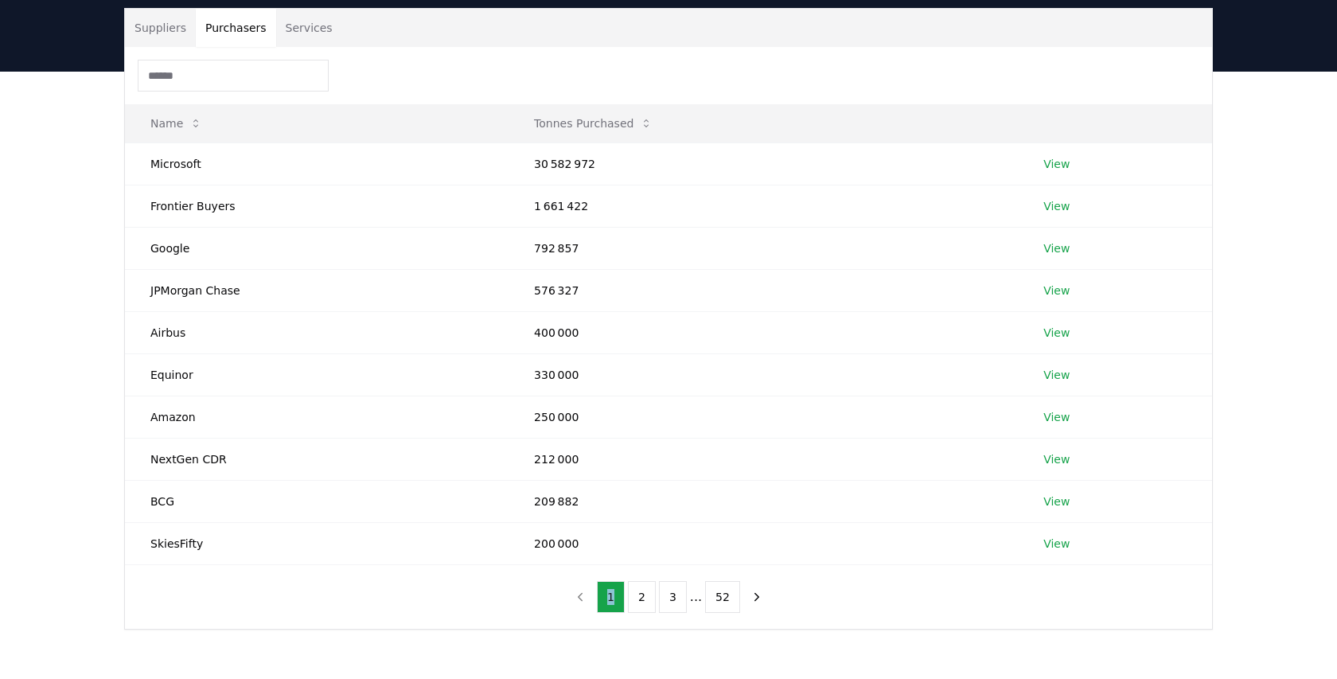
click at [613, 602] on button "1" at bounding box center [611, 597] width 28 height 32
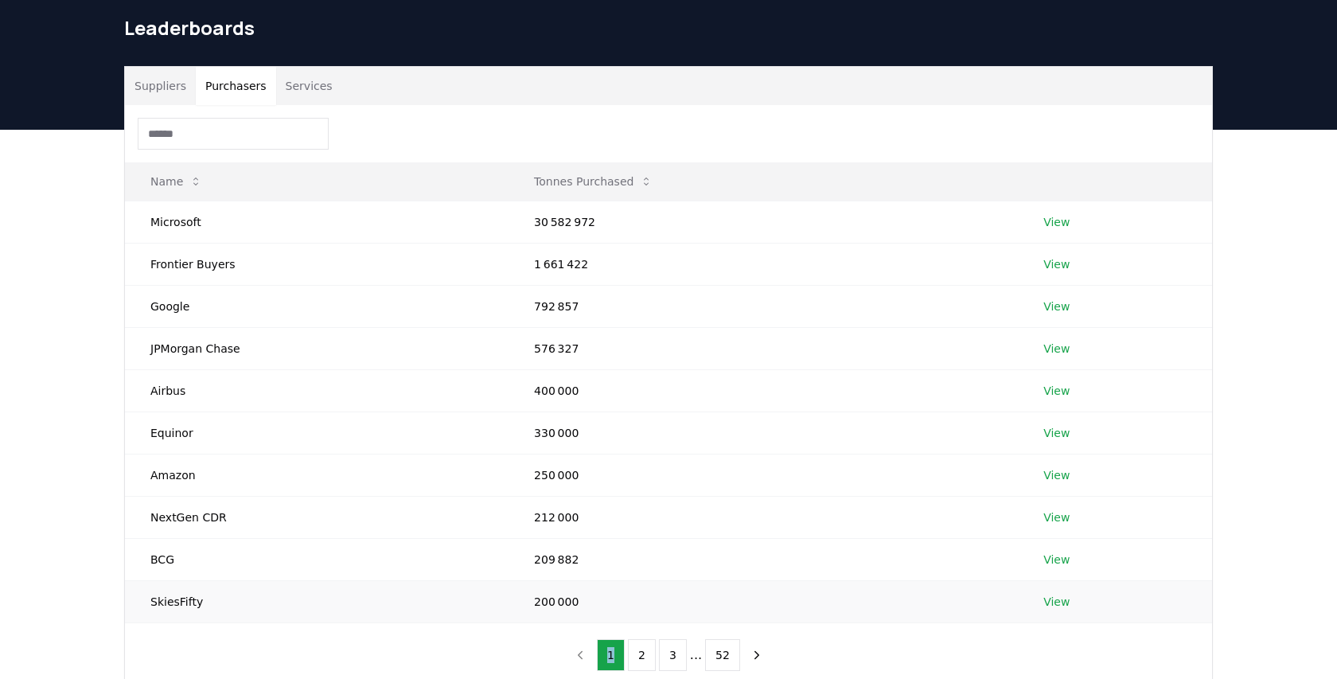
scroll to position [0, 0]
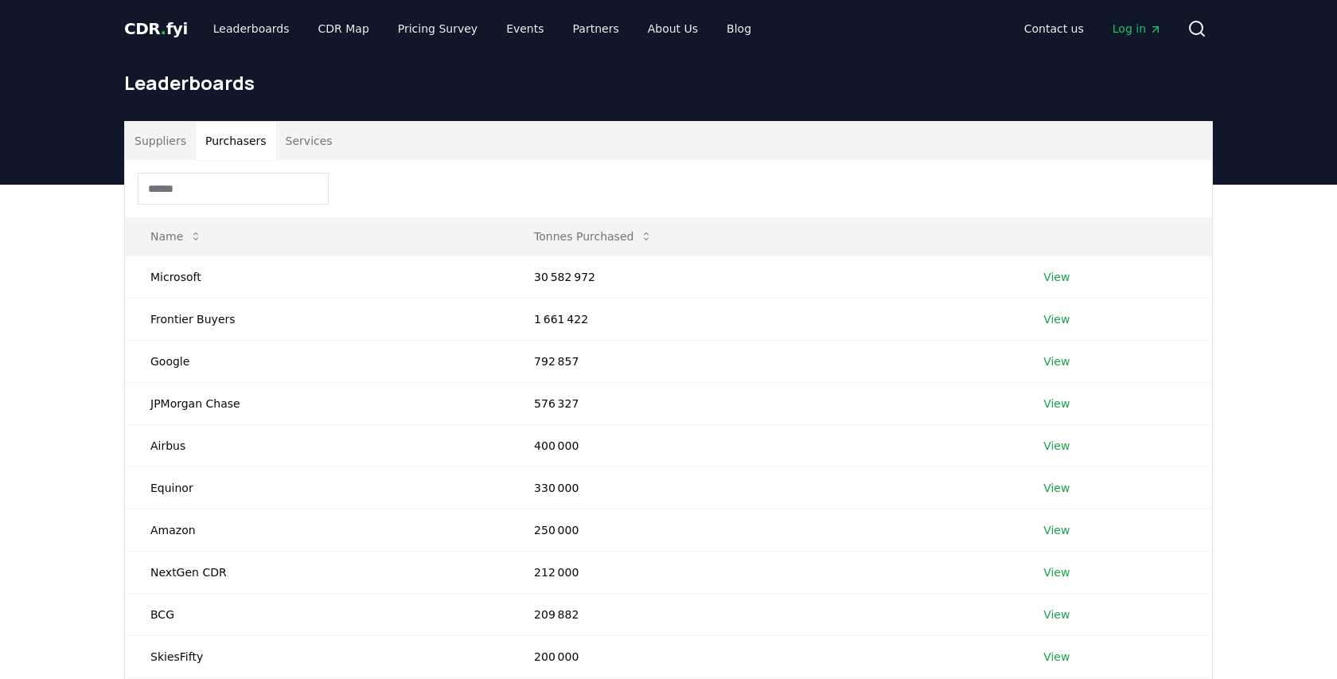
click at [298, 135] on button "Services" at bounding box center [309, 141] width 66 height 38
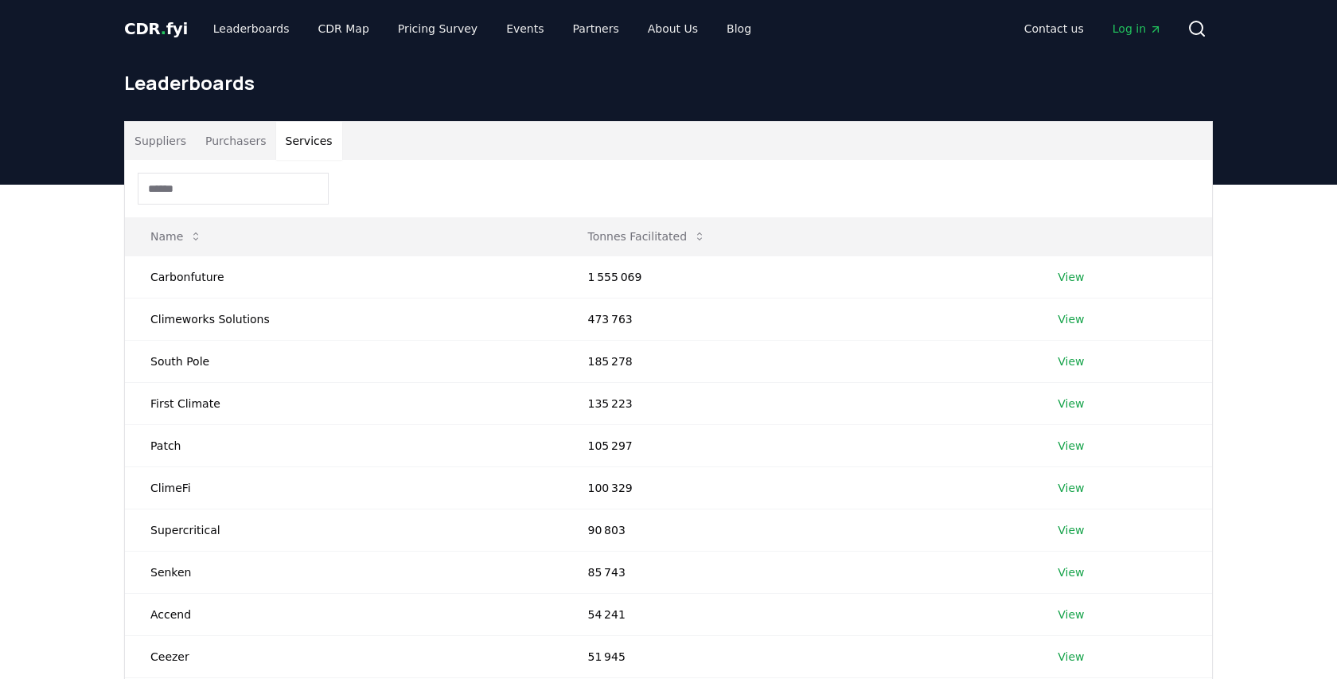
click at [162, 138] on button "Suppliers" at bounding box center [160, 141] width 71 height 38
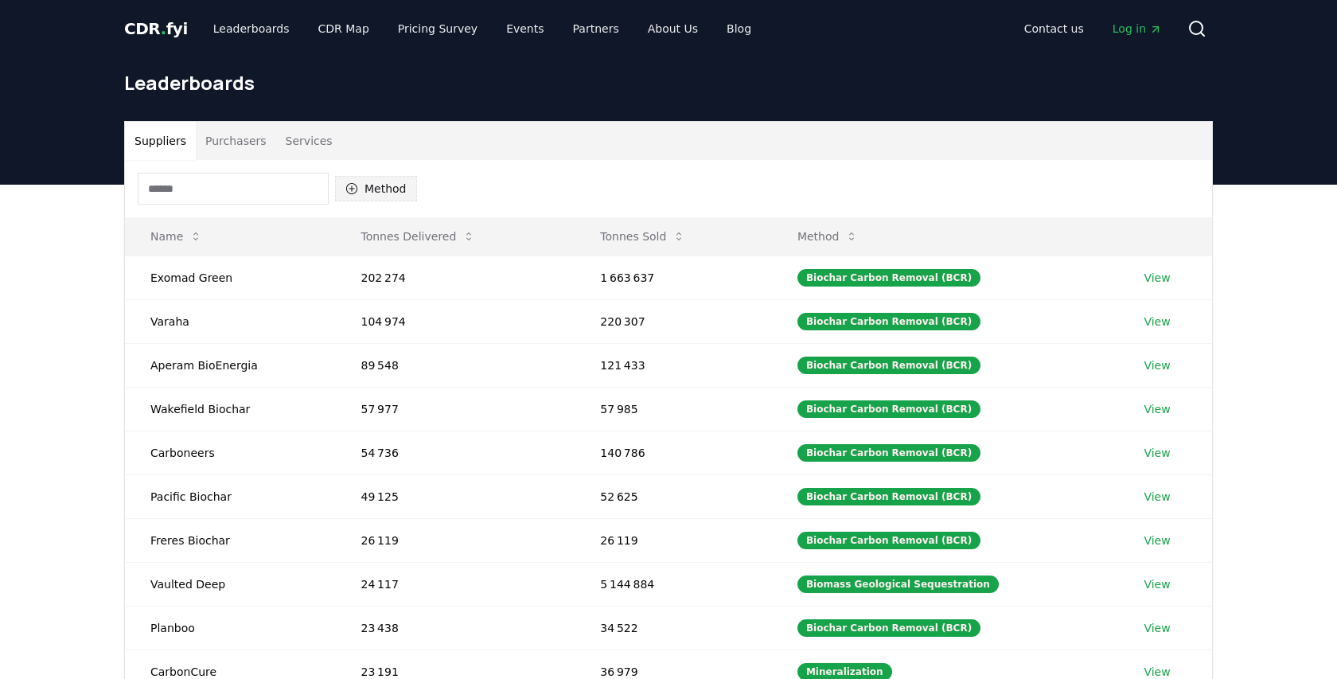
click at [356, 188] on icon "button" at bounding box center [351, 188] width 13 height 13
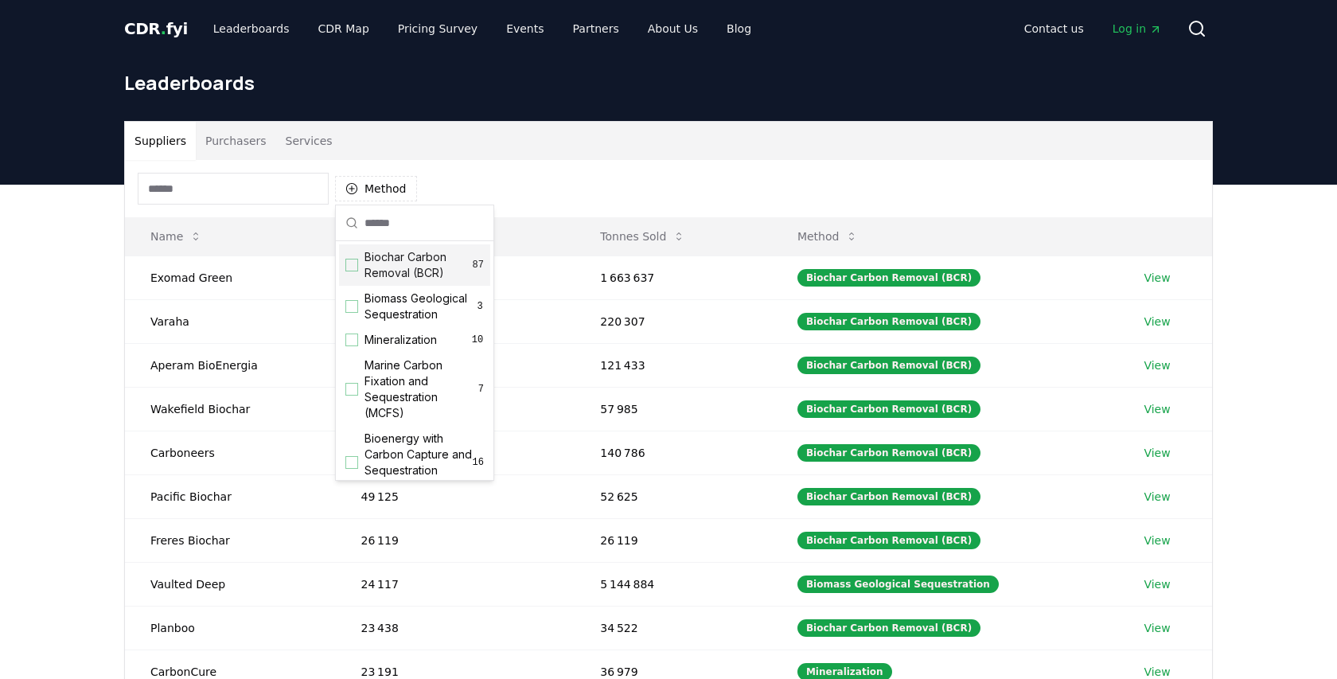
click at [457, 189] on div "Method" at bounding box center [668, 188] width 1087 height 57
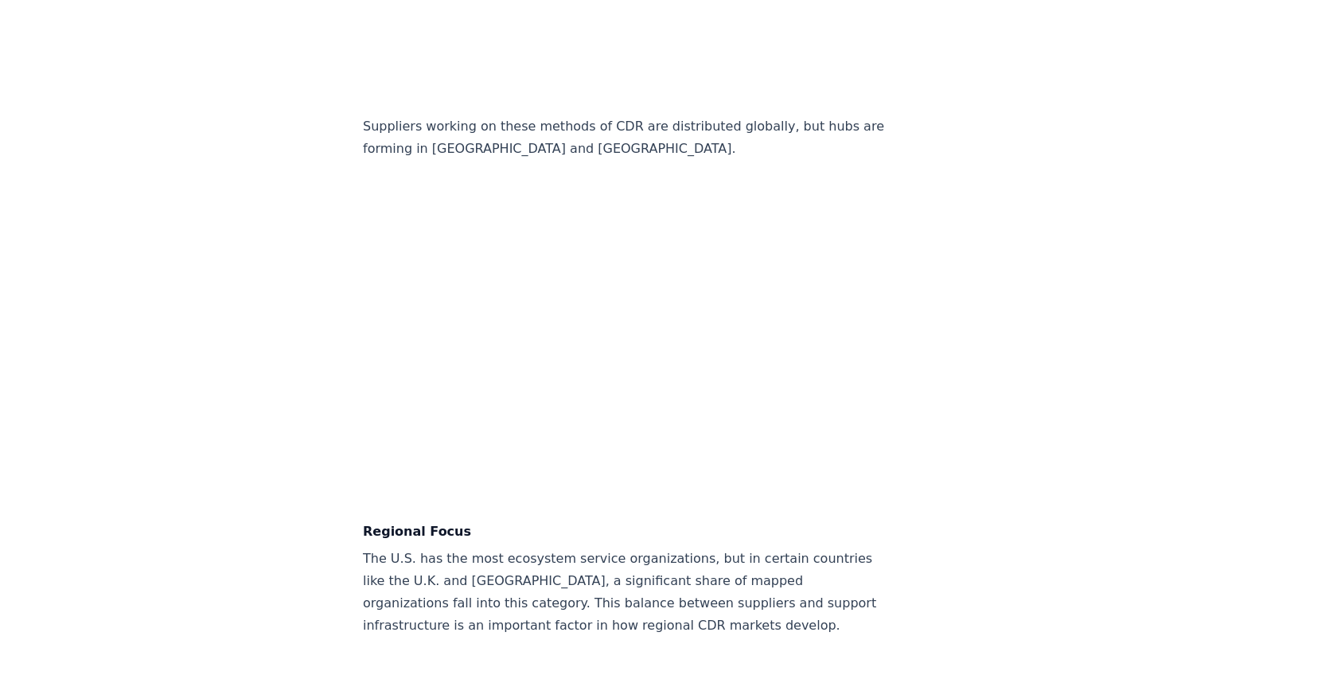
scroll to position [3282, 0]
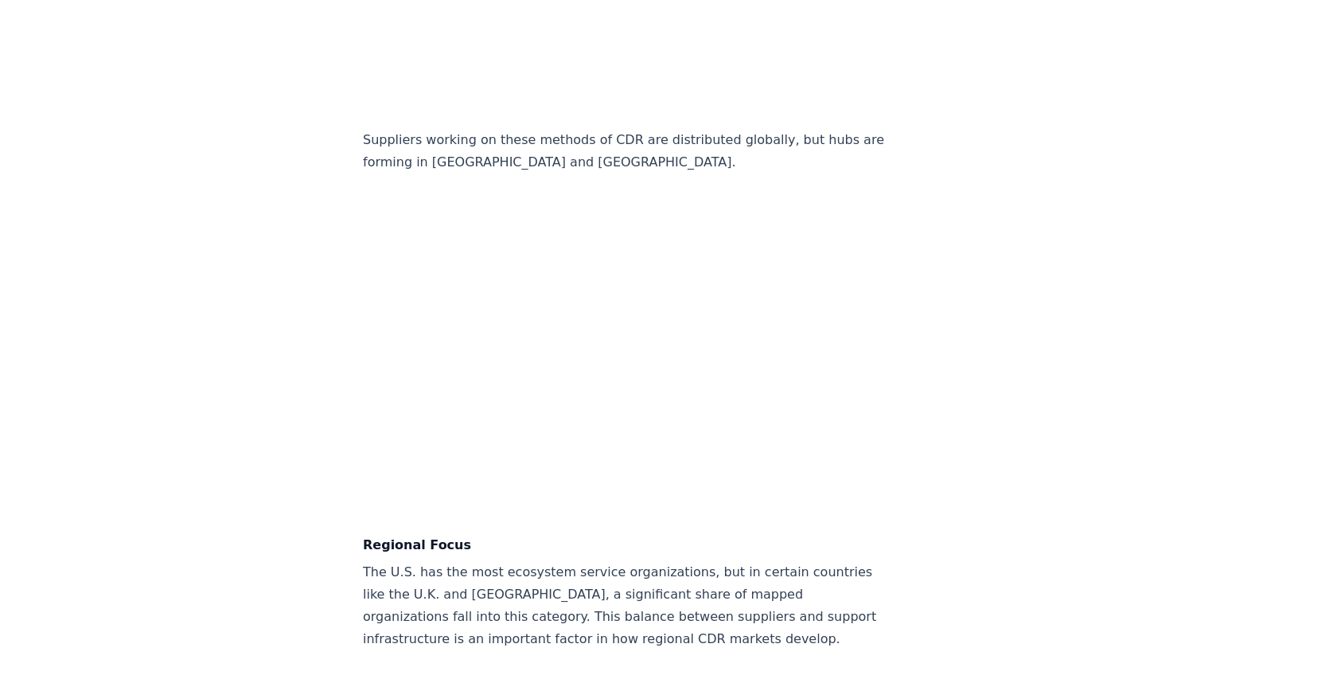
drag, startPoint x: 317, startPoint y: 134, endPoint x: 248, endPoint y: 191, distance: 89.8
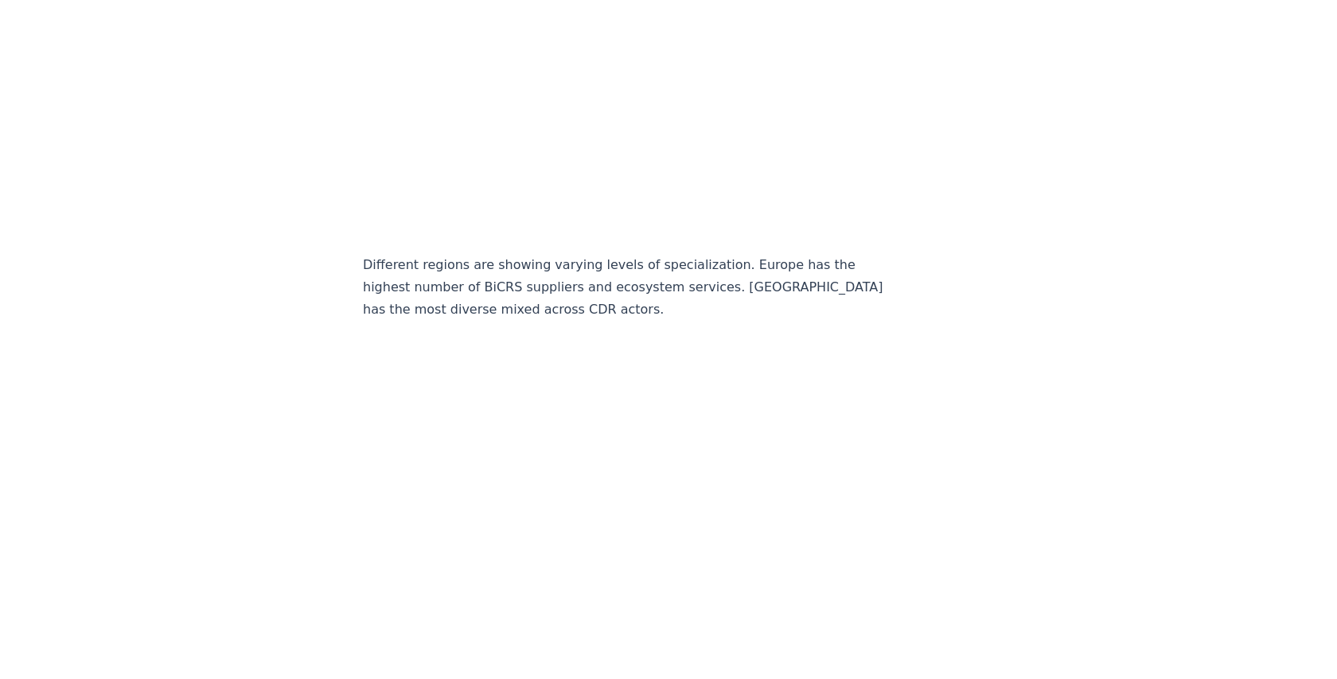
scroll to position [4212, 0]
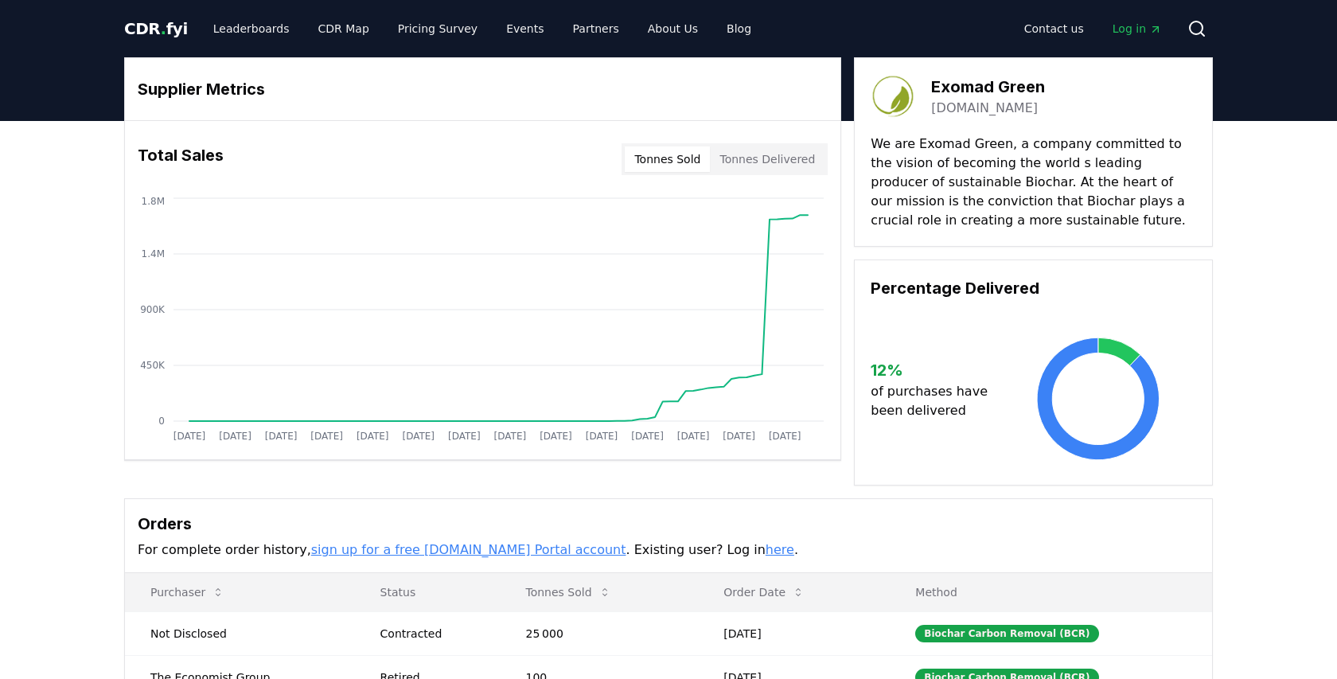
click at [766, 162] on button "Tonnes Delivered" at bounding box center [767, 158] width 115 height 25
click at [667, 163] on button "Tonnes Sold" at bounding box center [667, 158] width 85 height 25
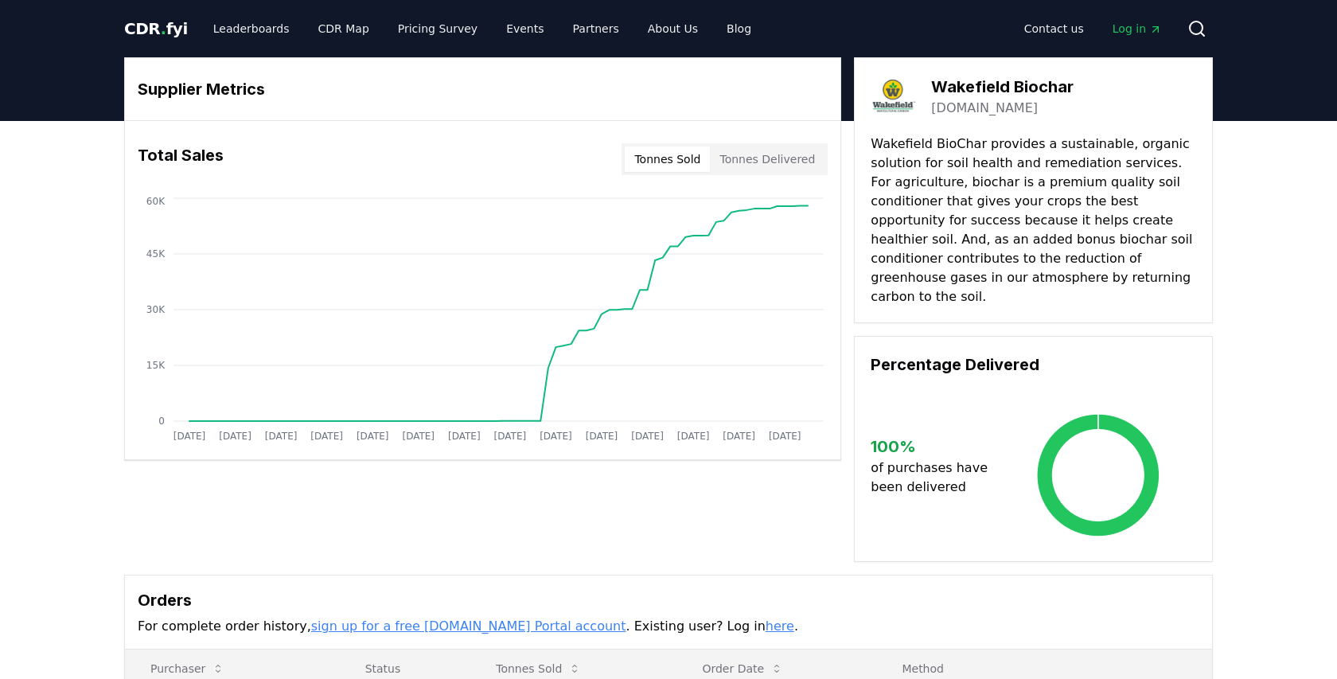
click at [760, 160] on button "Tonnes Delivered" at bounding box center [767, 158] width 115 height 25
click at [675, 162] on button "Tonnes Sold" at bounding box center [667, 158] width 85 height 25
click at [782, 157] on button "Tonnes Delivered" at bounding box center [767, 158] width 115 height 25
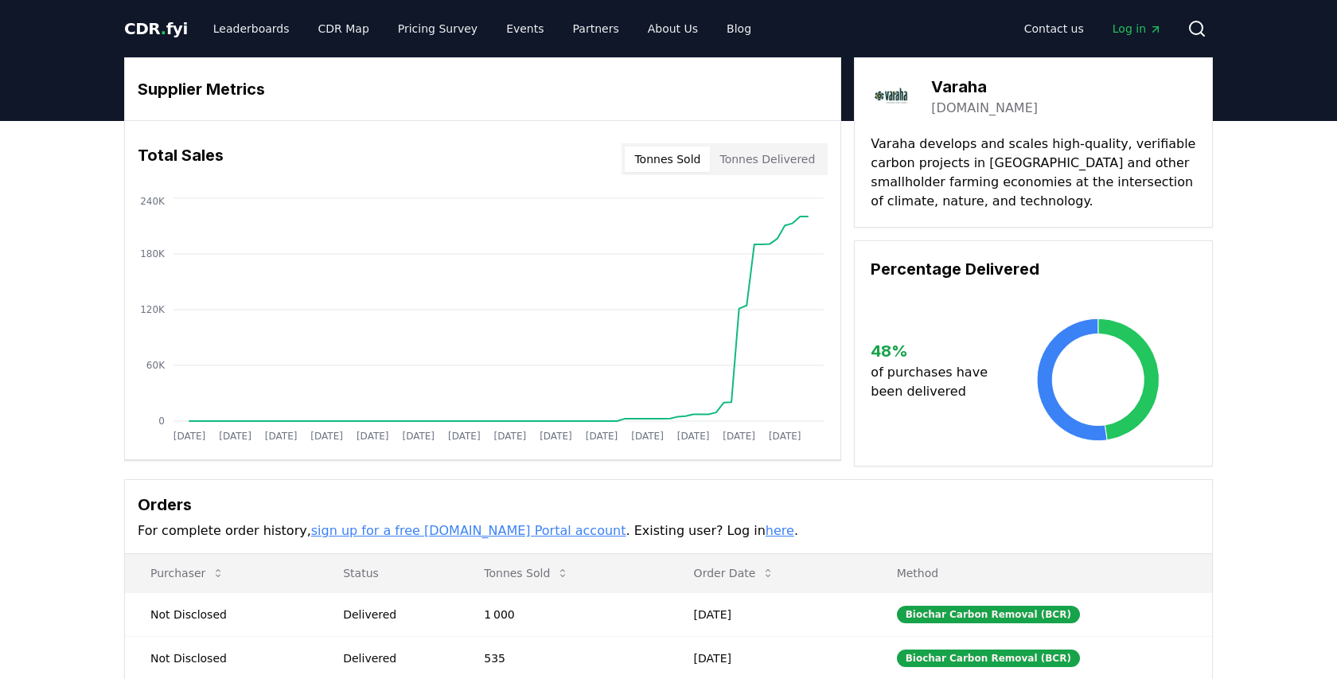
click at [785, 159] on button "Tonnes Delivered" at bounding box center [767, 158] width 115 height 25
click at [682, 161] on button "Tonnes Sold" at bounding box center [667, 158] width 85 height 25
click at [791, 165] on button "Tonnes Delivered" at bounding box center [767, 158] width 115 height 25
click at [677, 159] on button "Tonnes Sold" at bounding box center [667, 158] width 85 height 25
click at [781, 159] on button "Tonnes Delivered" at bounding box center [767, 158] width 115 height 25
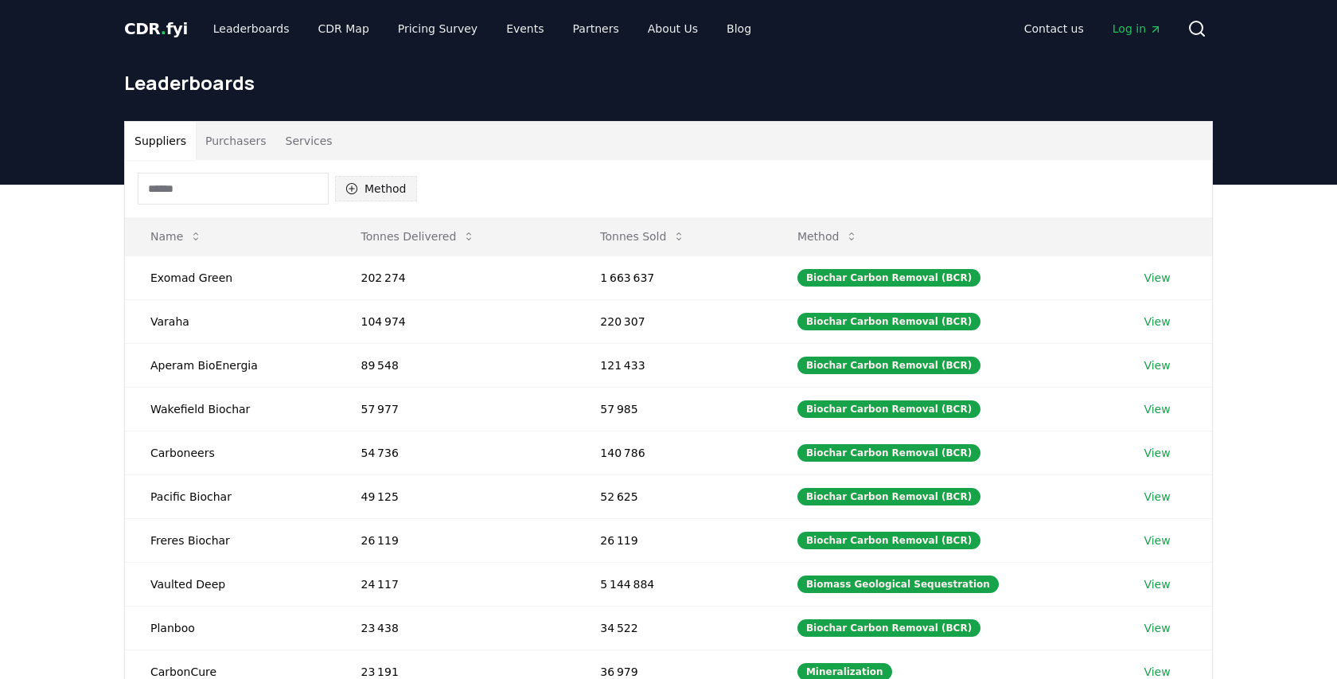
click at [378, 187] on button "Method" at bounding box center [376, 188] width 82 height 25
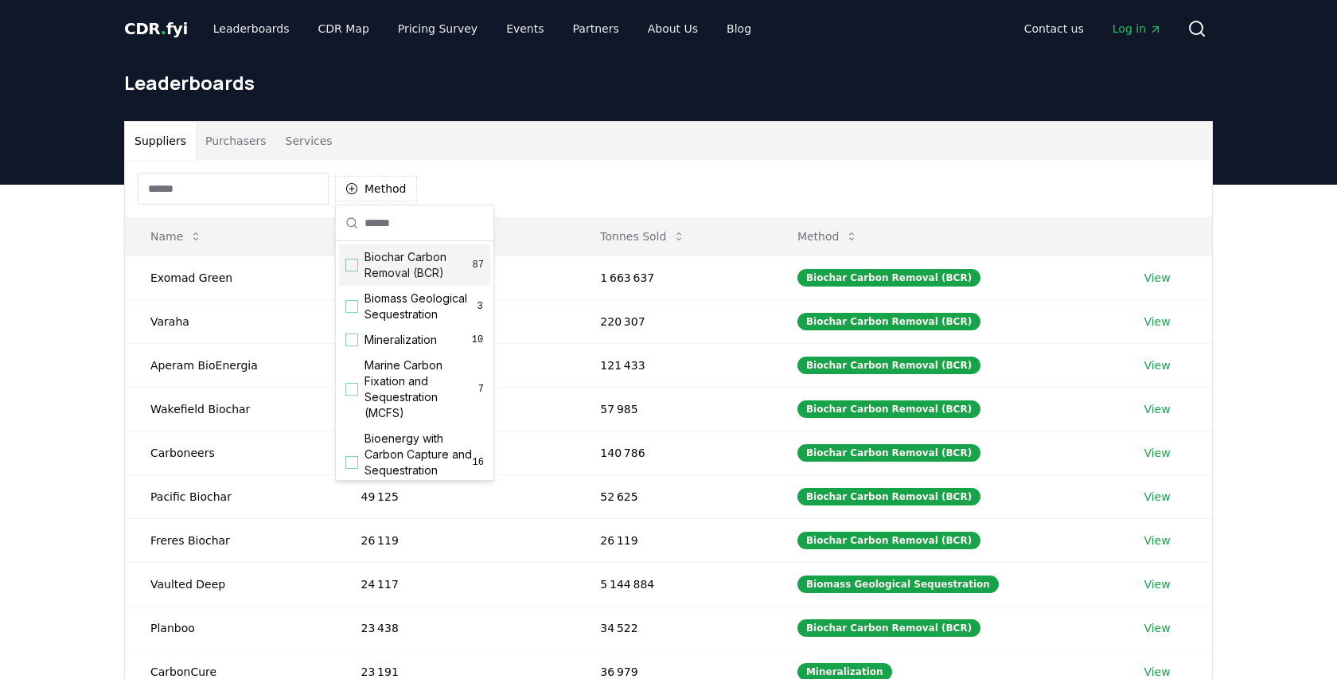
click at [357, 261] on div "Suggestions" at bounding box center [351, 265] width 13 height 13
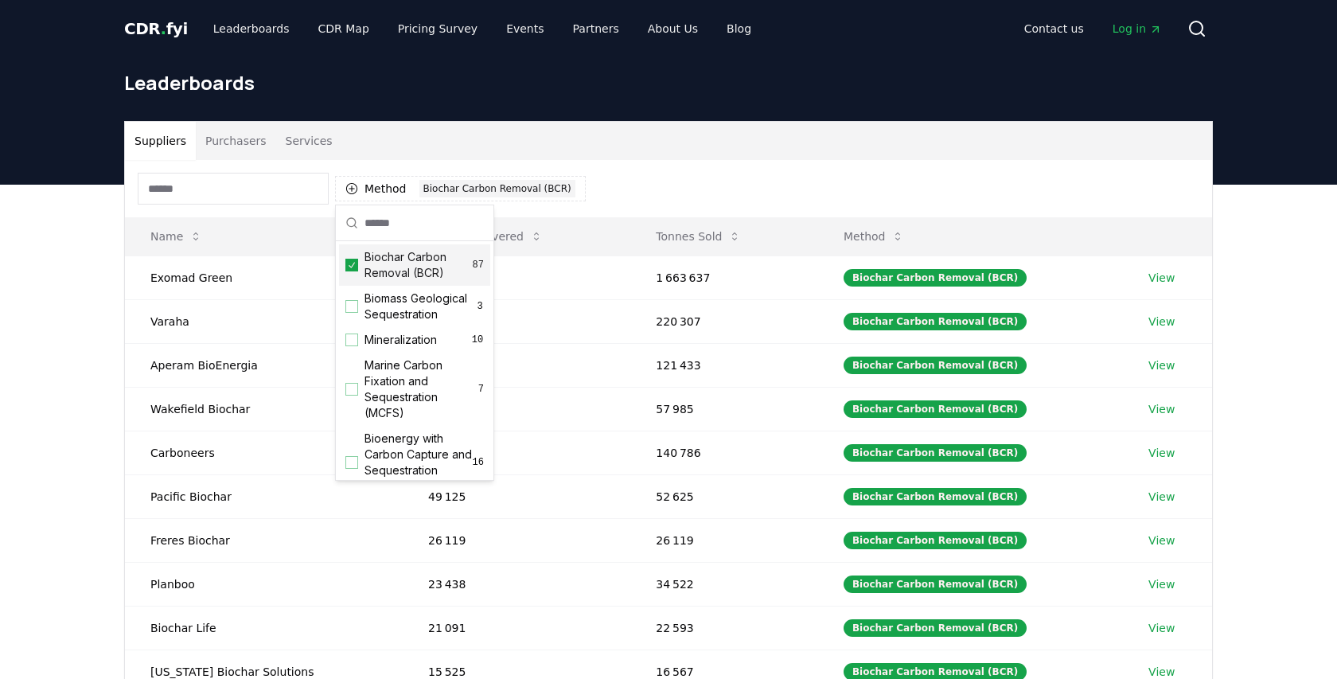
click at [356, 267] on icon "Suggestions" at bounding box center [351, 265] width 11 height 13
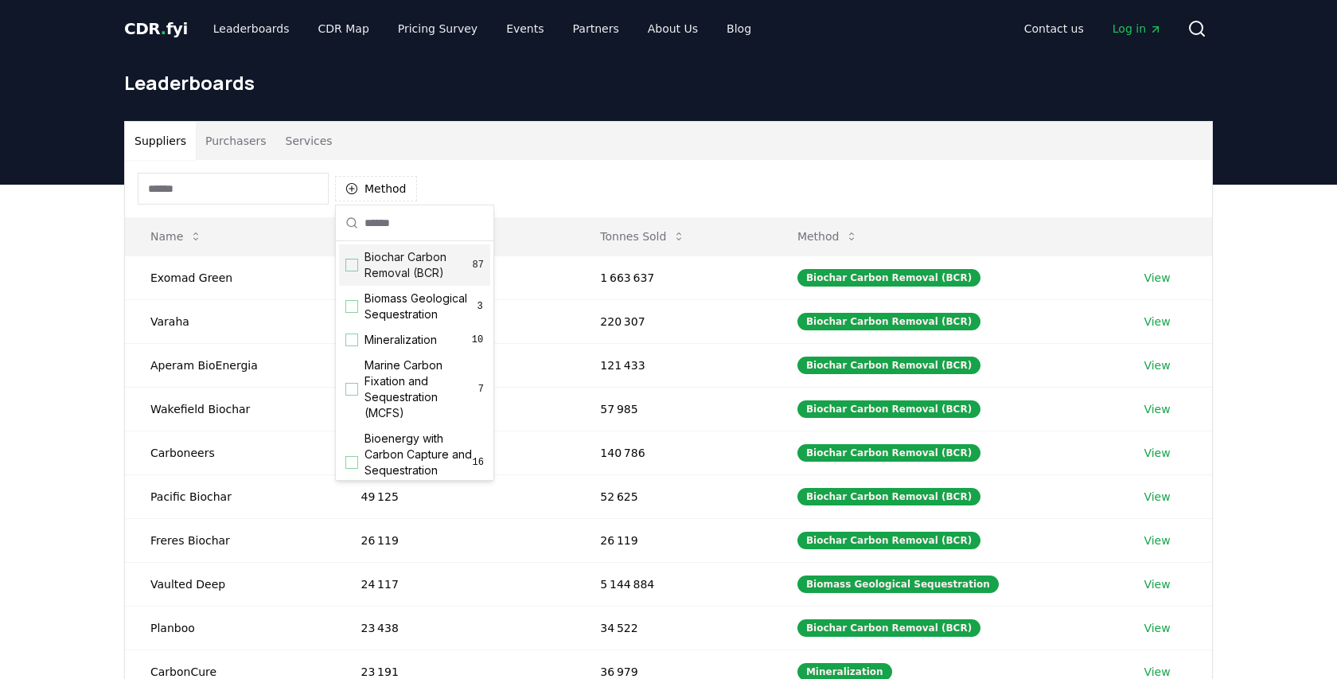
click at [487, 181] on div "Method" at bounding box center [668, 188] width 1087 height 57
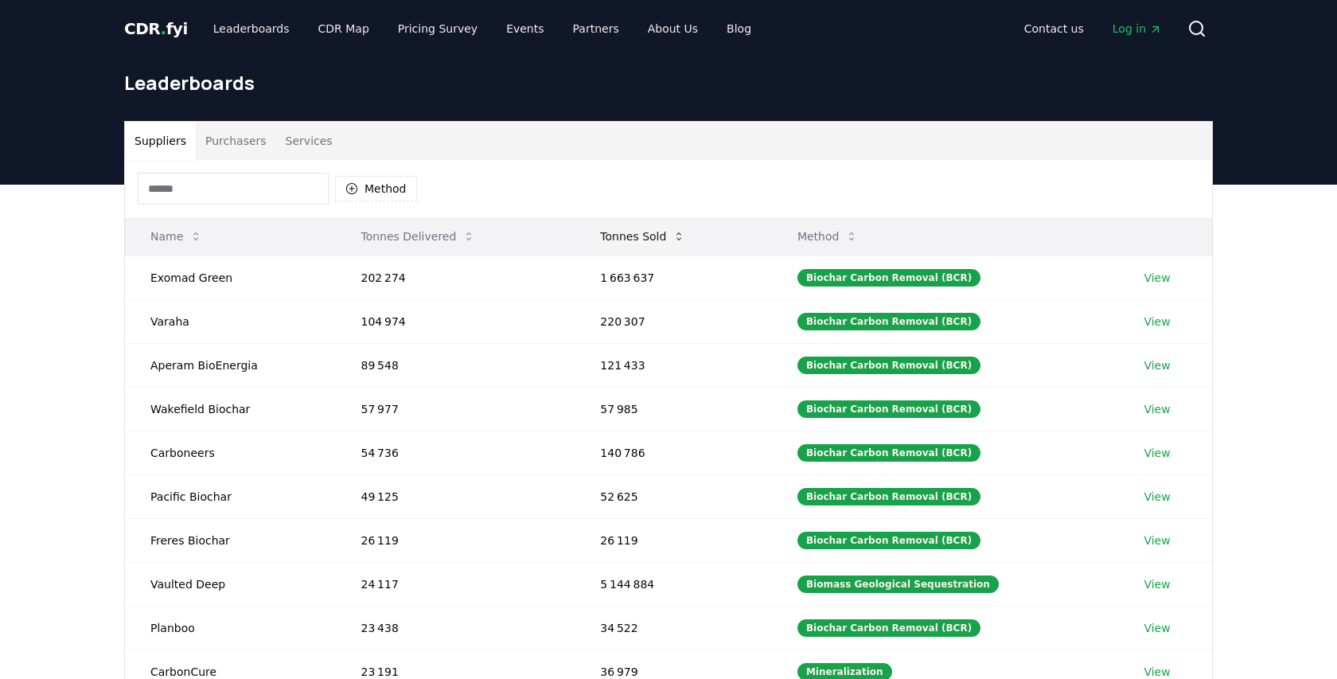
click at [661, 232] on button "Tonnes Sold" at bounding box center [642, 236] width 111 height 32
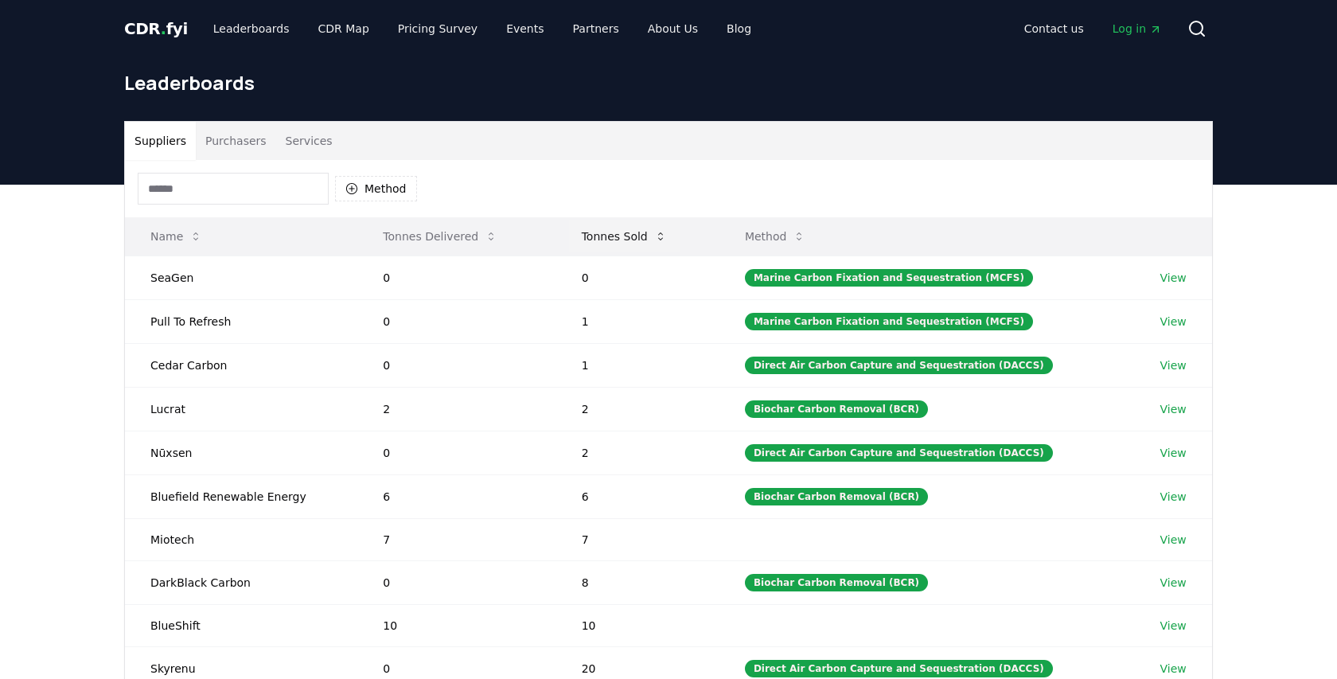
click at [661, 232] on icon at bounding box center [660, 236] width 13 height 13
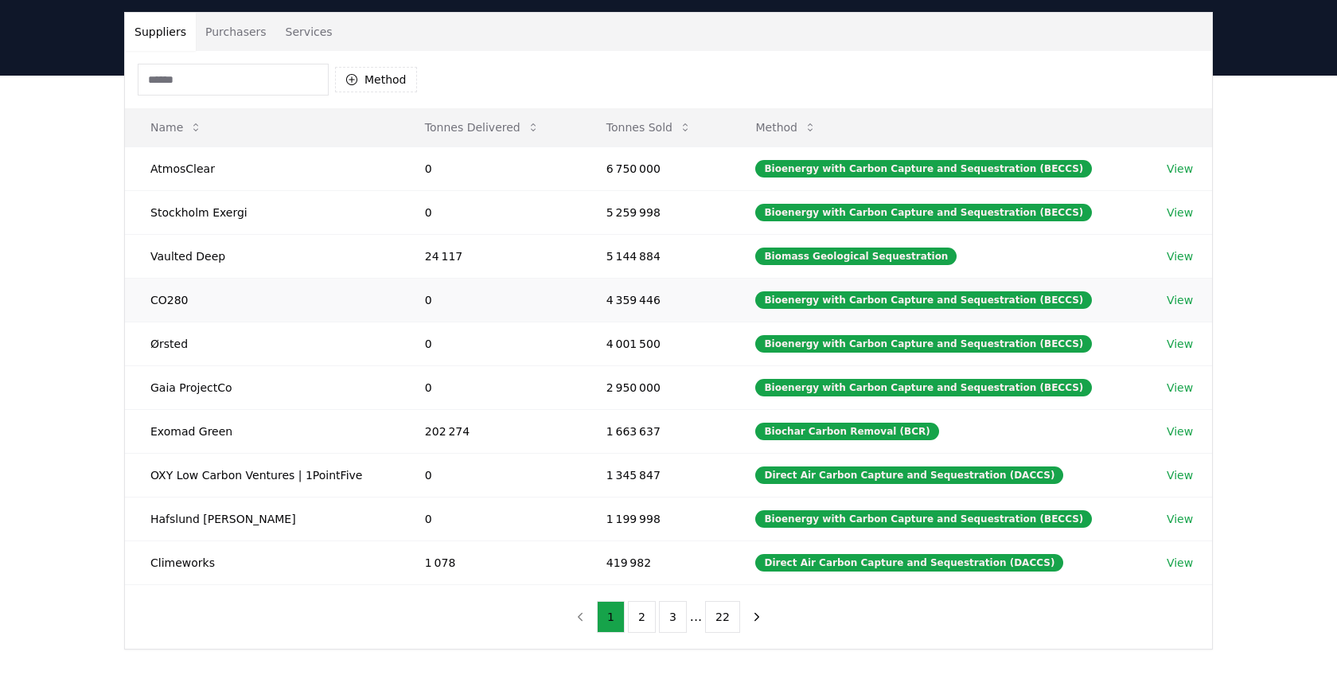
scroll to position [48, 0]
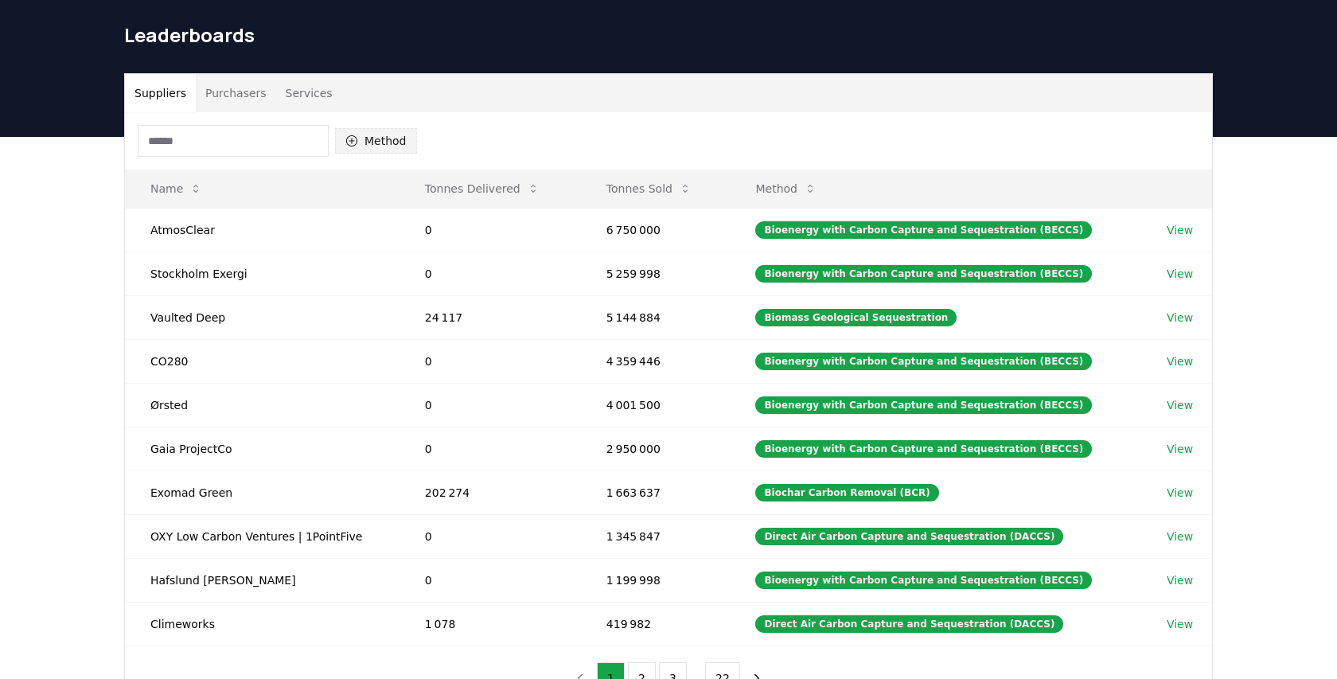
click at [387, 138] on button "Method" at bounding box center [376, 140] width 82 height 25
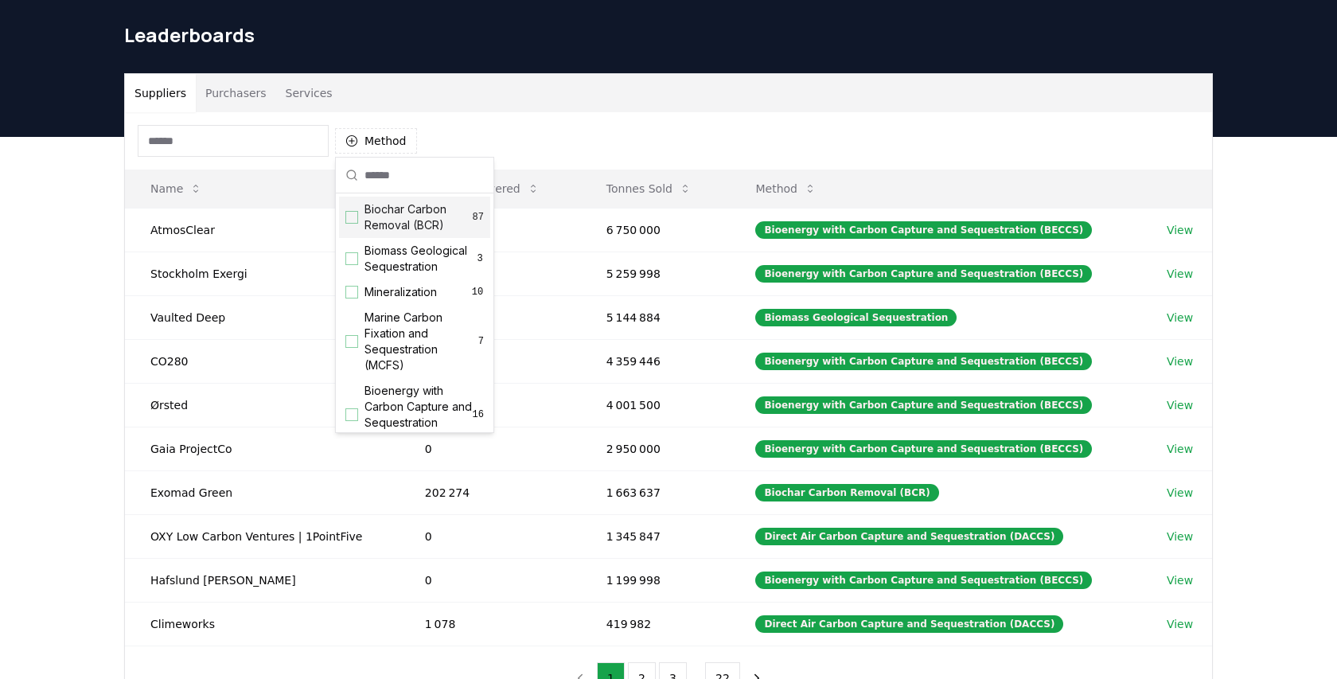
click at [355, 218] on div "Suggestions" at bounding box center [351, 217] width 13 height 13
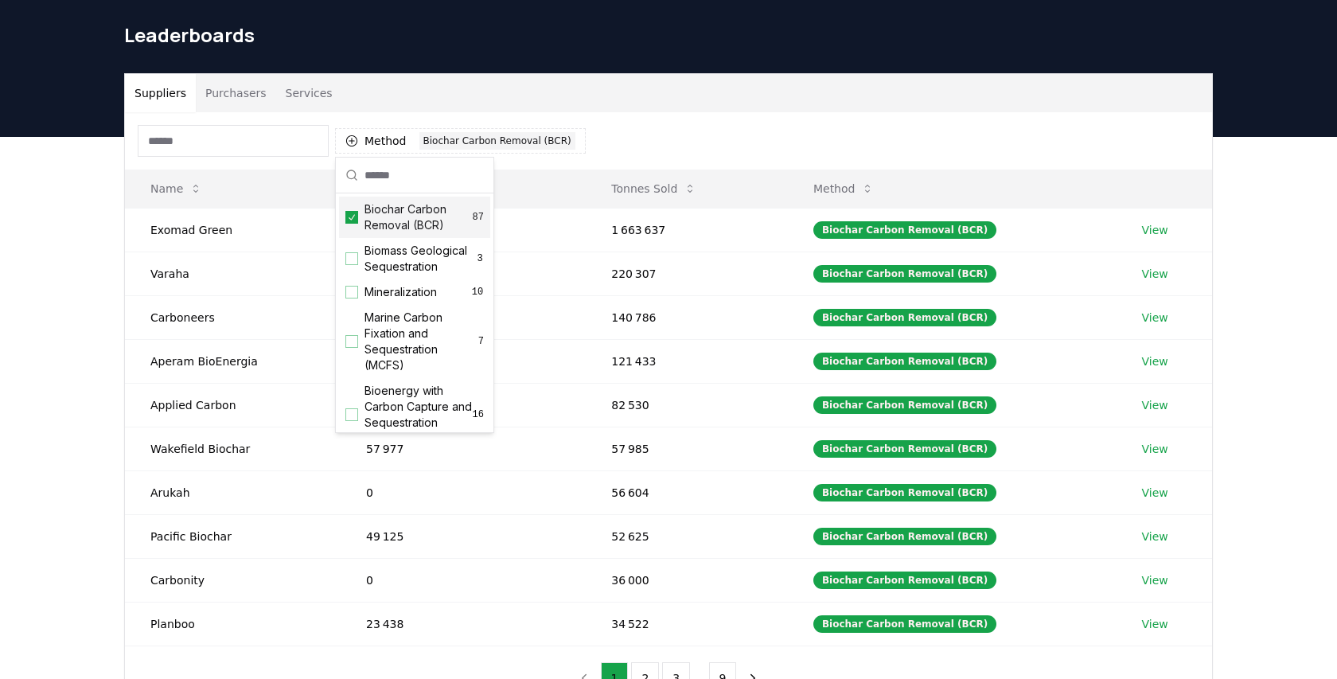
click at [745, 145] on div "Method 1 Biochar Carbon Removal (BCR)" at bounding box center [668, 140] width 1087 height 57
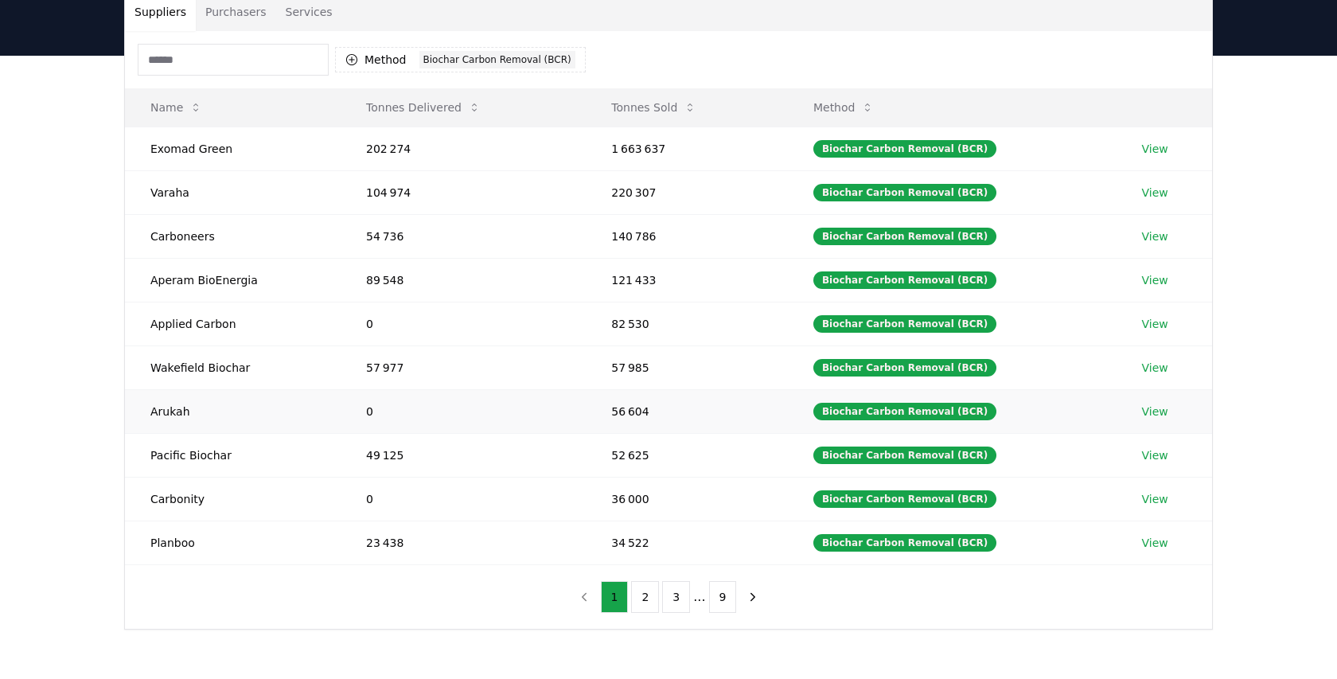
scroll to position [103, 0]
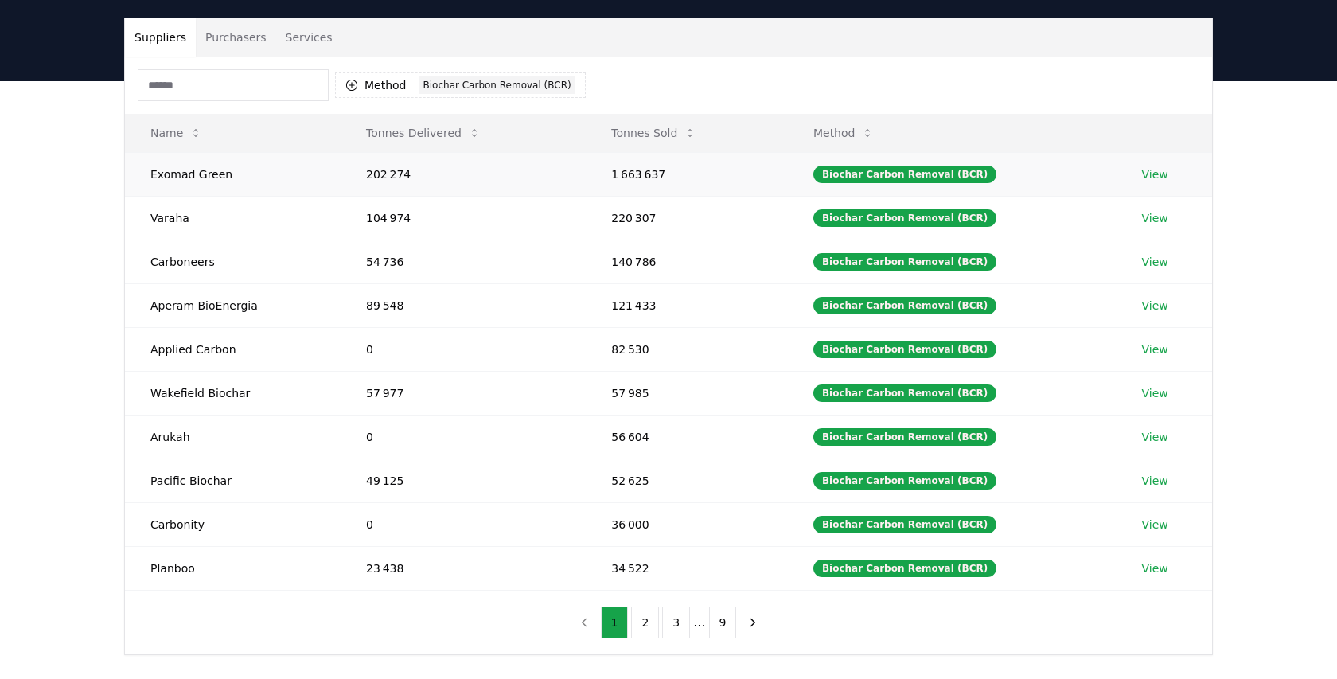
click at [1153, 172] on link "View" at bounding box center [1155, 174] width 26 height 16
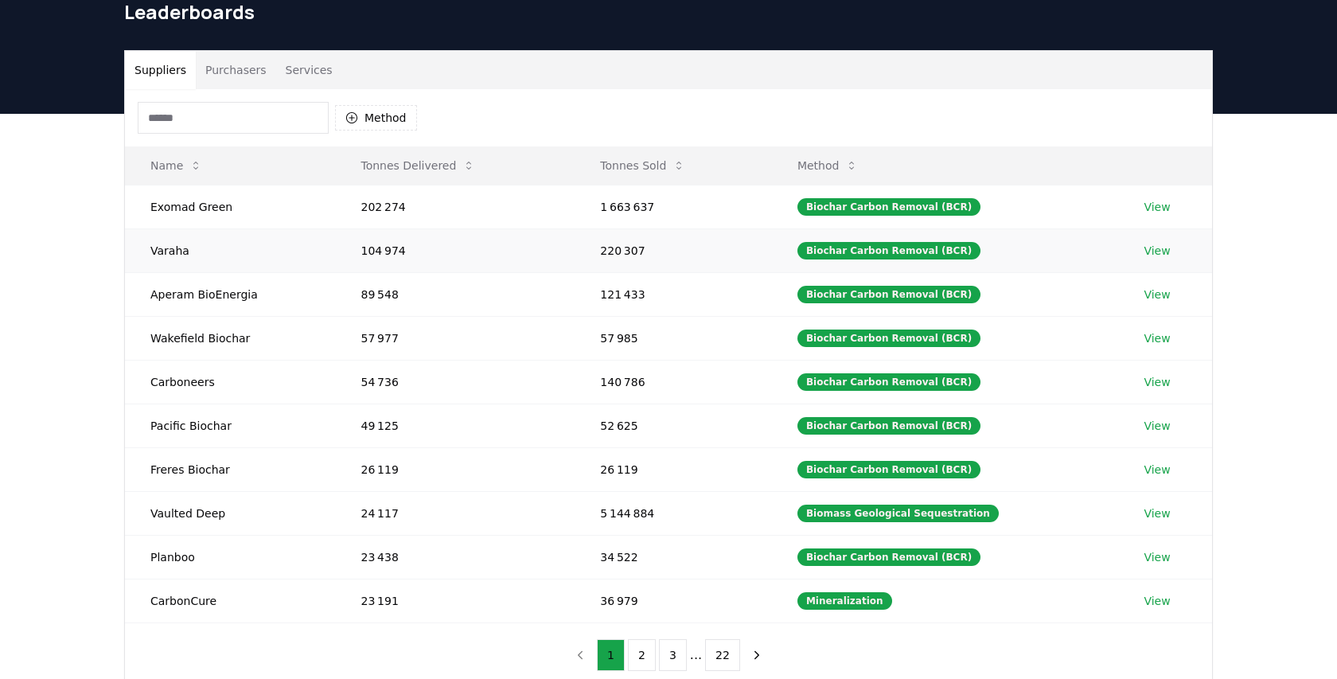
scroll to position [70, 0]
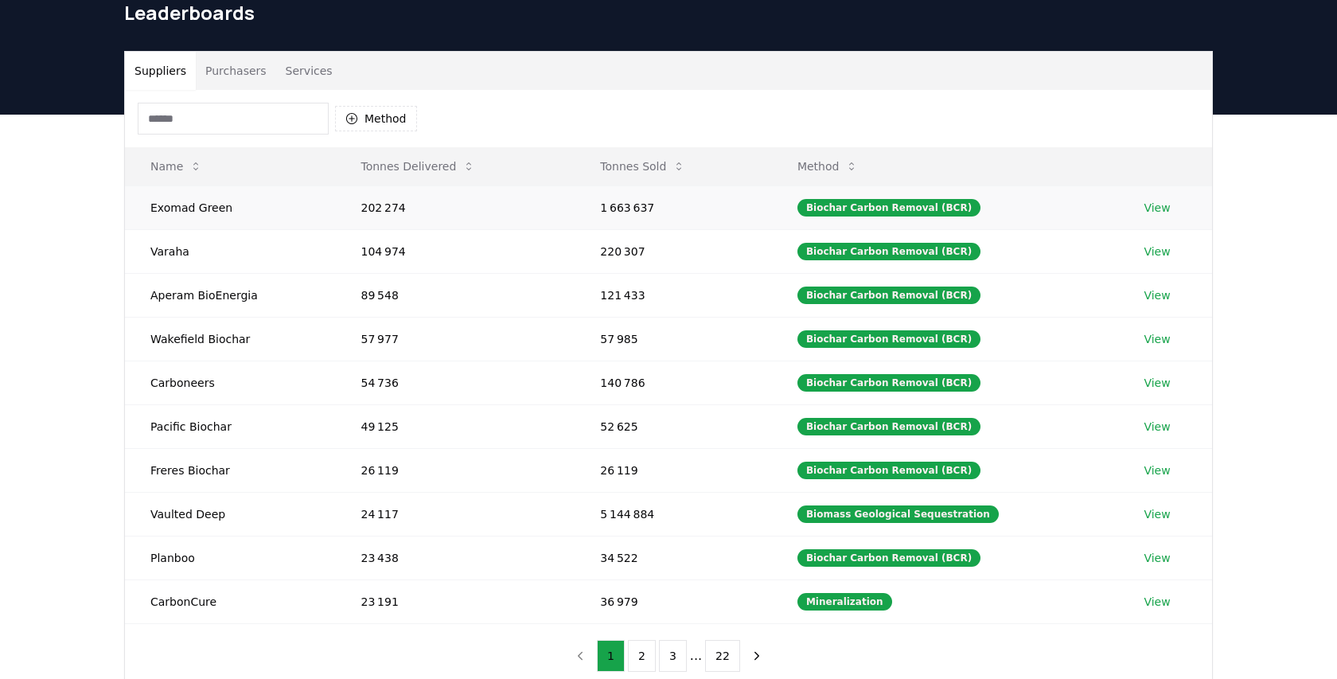
click at [1155, 205] on link "View" at bounding box center [1156, 208] width 26 height 16
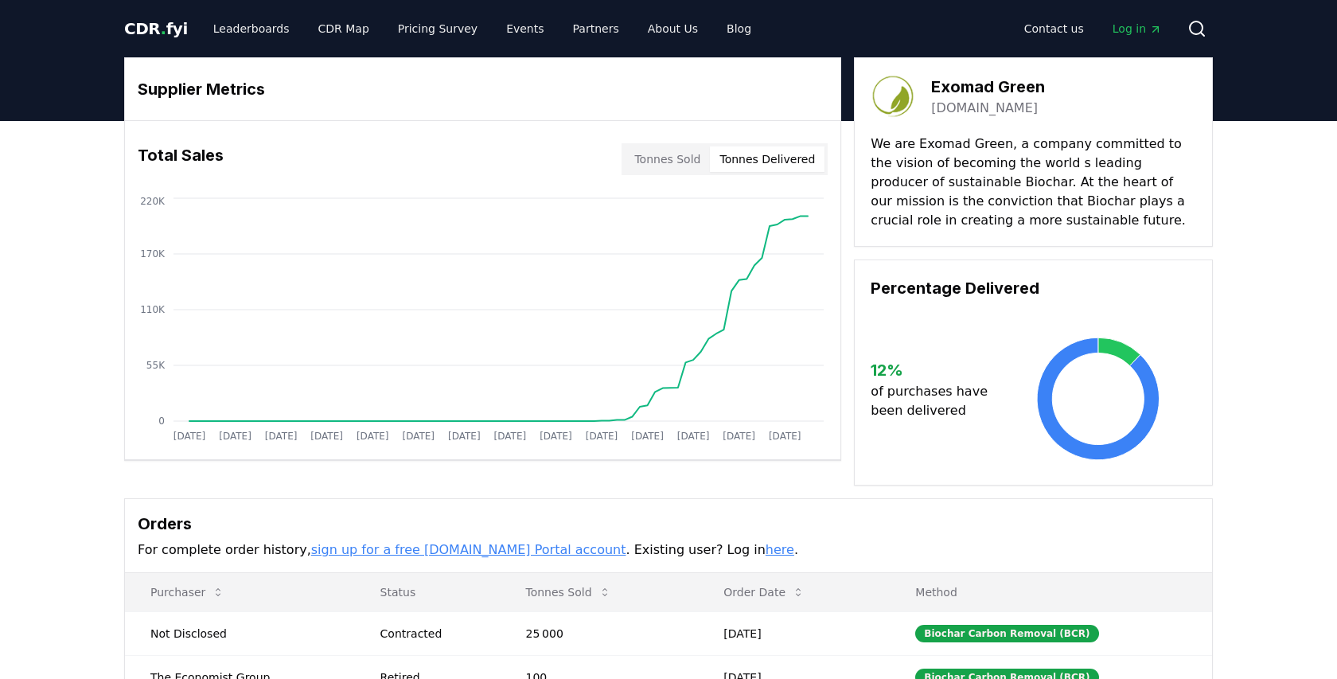
click at [766, 159] on button "Tonnes Delivered" at bounding box center [767, 158] width 115 height 25
click at [675, 159] on button "Tonnes Sold" at bounding box center [667, 158] width 85 height 25
click at [773, 151] on button "Tonnes Delivered" at bounding box center [767, 158] width 115 height 25
